Goal: Task Accomplishment & Management: Complete application form

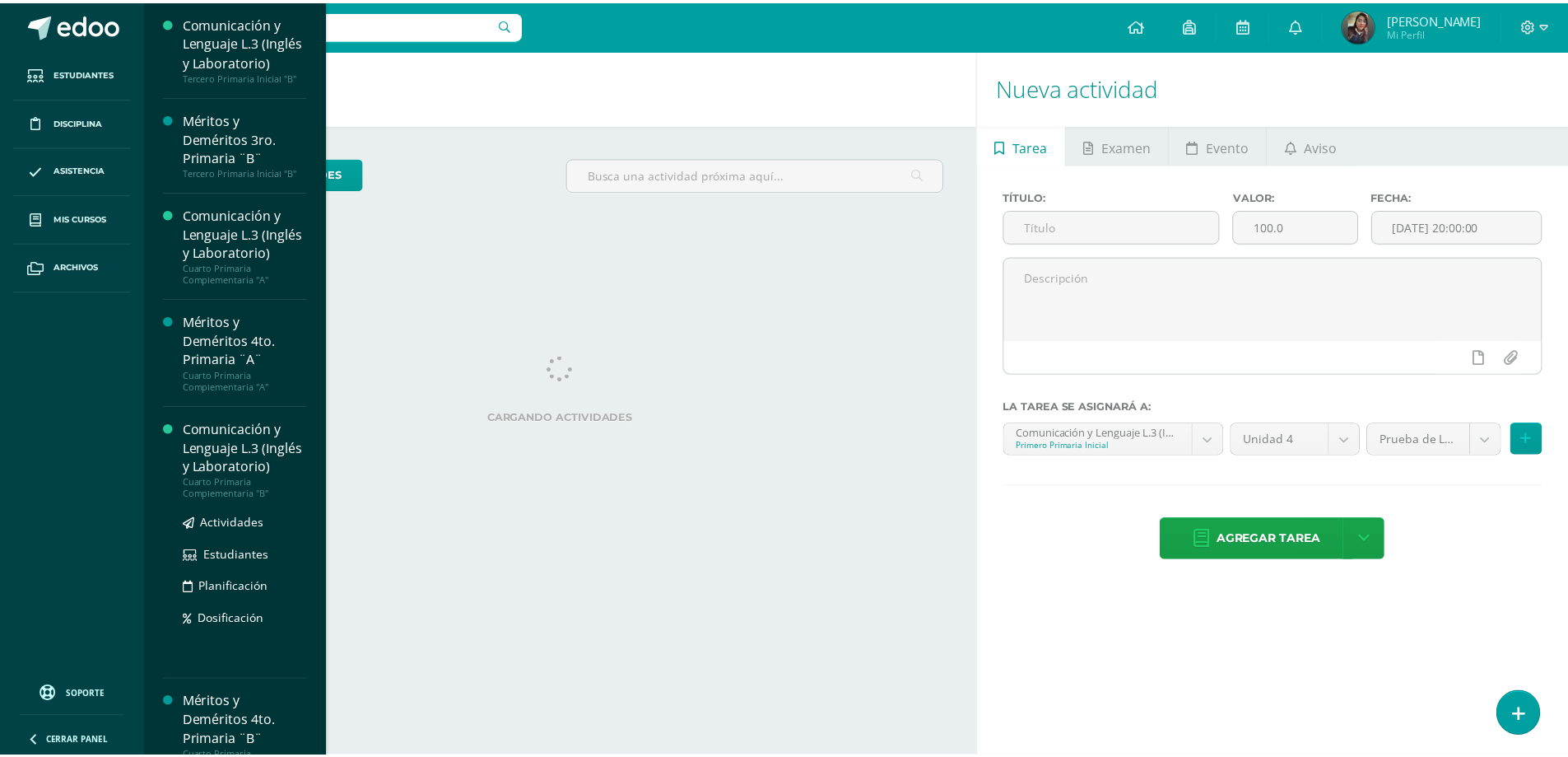
scroll to position [1032, 0]
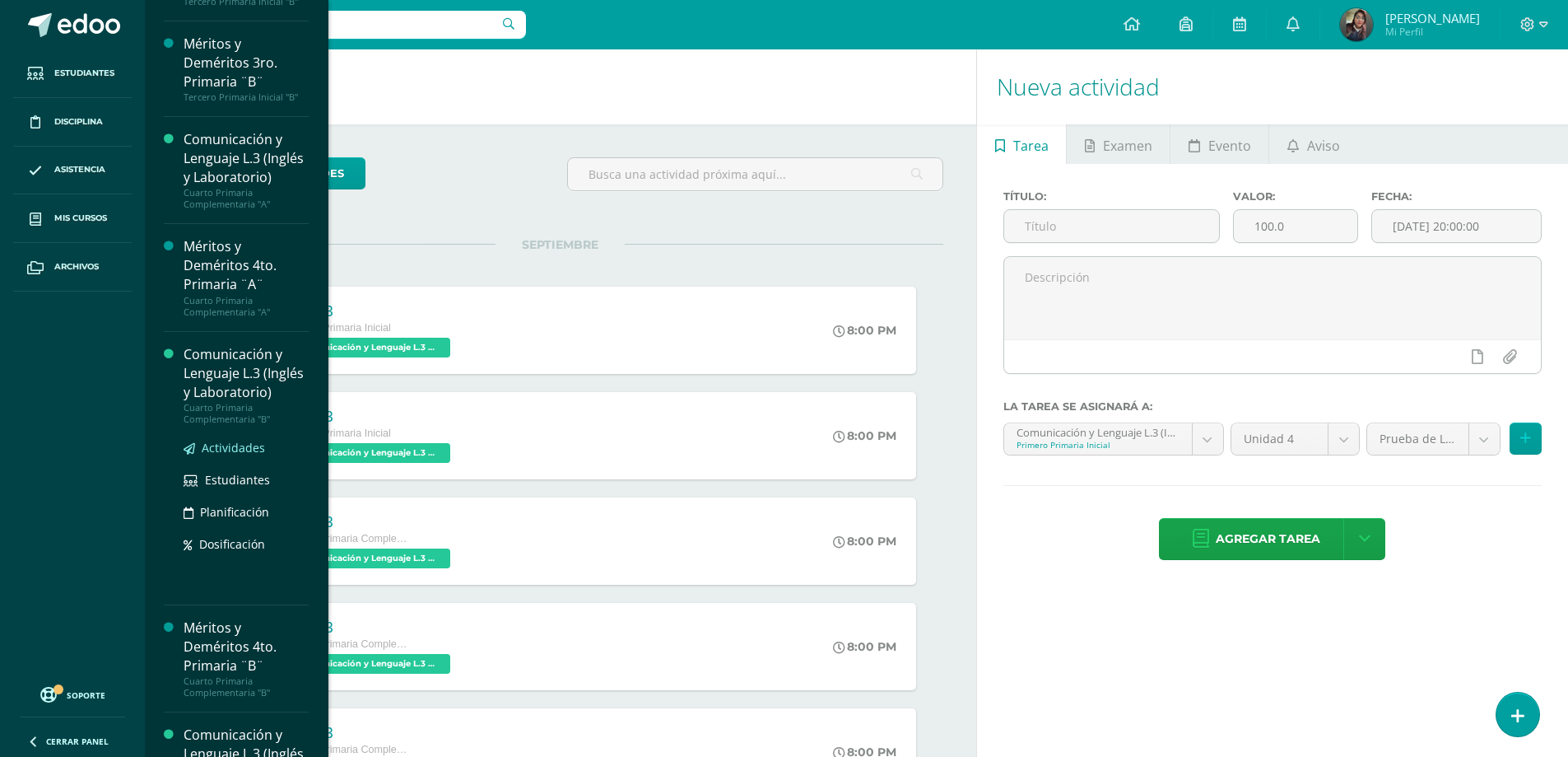
click at [226, 456] on span "Actividades" at bounding box center [233, 447] width 64 height 15
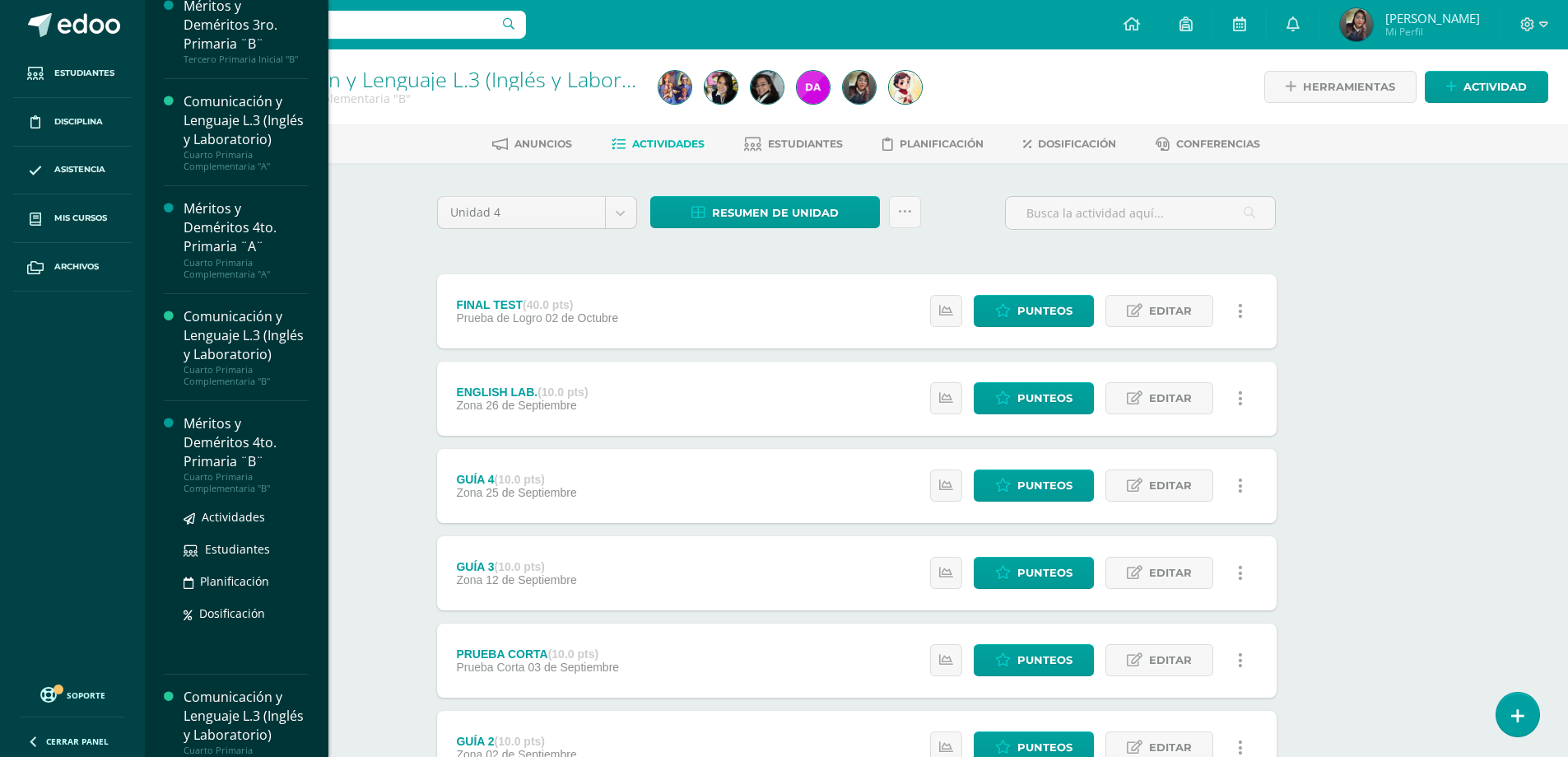
scroll to position [1235, 0]
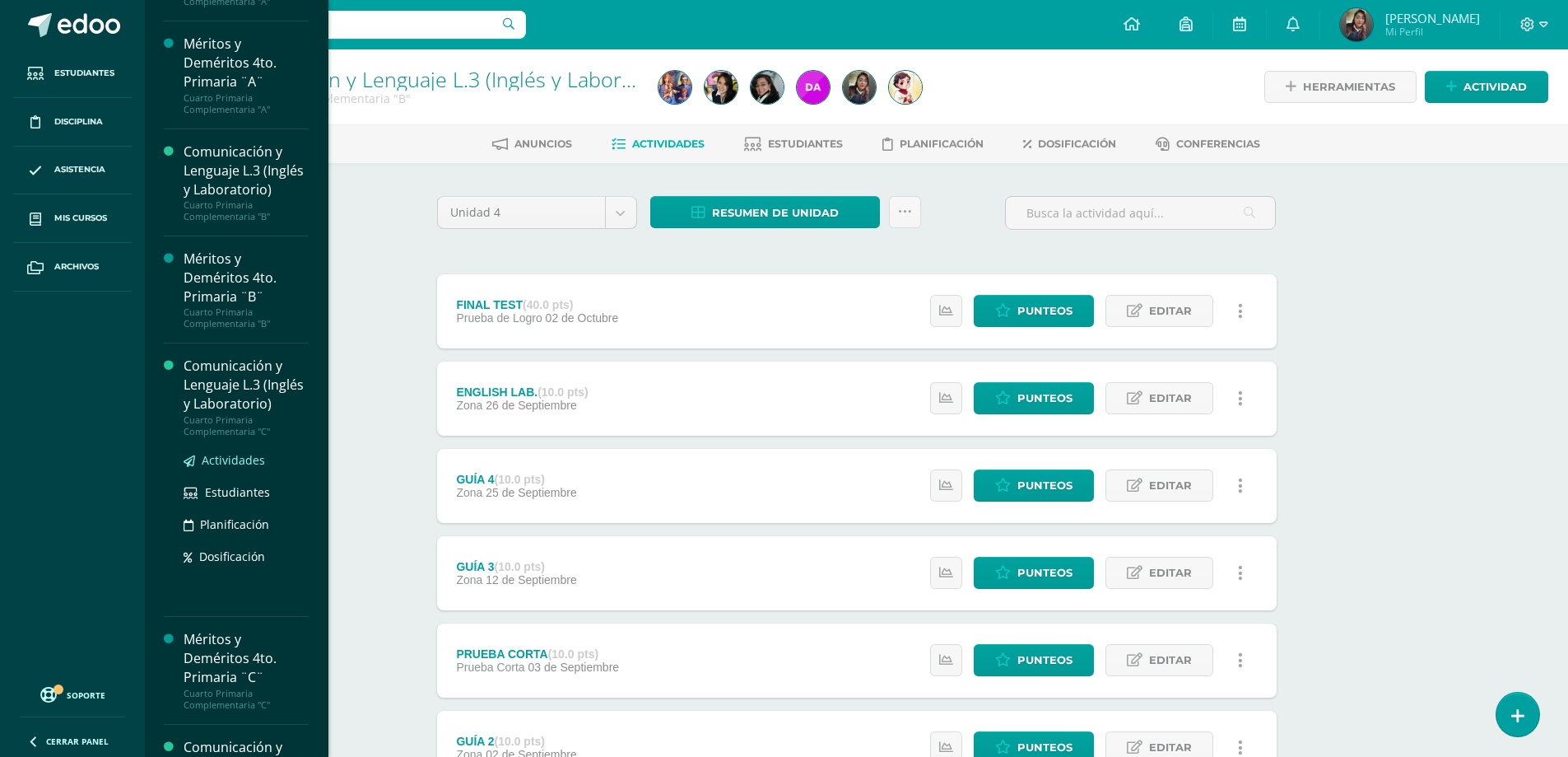
click at [229, 467] on span "Actividades" at bounding box center [233, 459] width 64 height 15
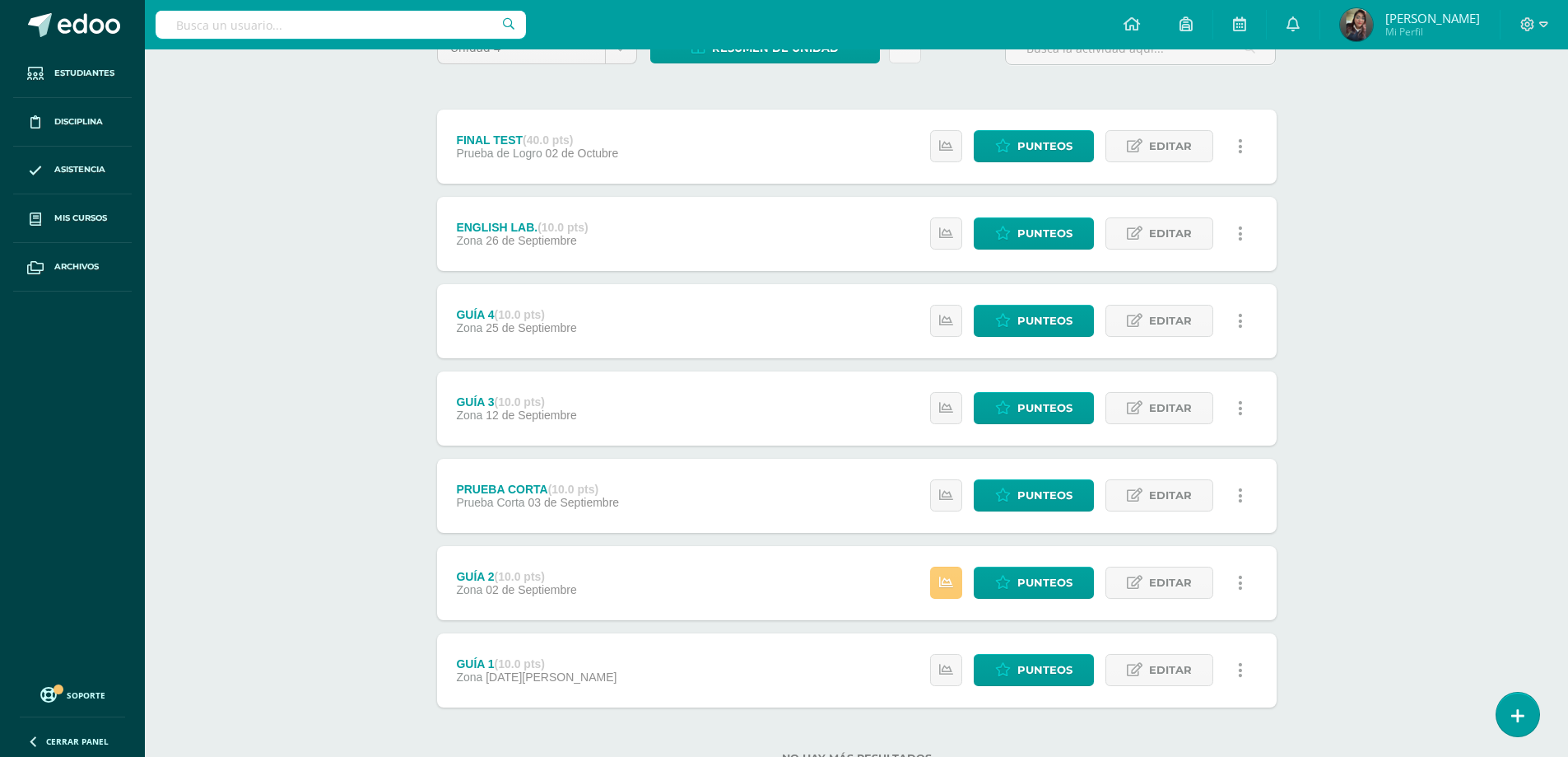
scroll to position [225, 0]
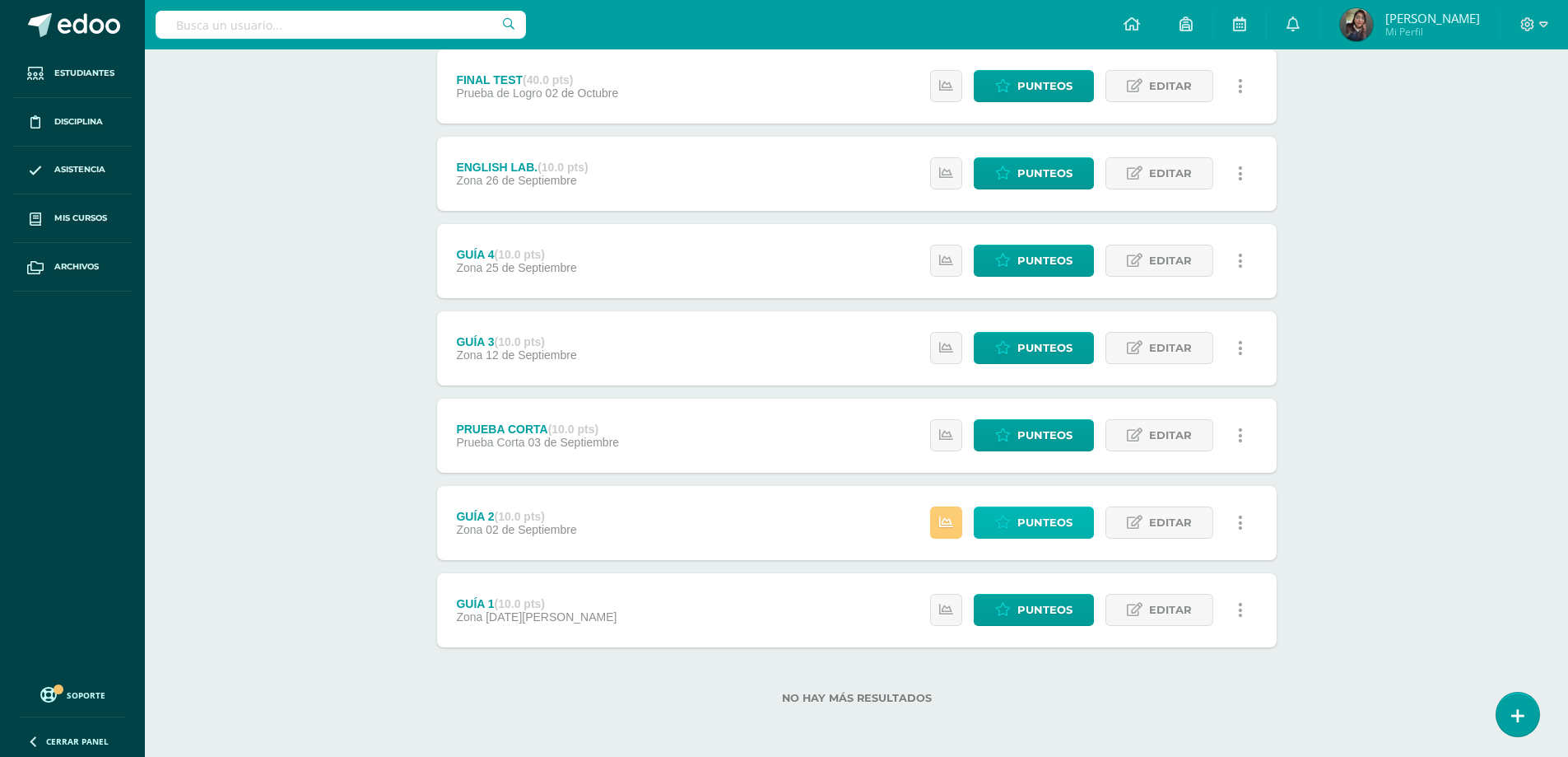
click at [1037, 528] on span "Punteos" at bounding box center [1045, 522] width 56 height 30
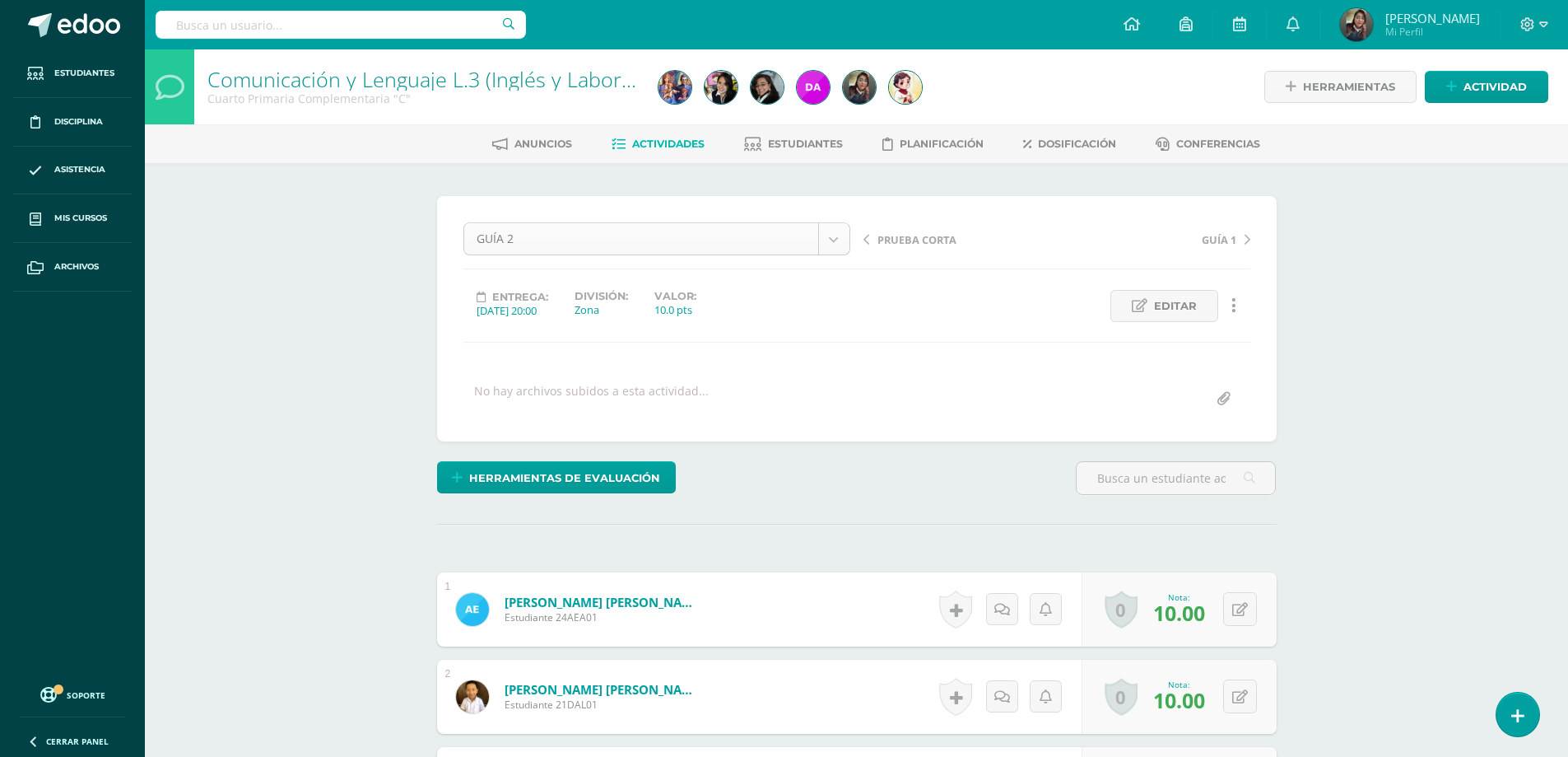
scroll to position [22, 0]
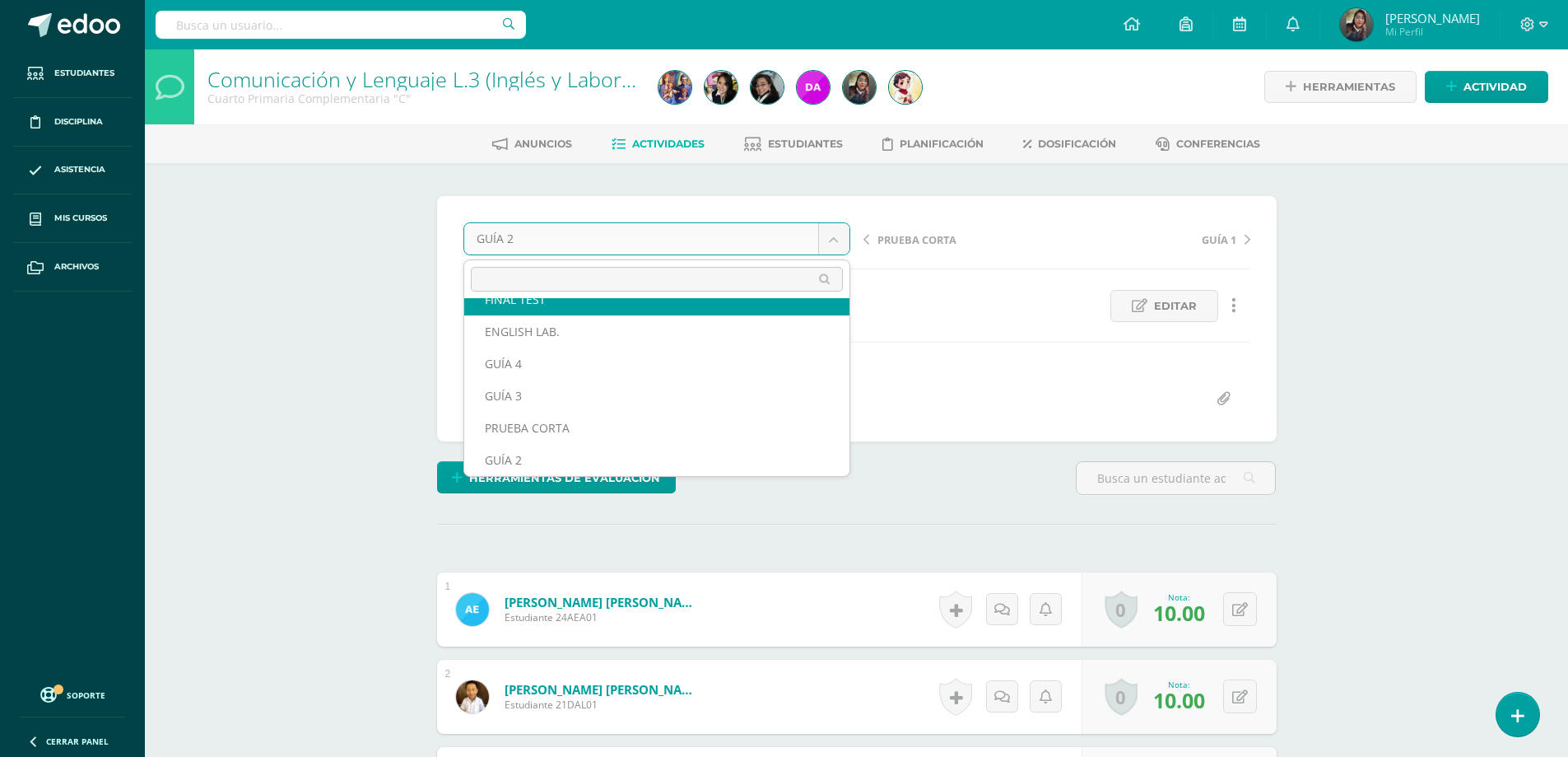
scroll to position [0, 0]
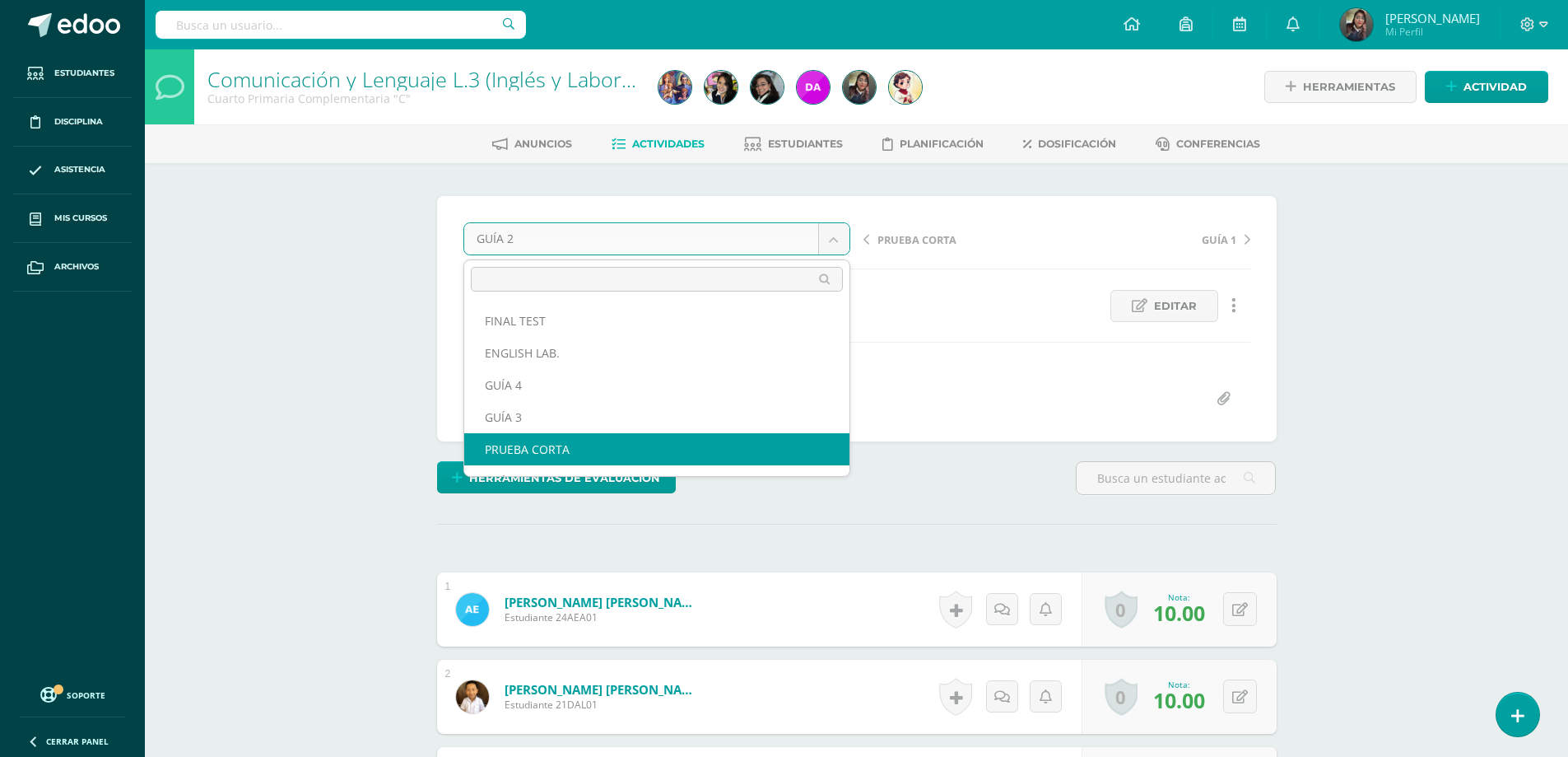
select select "/dashboard/teacher/grade-activity/178345/"
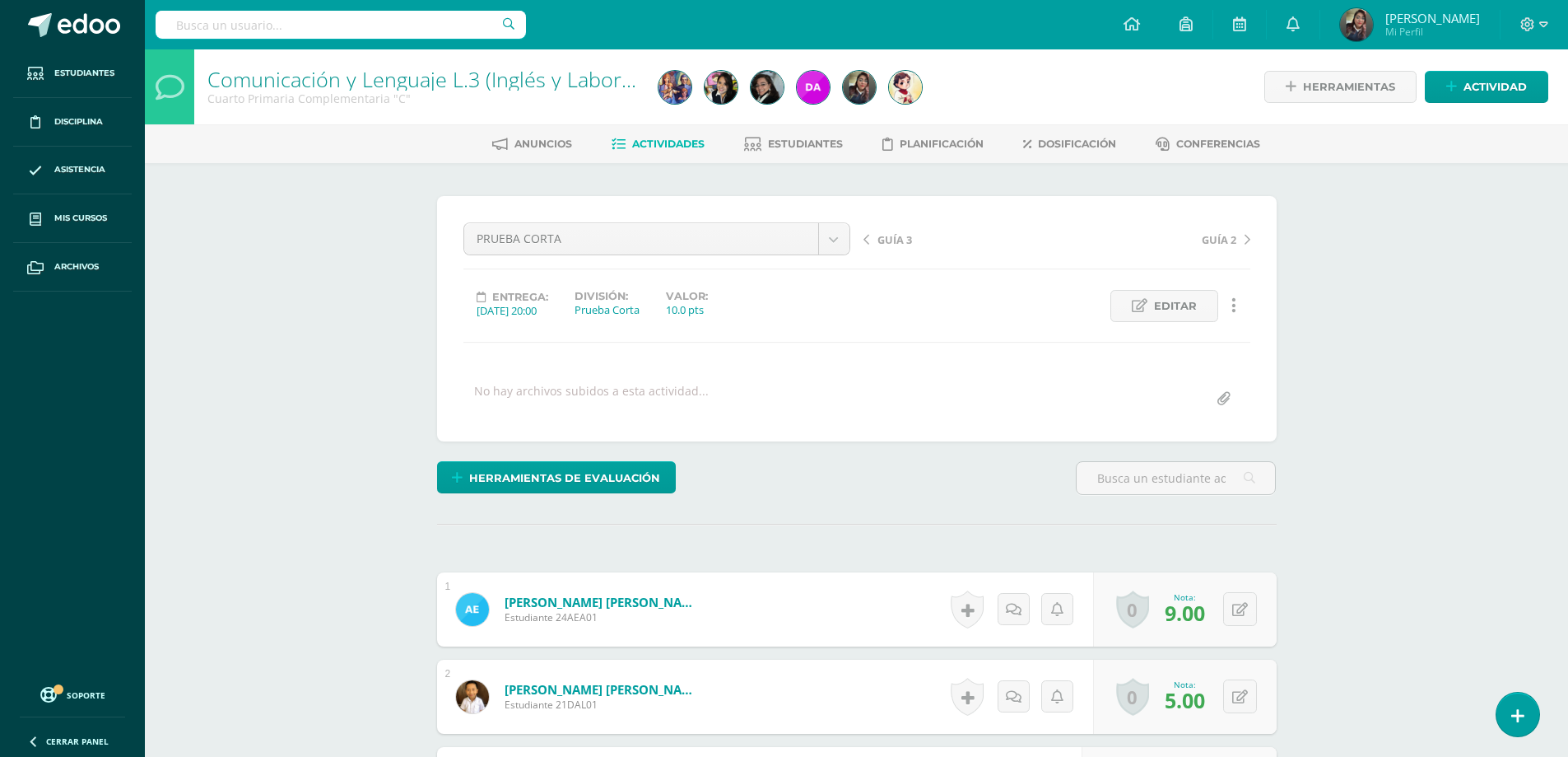
click at [697, 137] on span "Actividades" at bounding box center [668, 144] width 73 height 13
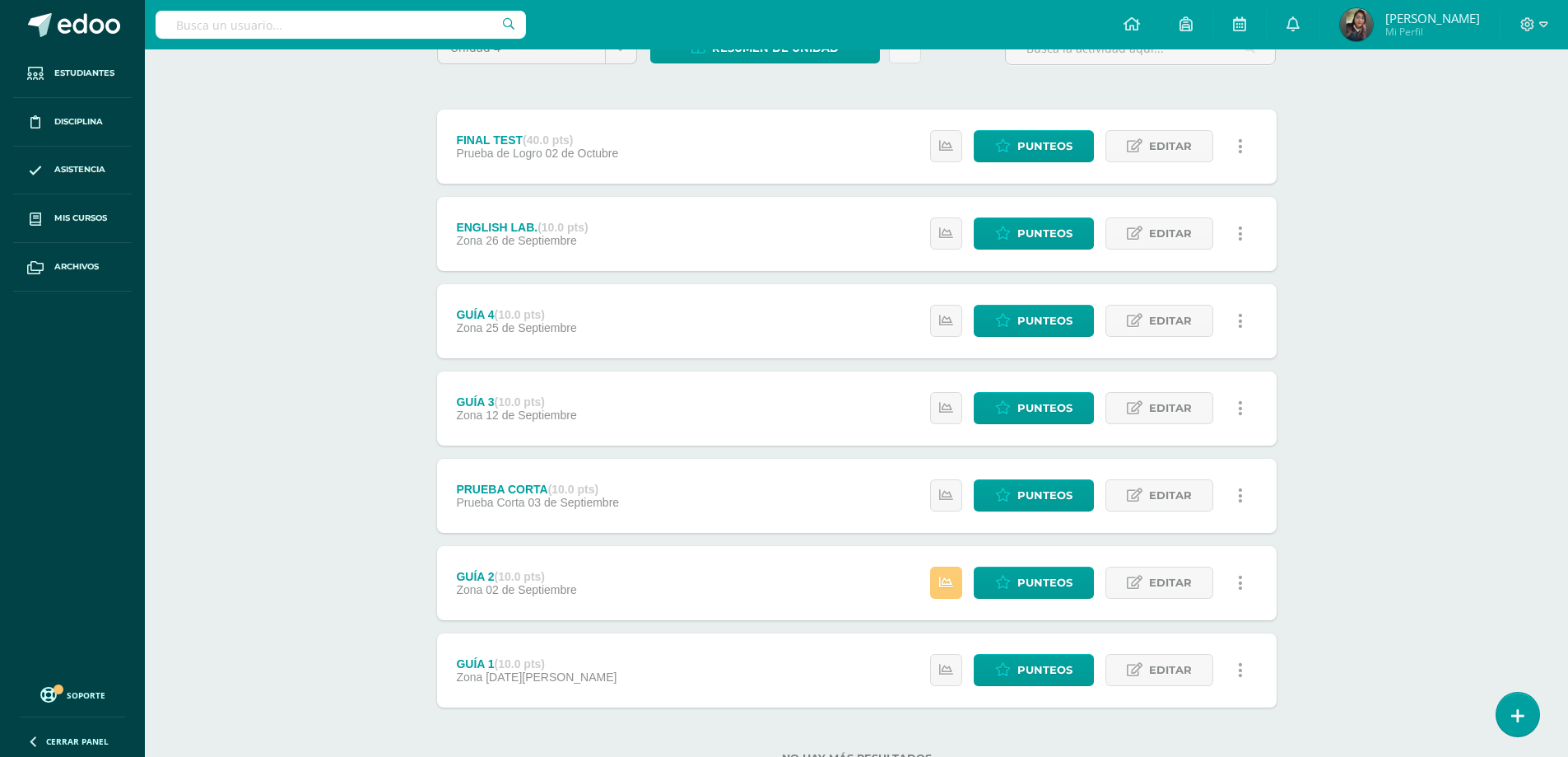
scroll to position [225, 0]
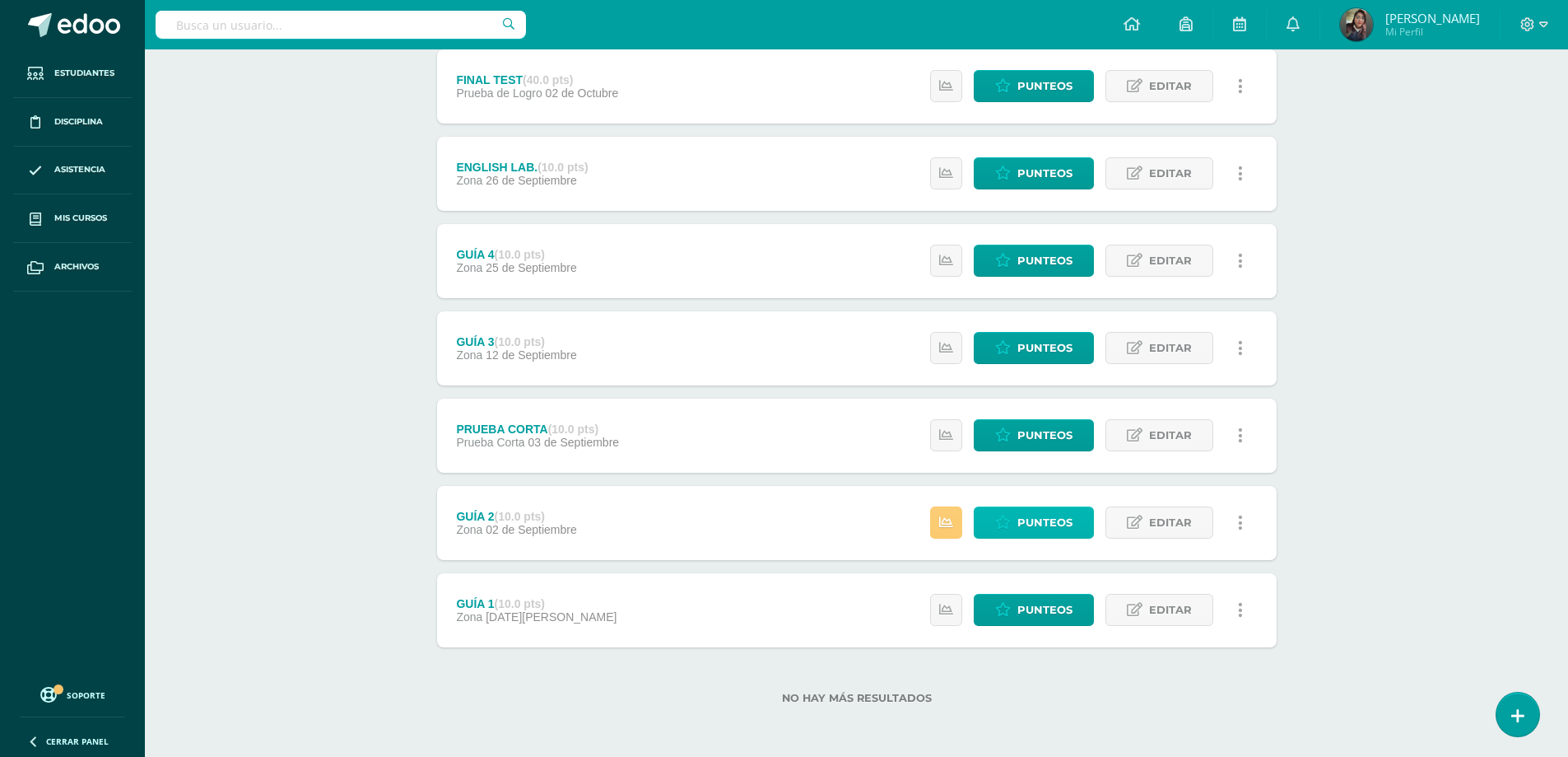
click at [1055, 528] on span "Punteos" at bounding box center [1045, 522] width 56 height 30
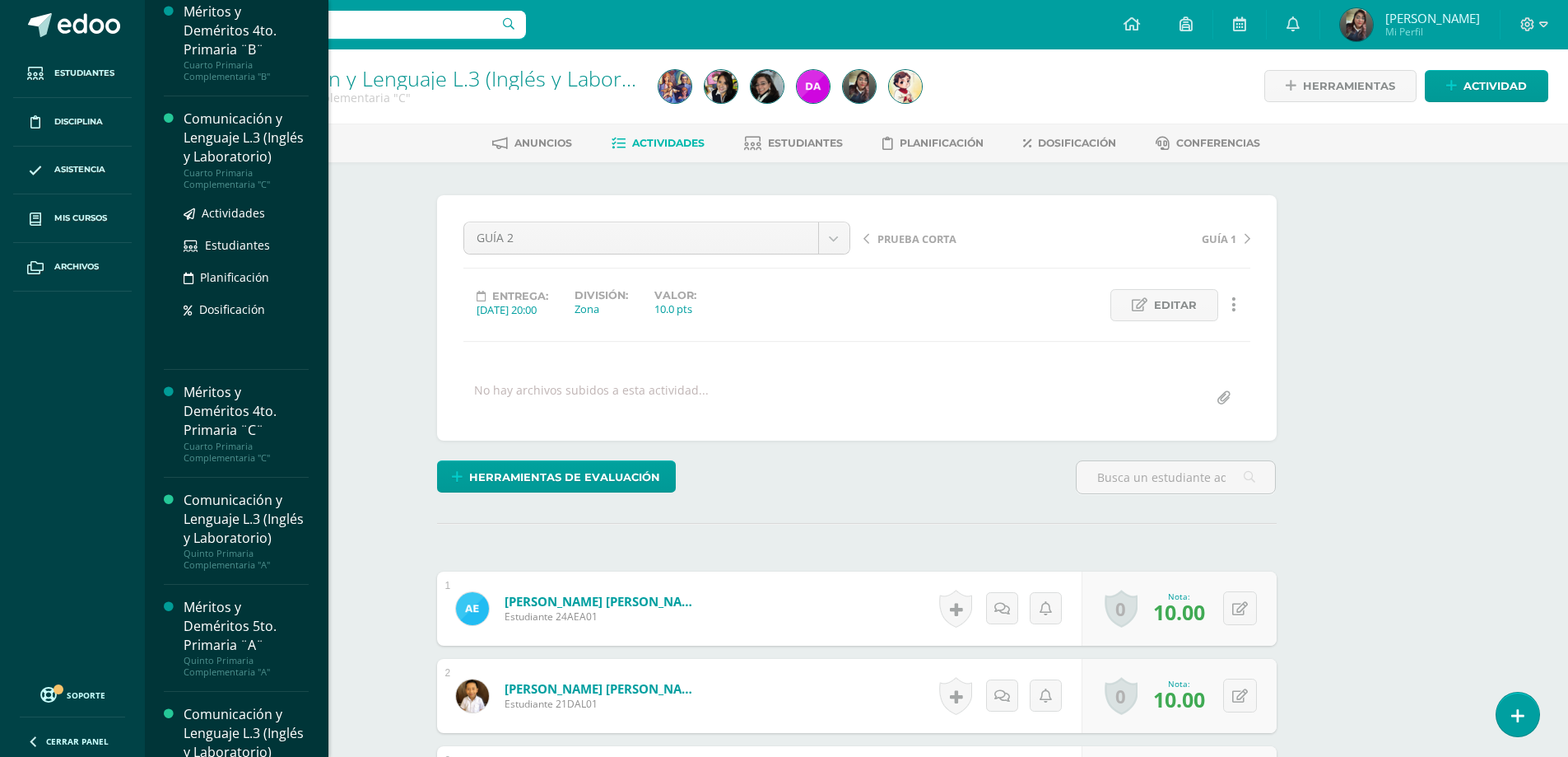
scroll to position [1729, 0]
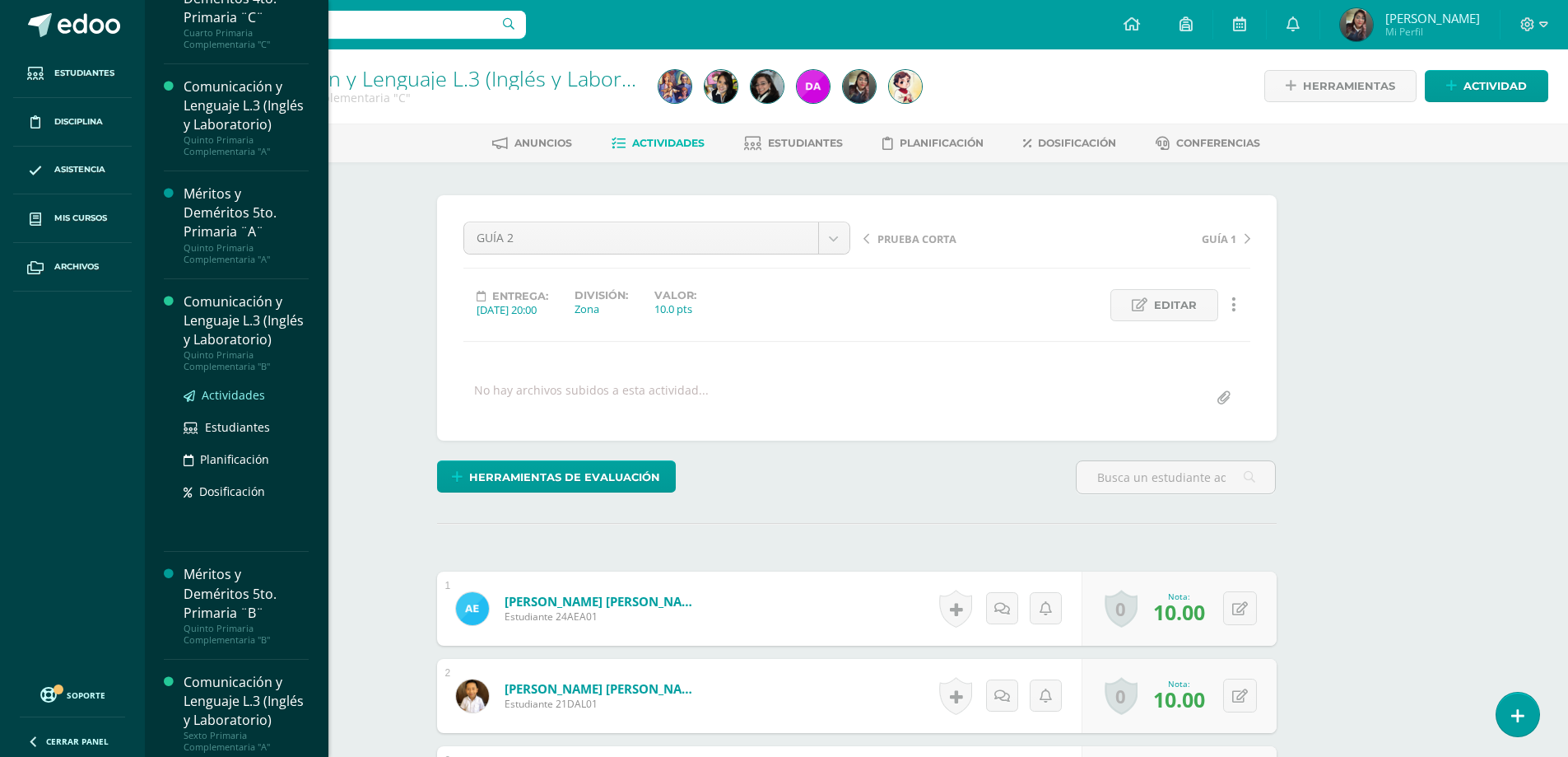
click at [267, 405] on link "Actividades" at bounding box center [247, 395] width 126 height 19
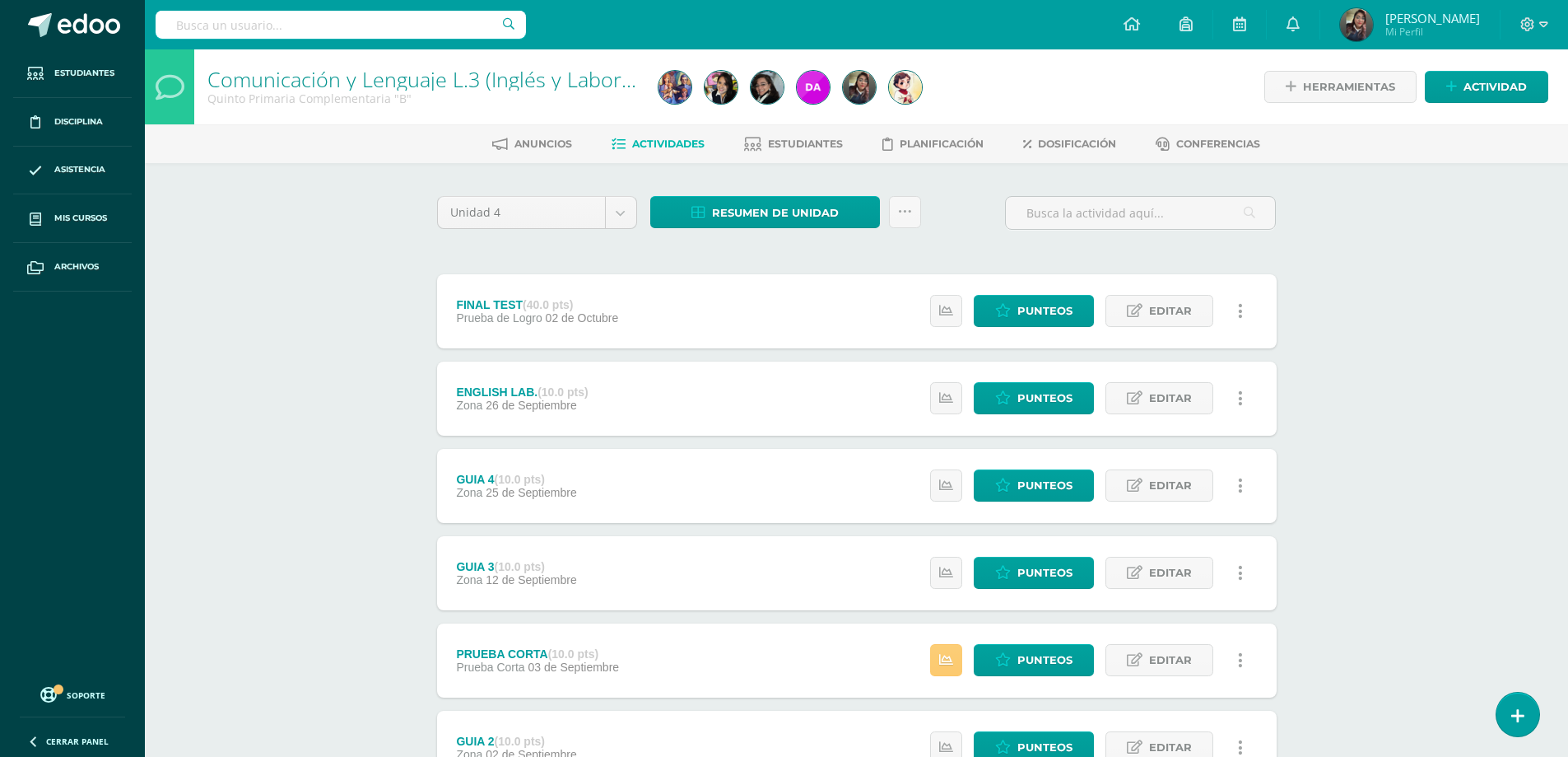
scroll to position [225, 0]
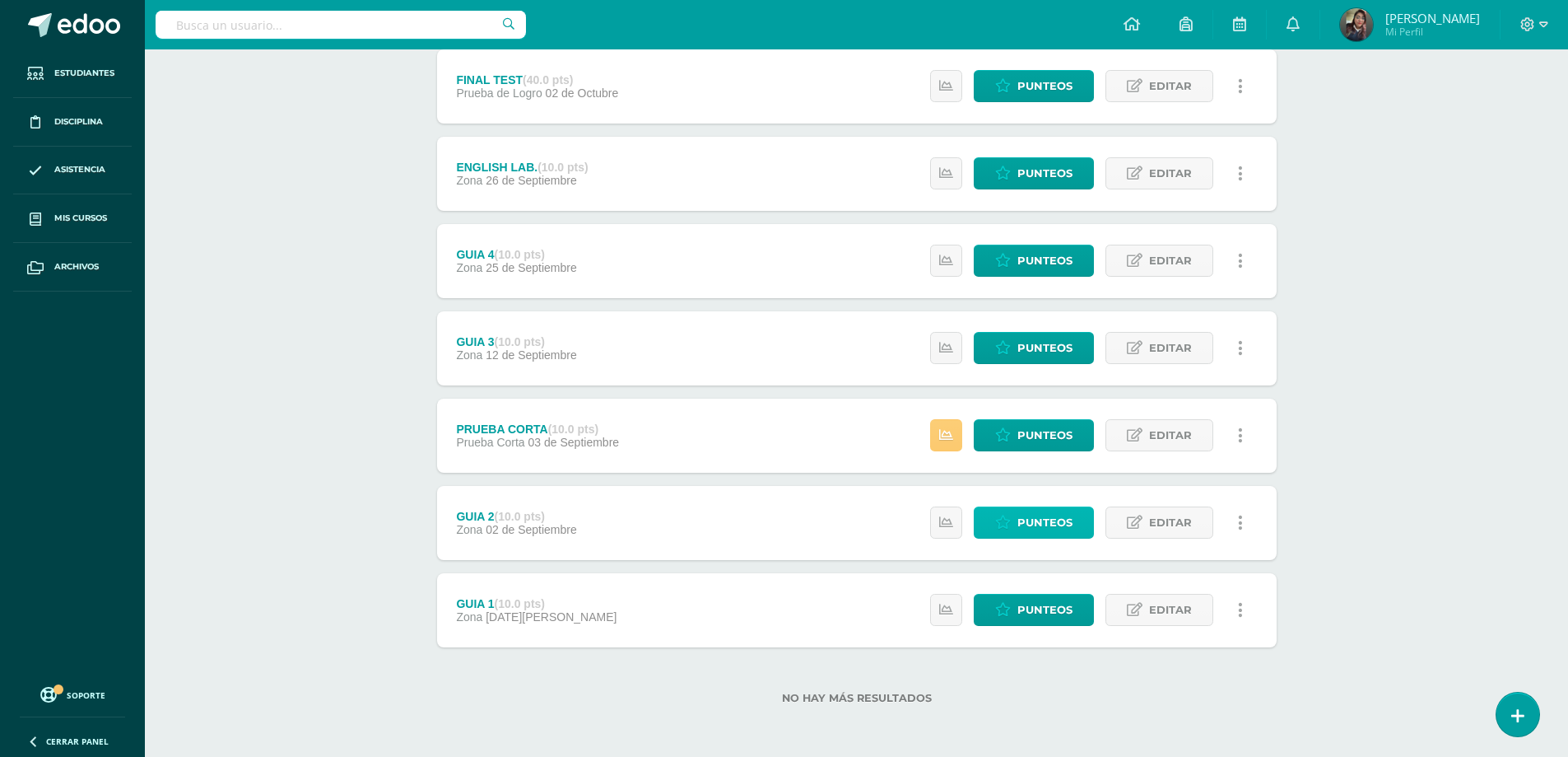
click at [1019, 520] on span "Punteos" at bounding box center [1045, 522] width 56 height 30
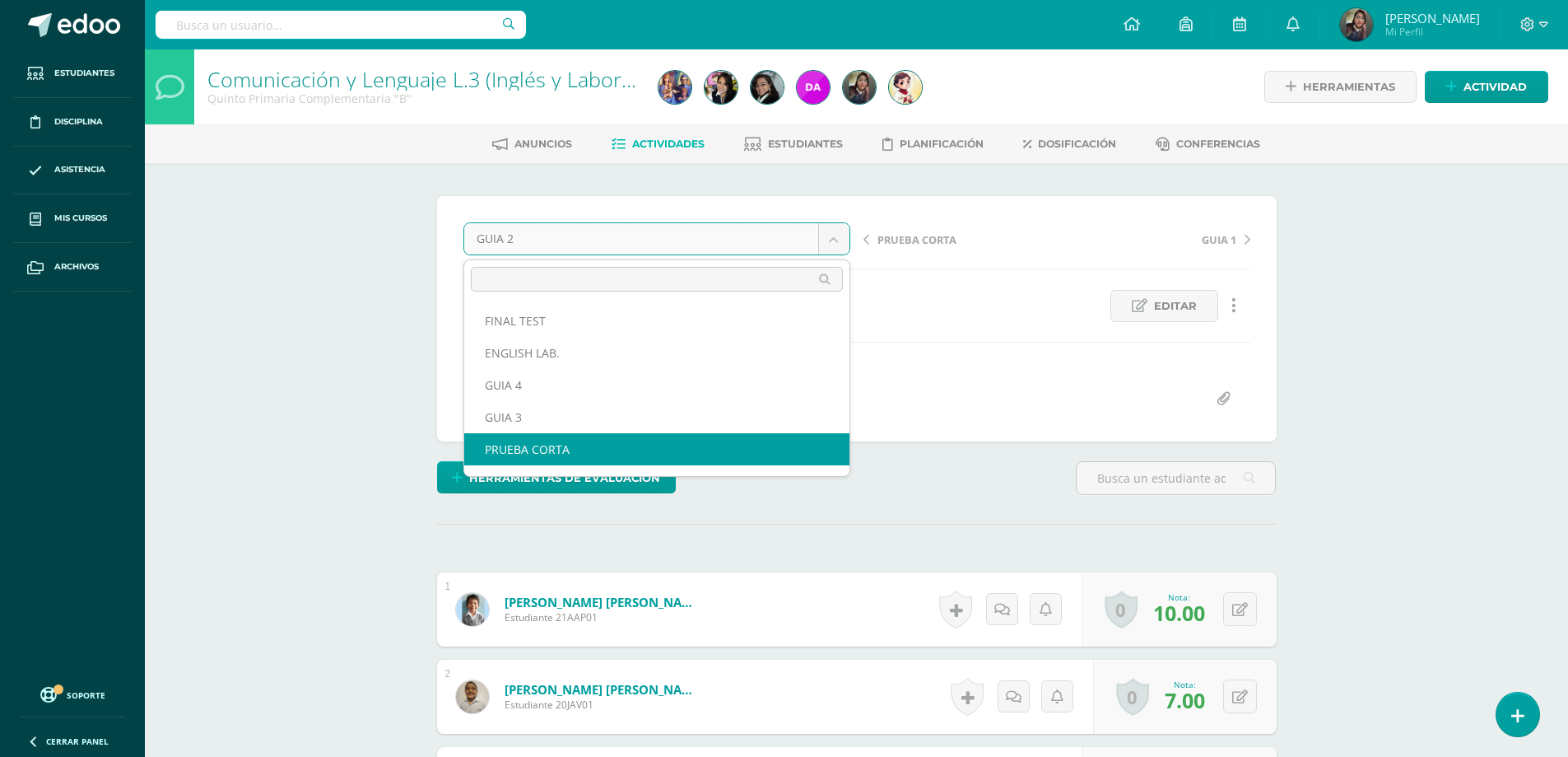
scroll to position [1, 0]
select select "/dashboard/teacher/grade-activity/178408/"
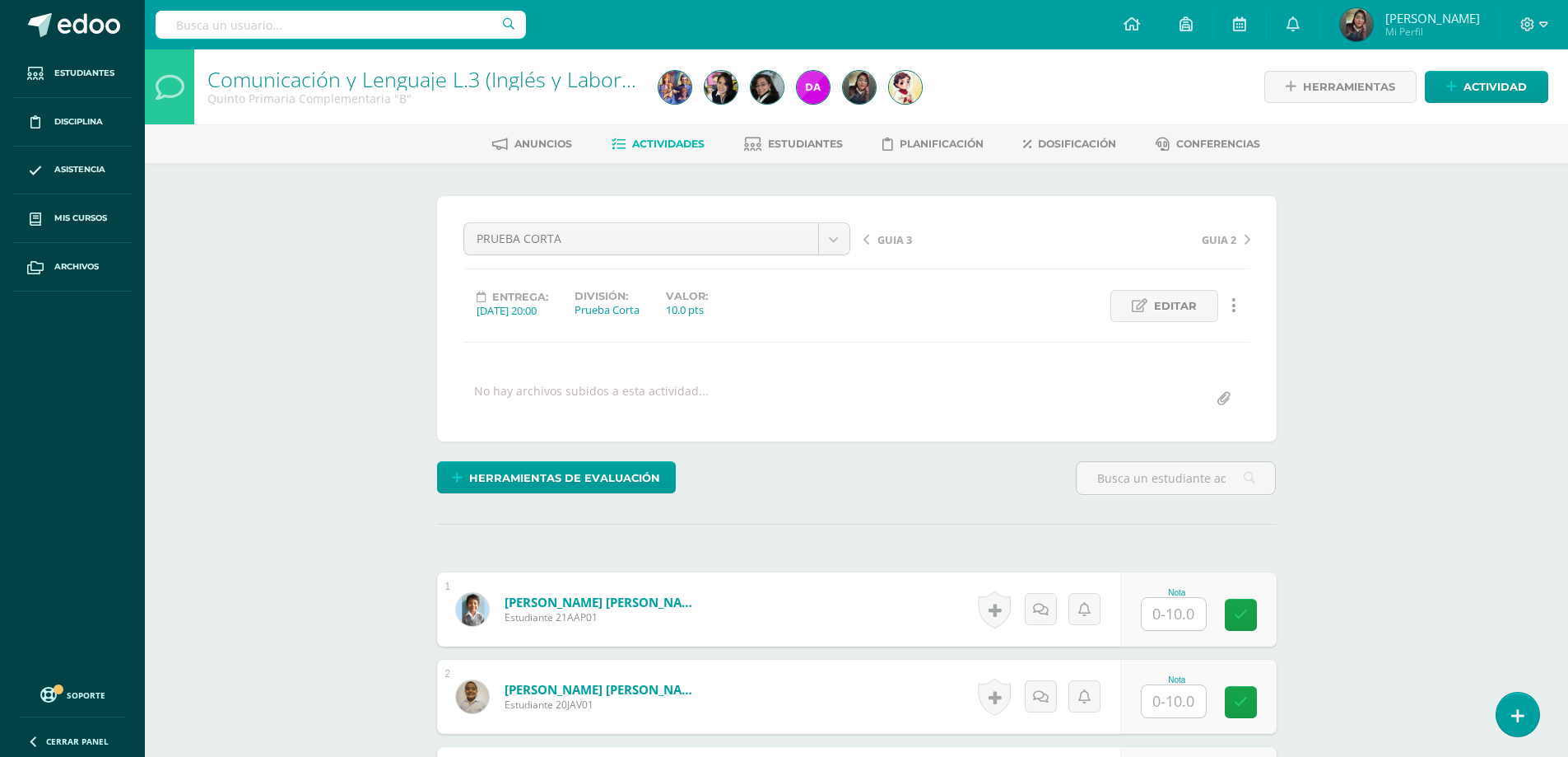
click at [1163, 614] on input "text" at bounding box center [1174, 613] width 65 height 32
type input "10"
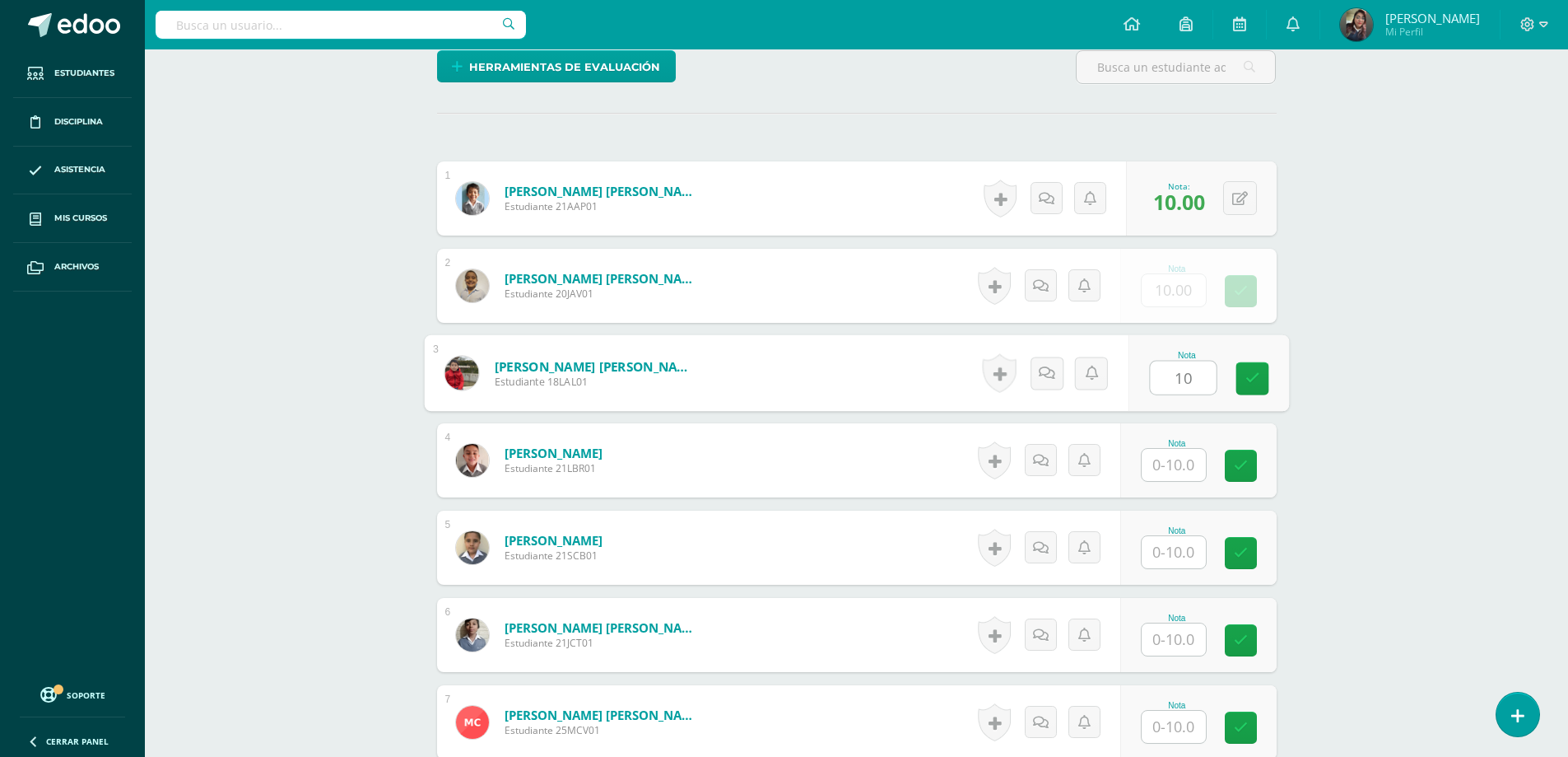
type input "10"
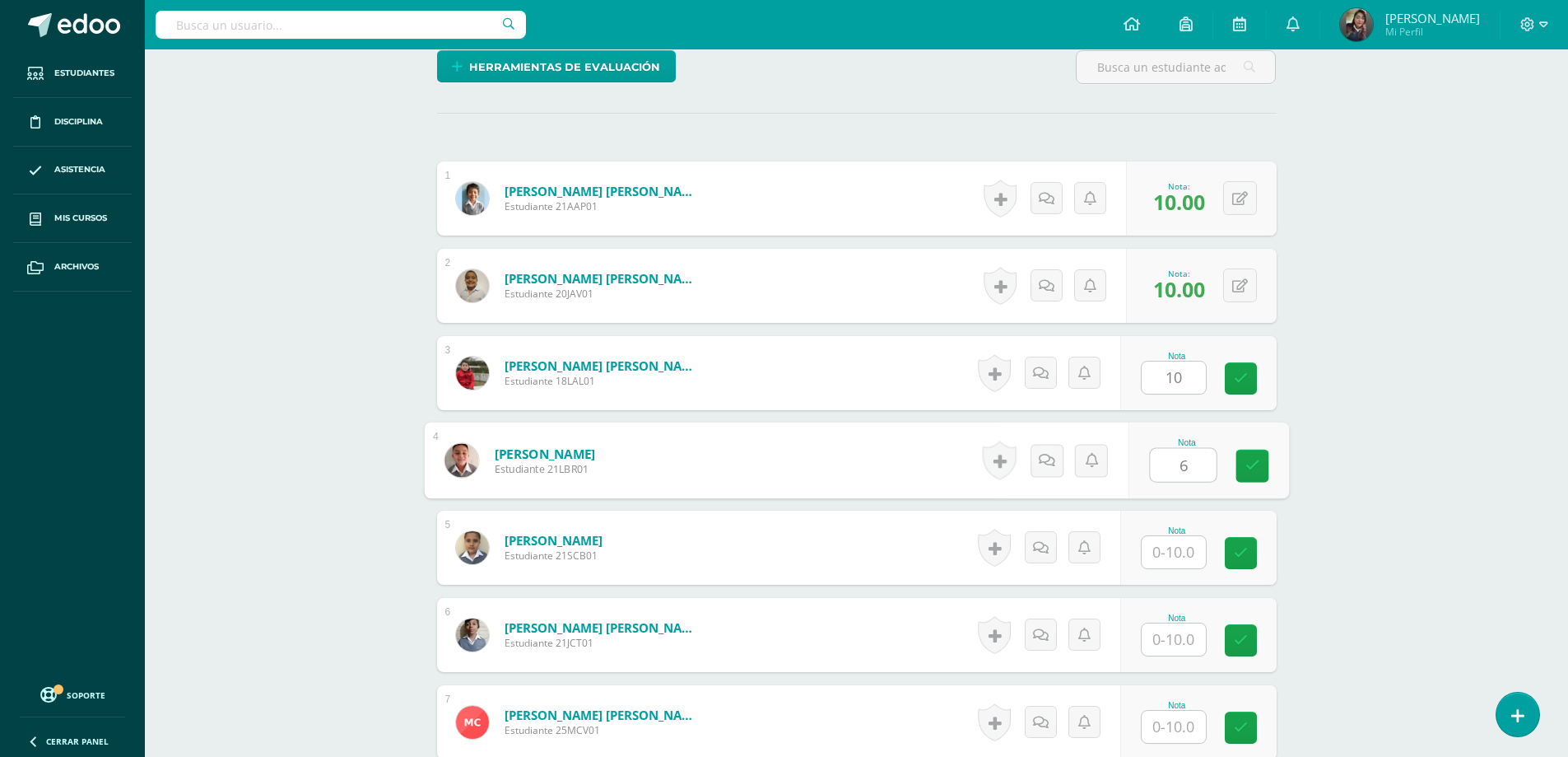
type input "6"
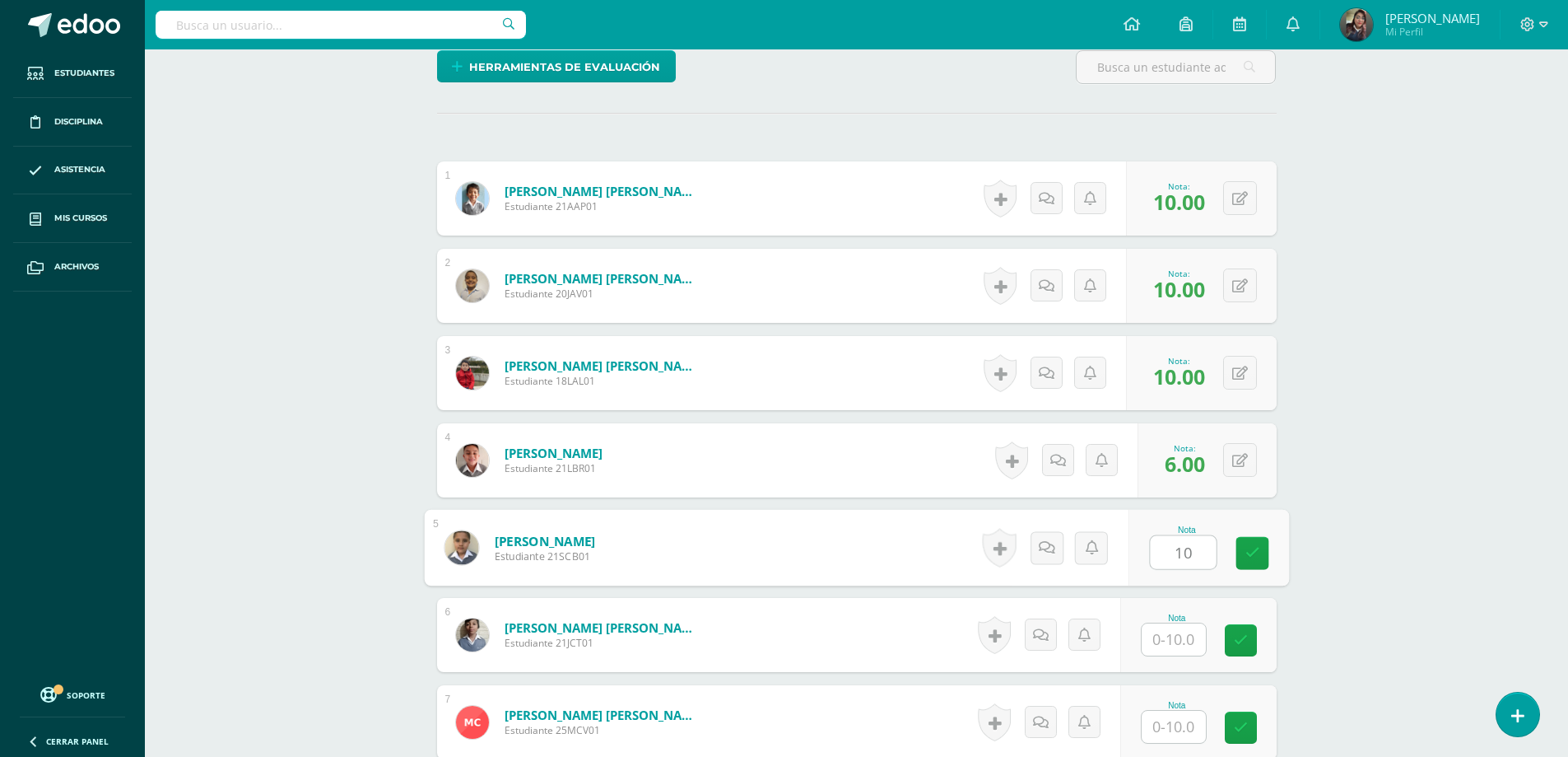
type input "10"
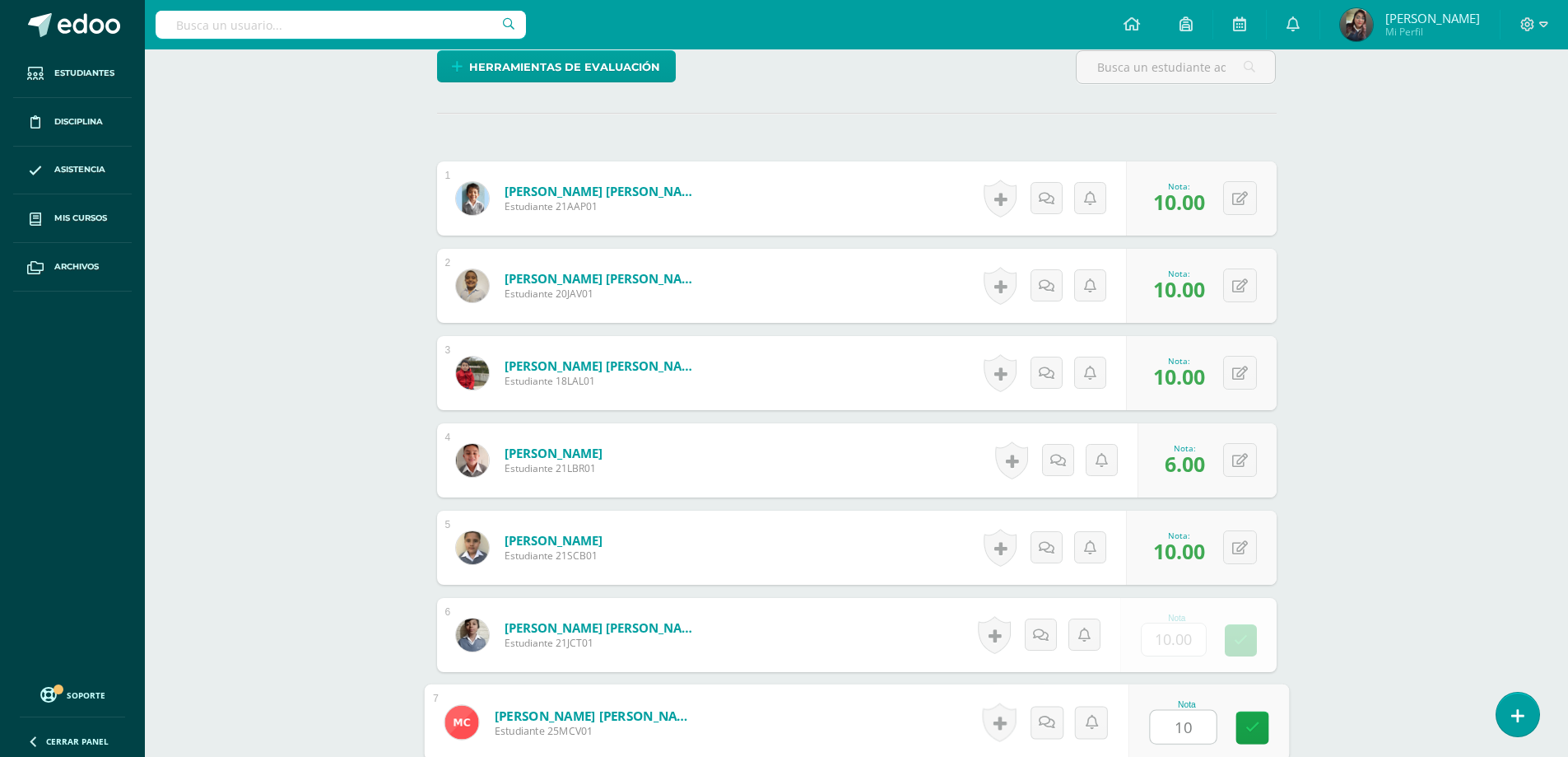
type input "10"
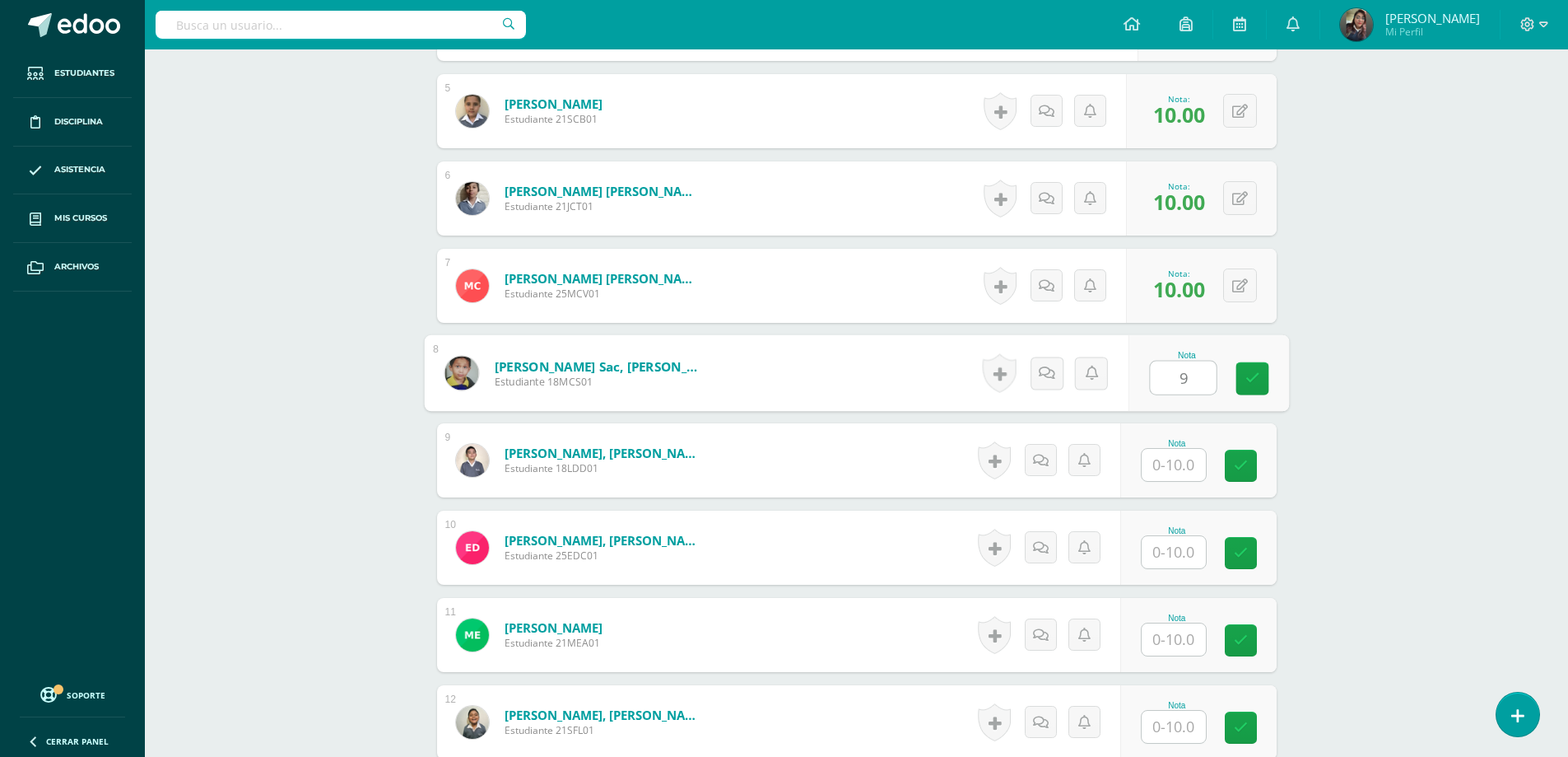
type input "9"
type input "10"
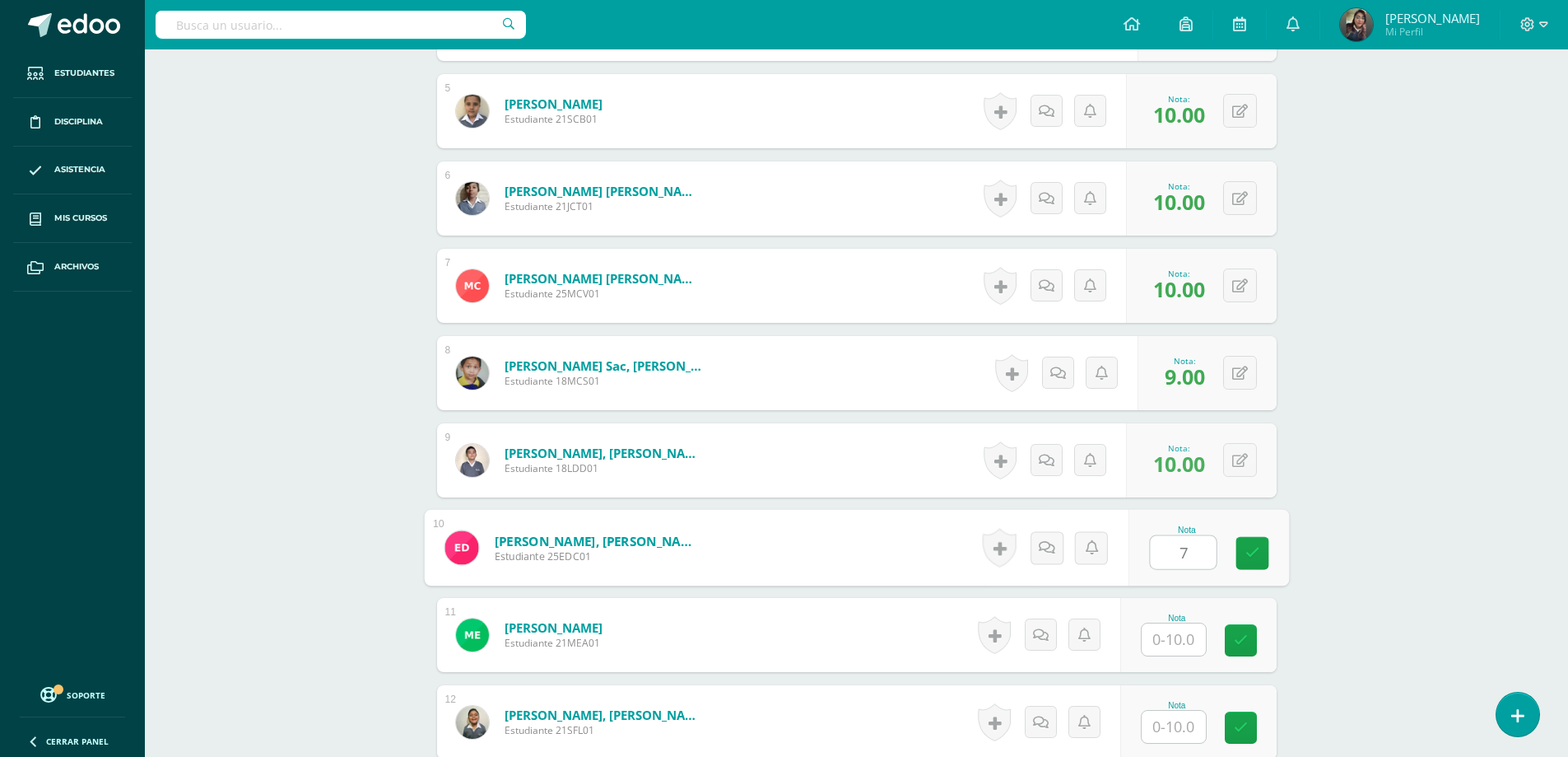
type input "7"
type input "9"
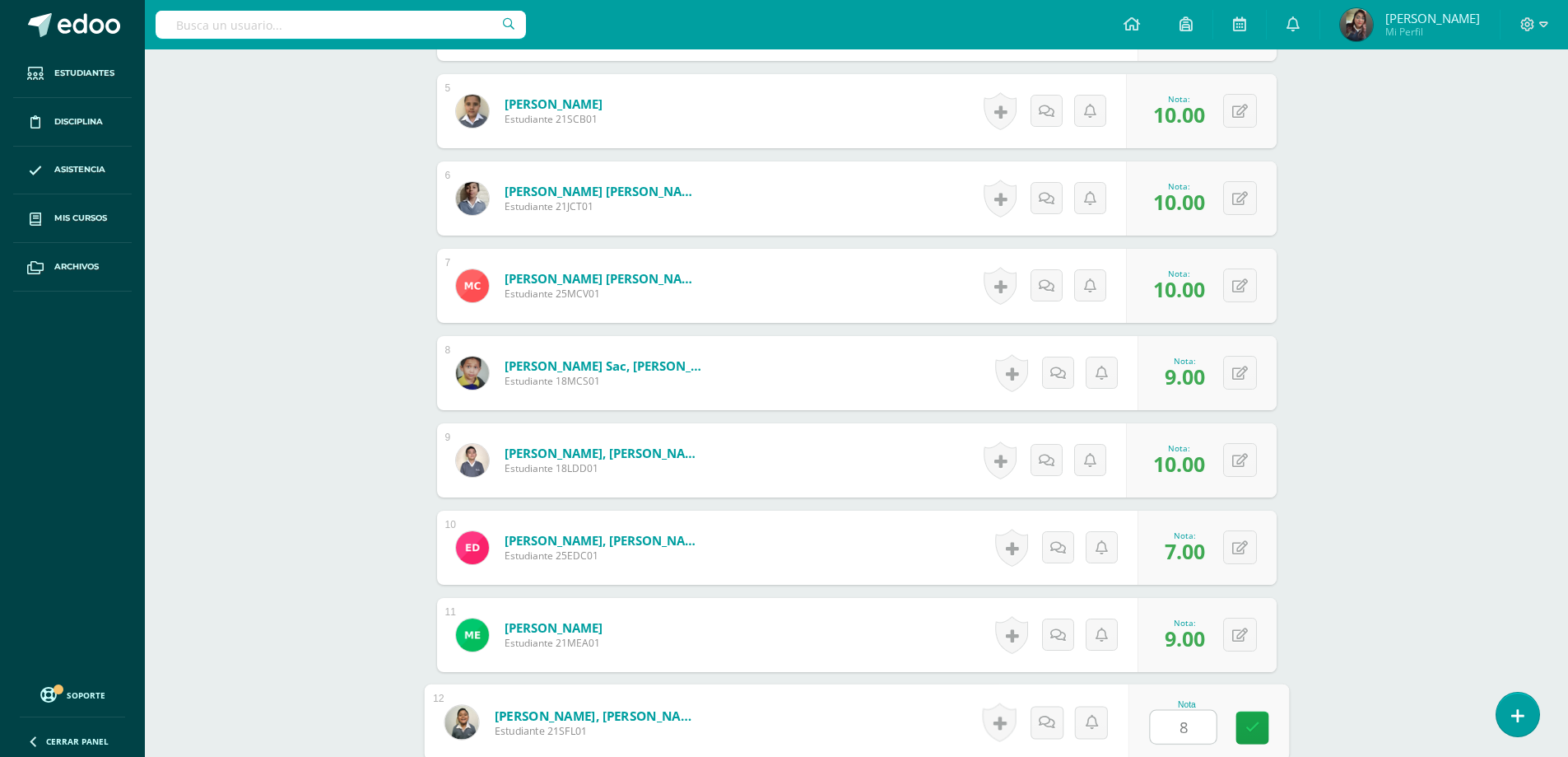
type input "8"
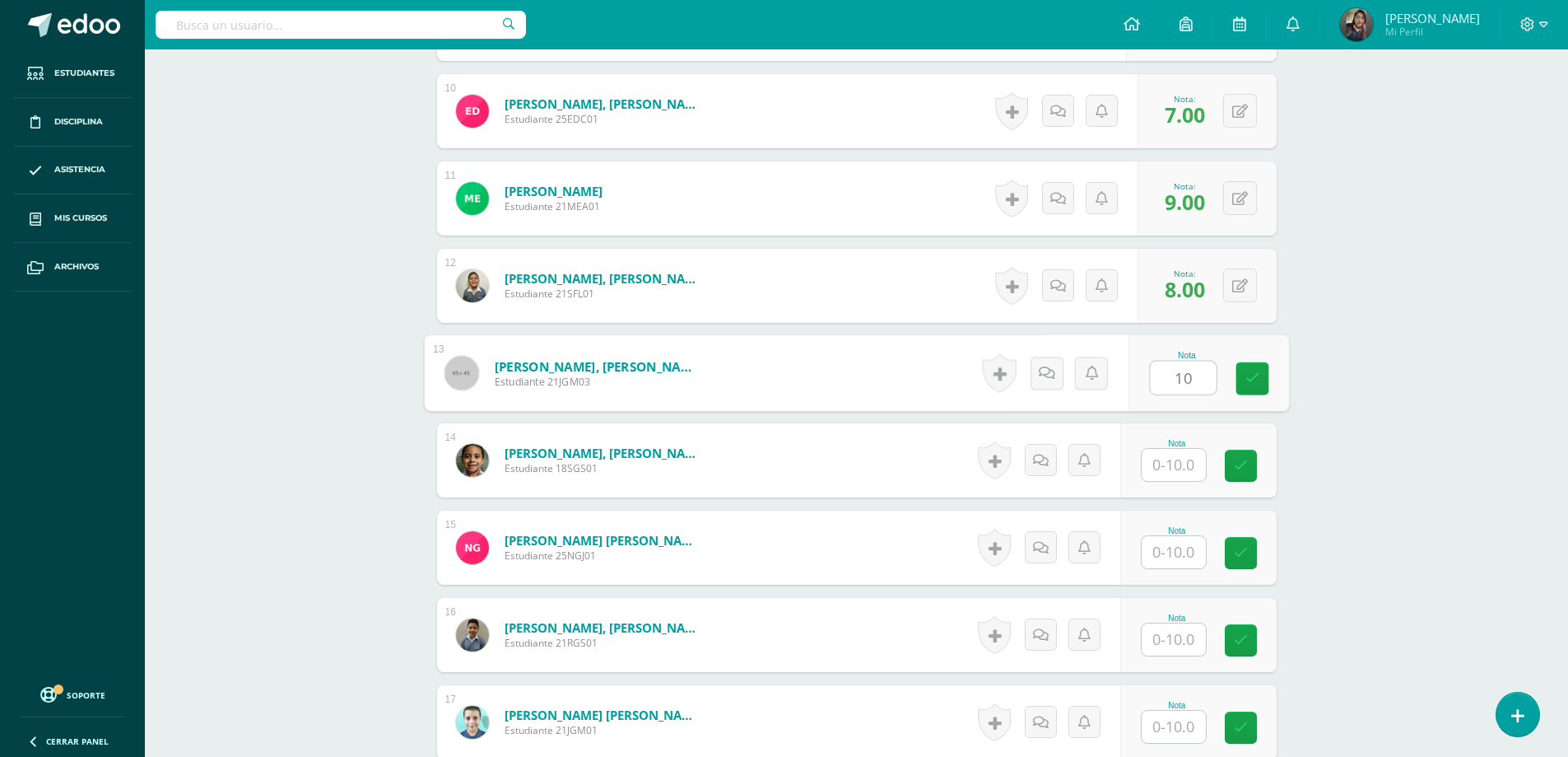
type input "10"
type input "9"
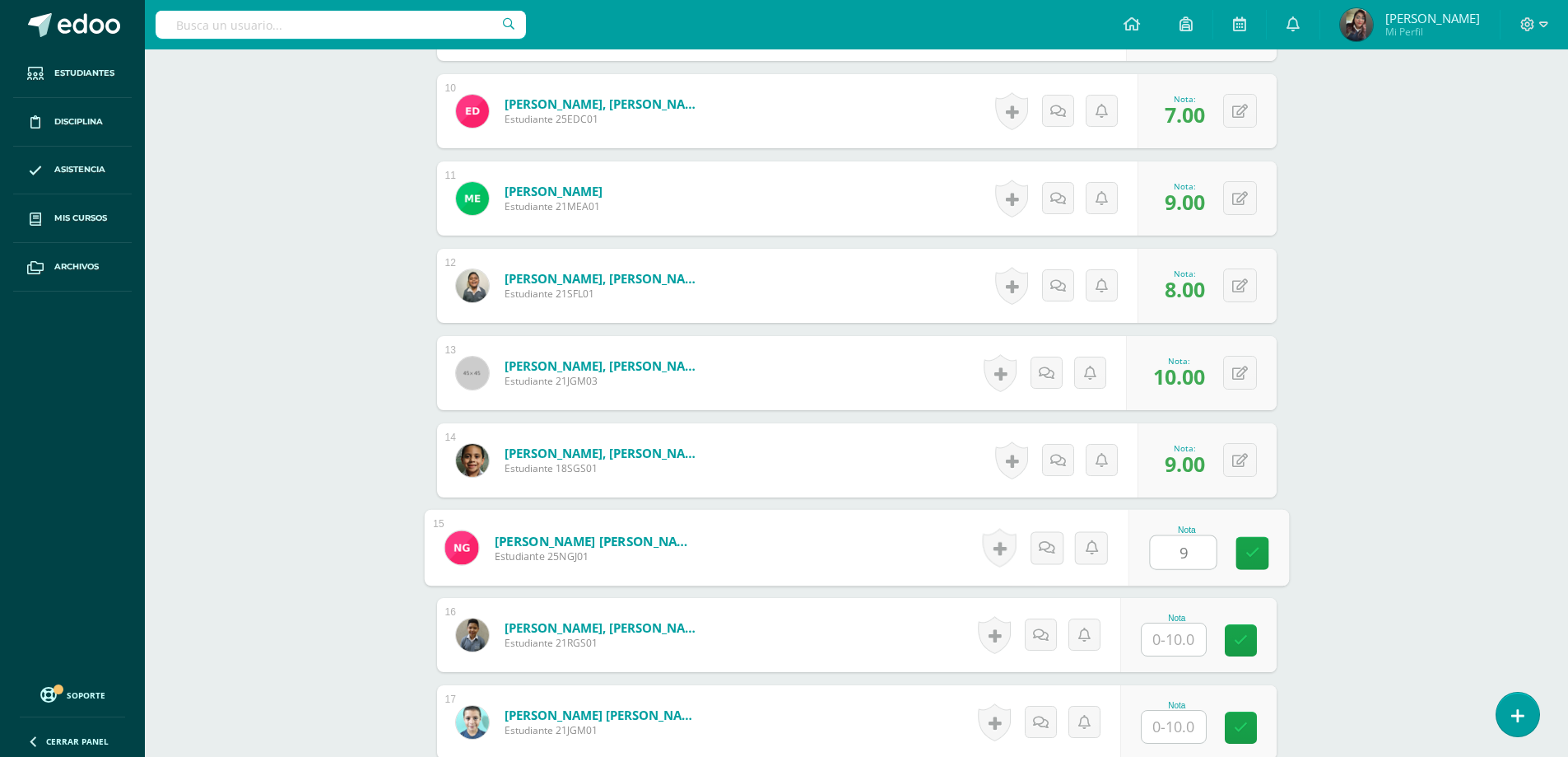
type input "9"
type input "5"
click at [1055, 640] on link at bounding box center [1045, 634] width 33 height 33
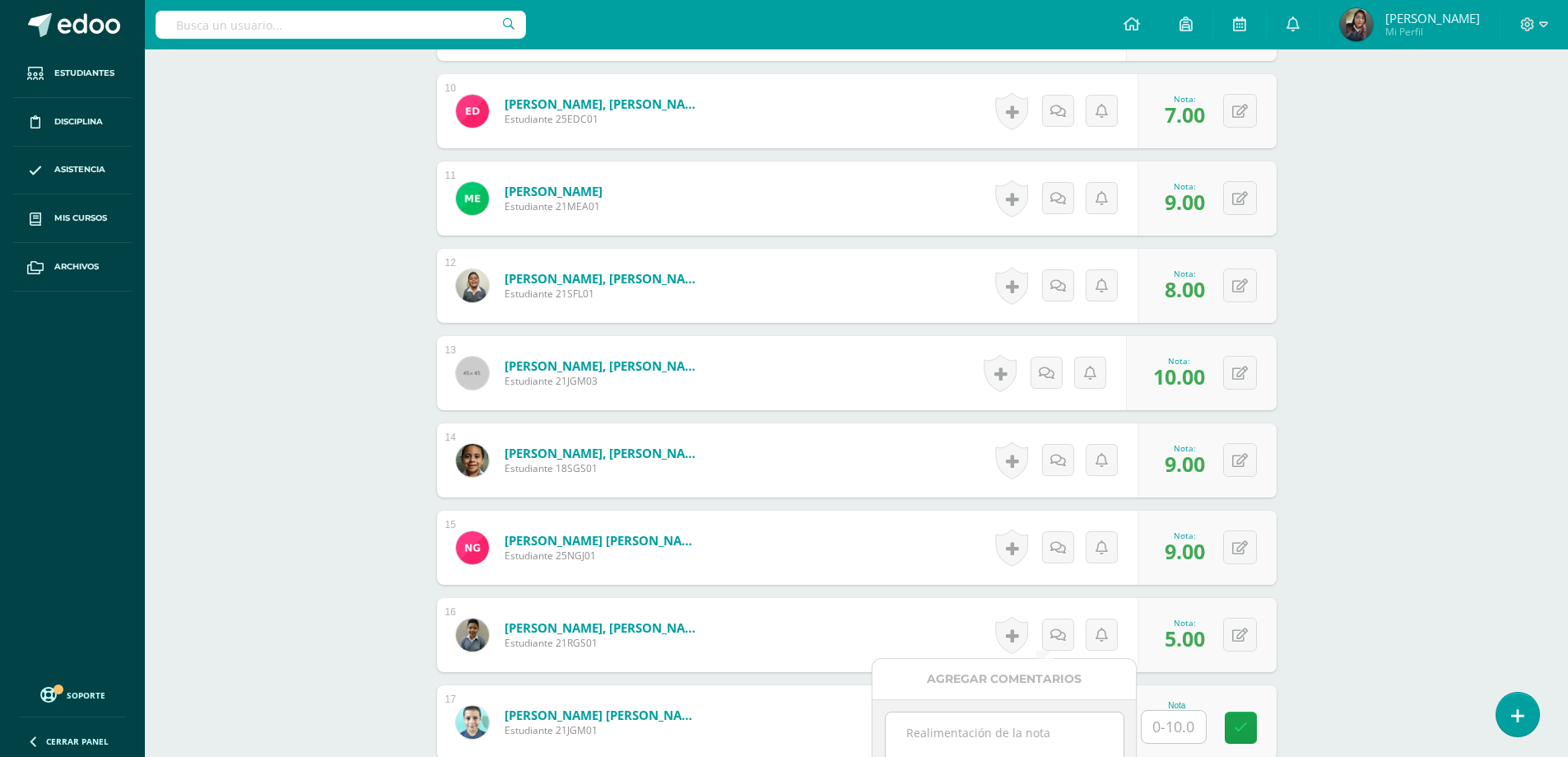
click at [956, 733] on textarea at bounding box center [1004, 753] width 238 height 83
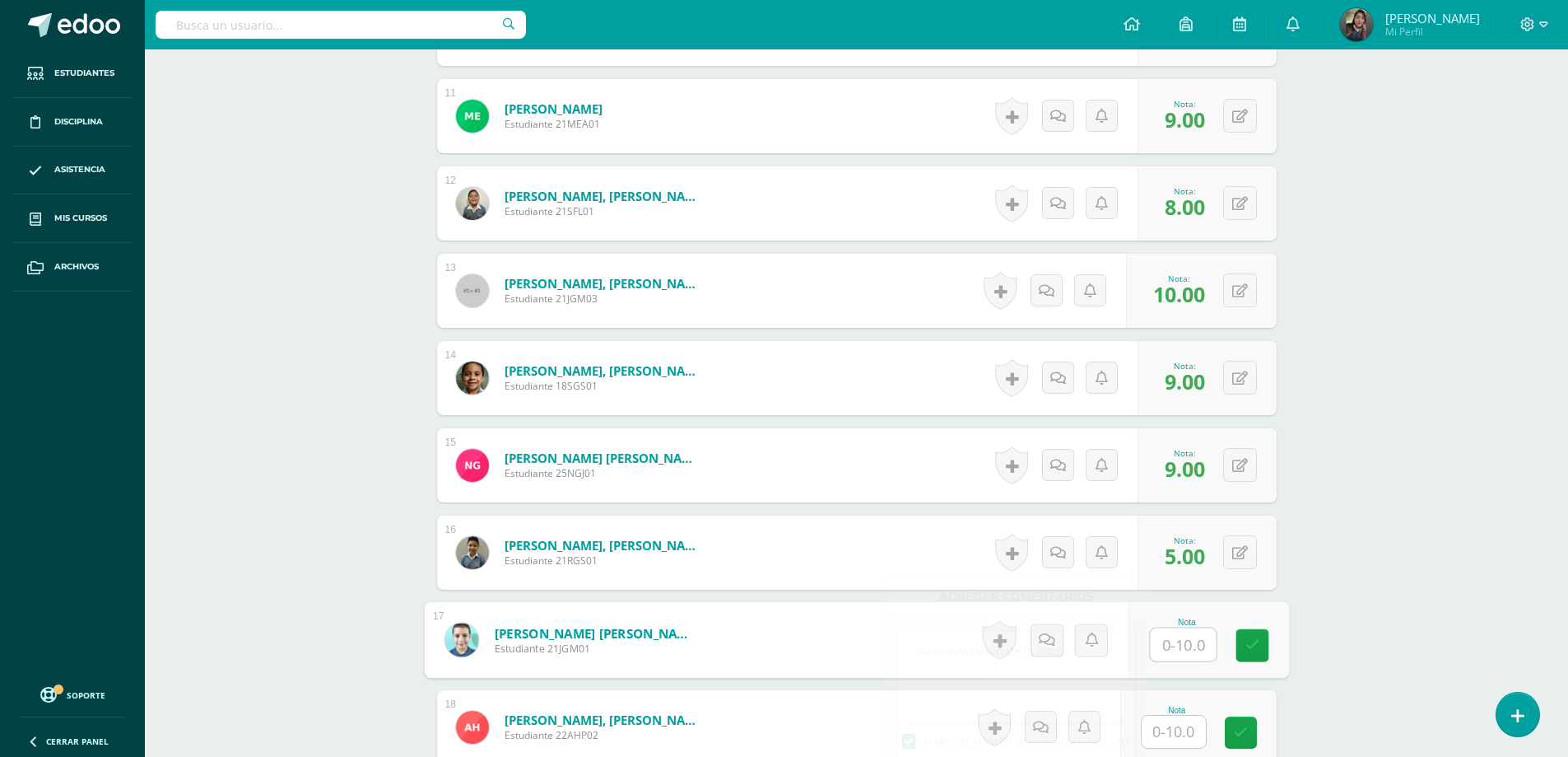
click at [1188, 640] on input "text" at bounding box center [1182, 644] width 65 height 33
type input "9"
type input "10"
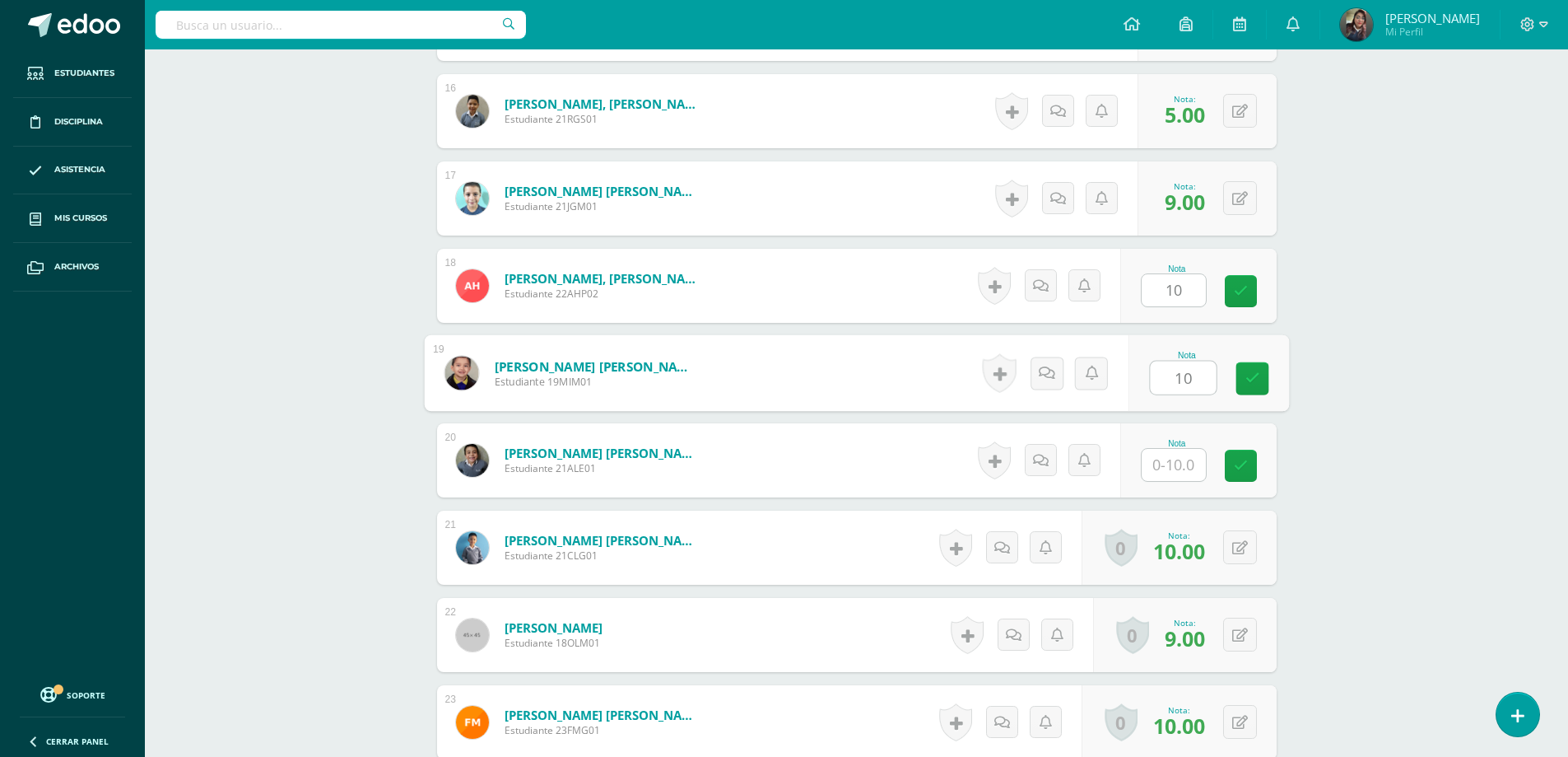
type input "10"
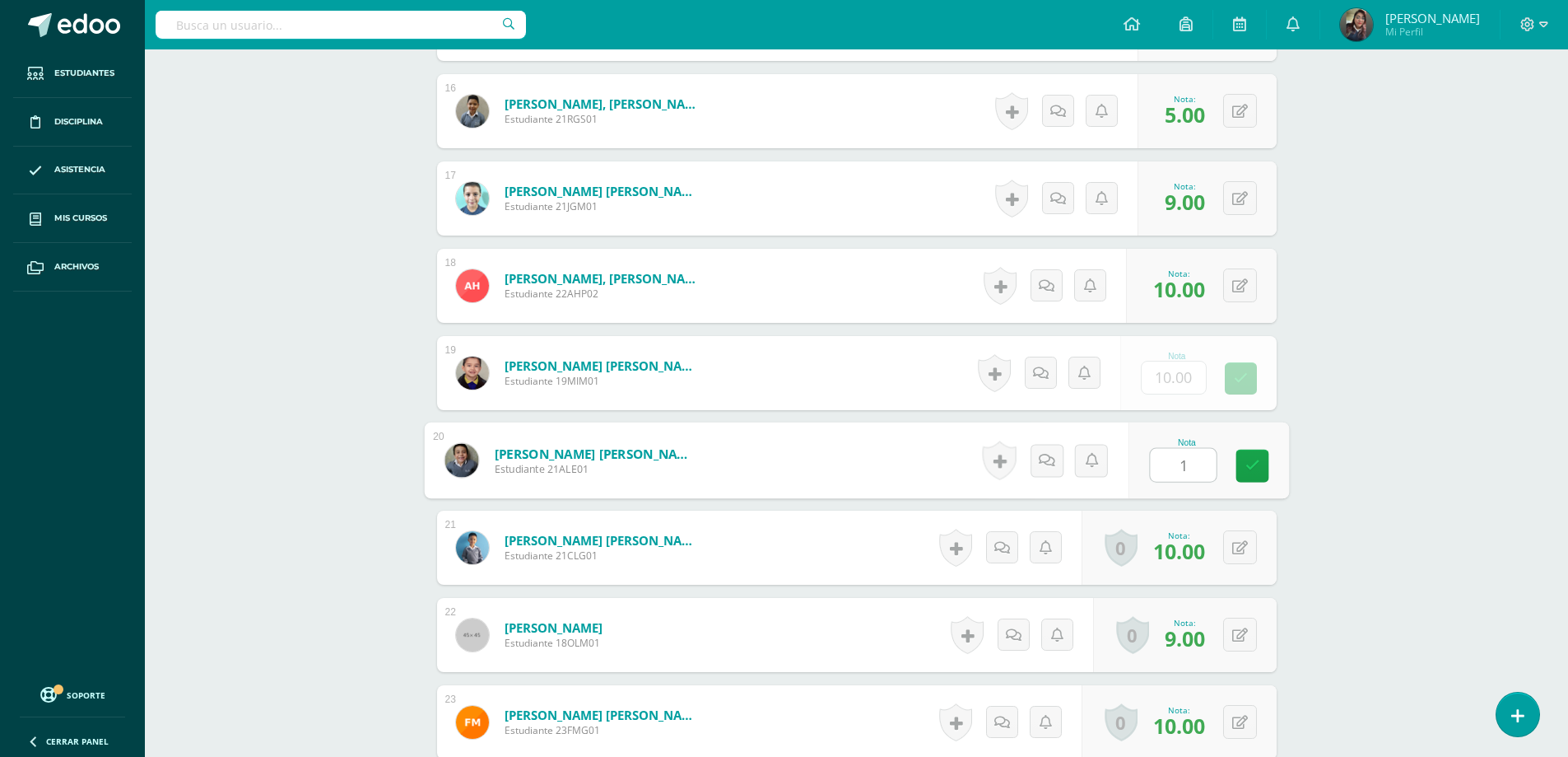
type input "10"
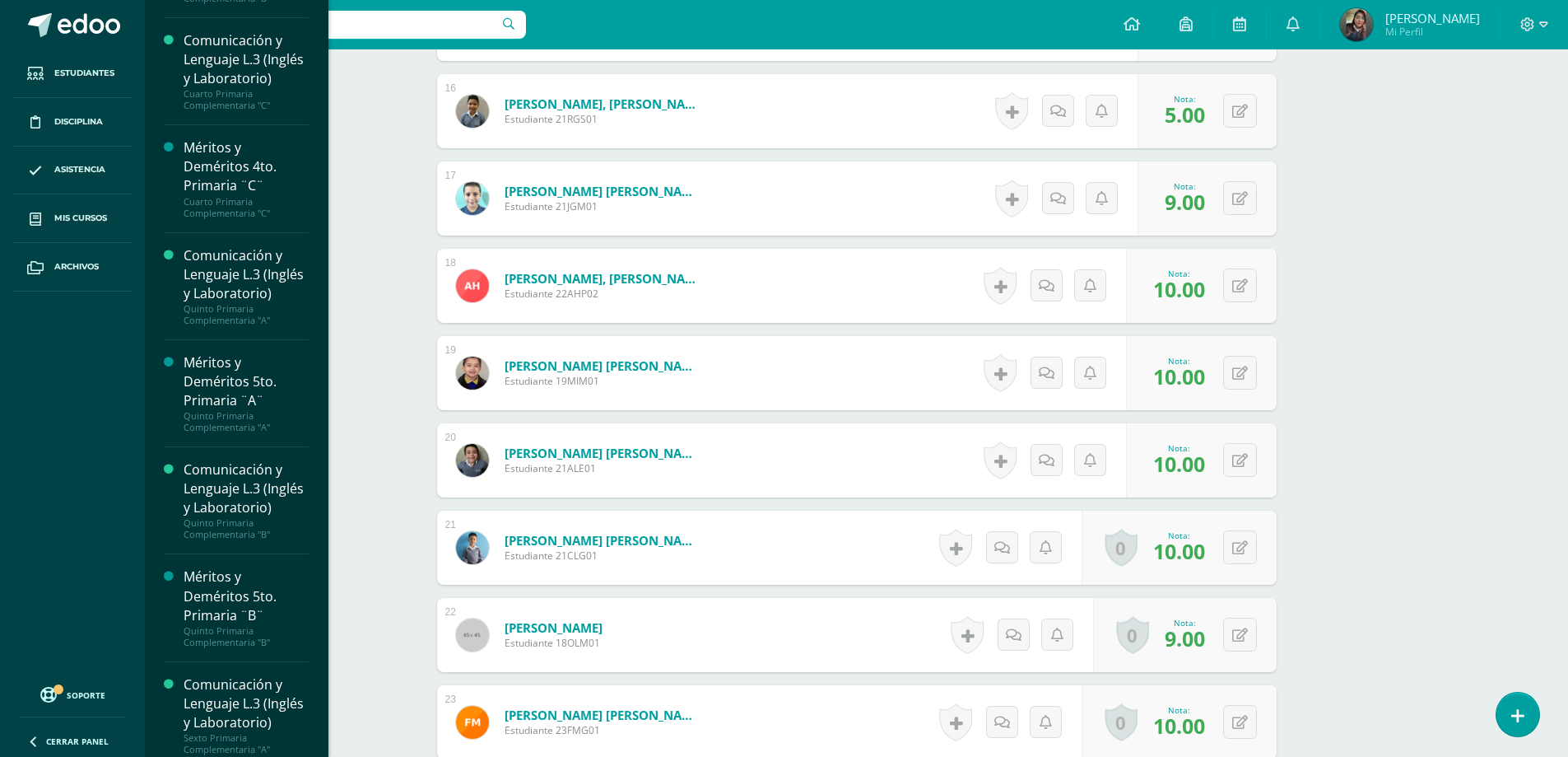
scroll to position [2138, 0]
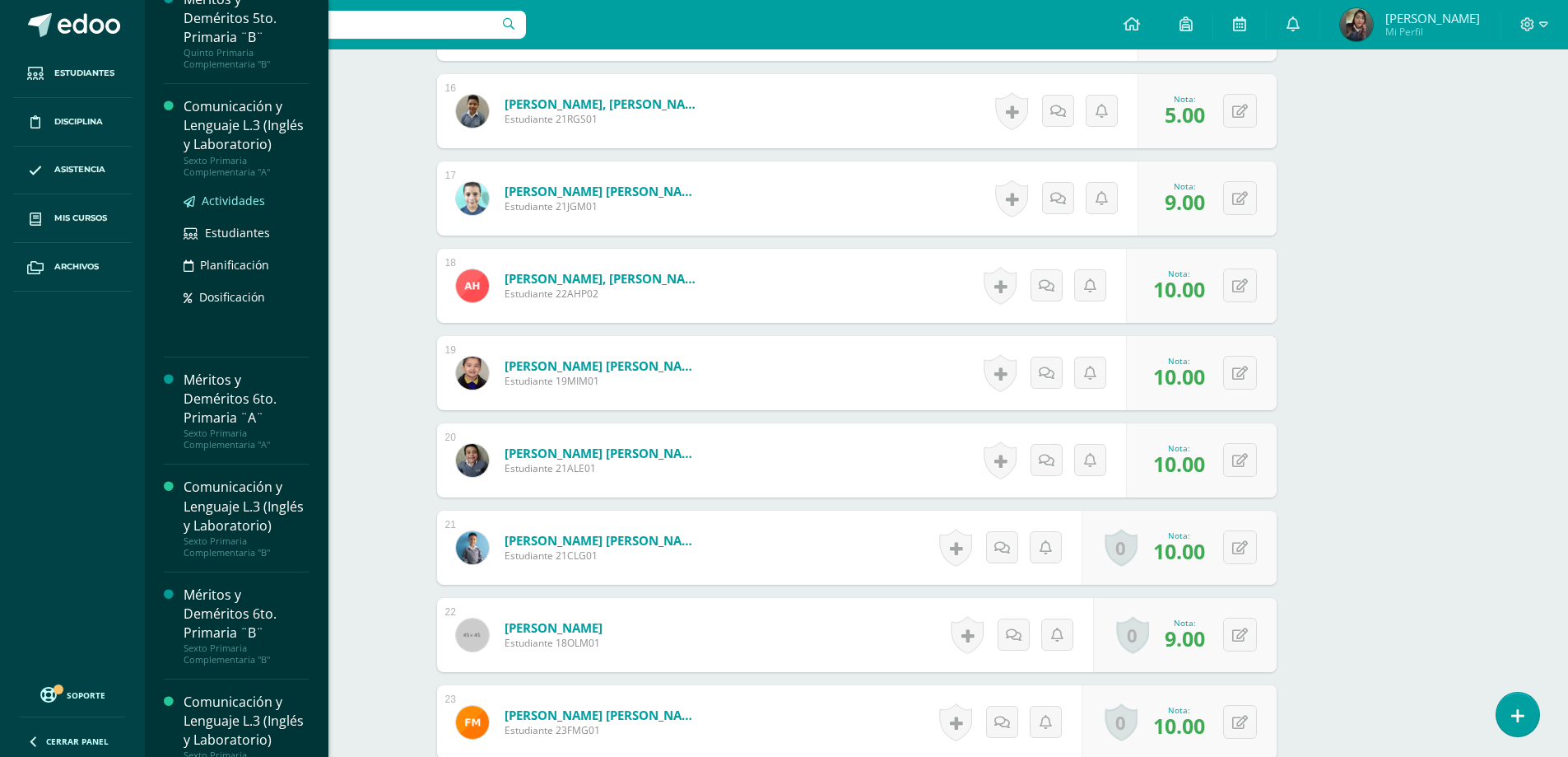
click at [256, 208] on span "Actividades" at bounding box center [233, 200] width 64 height 15
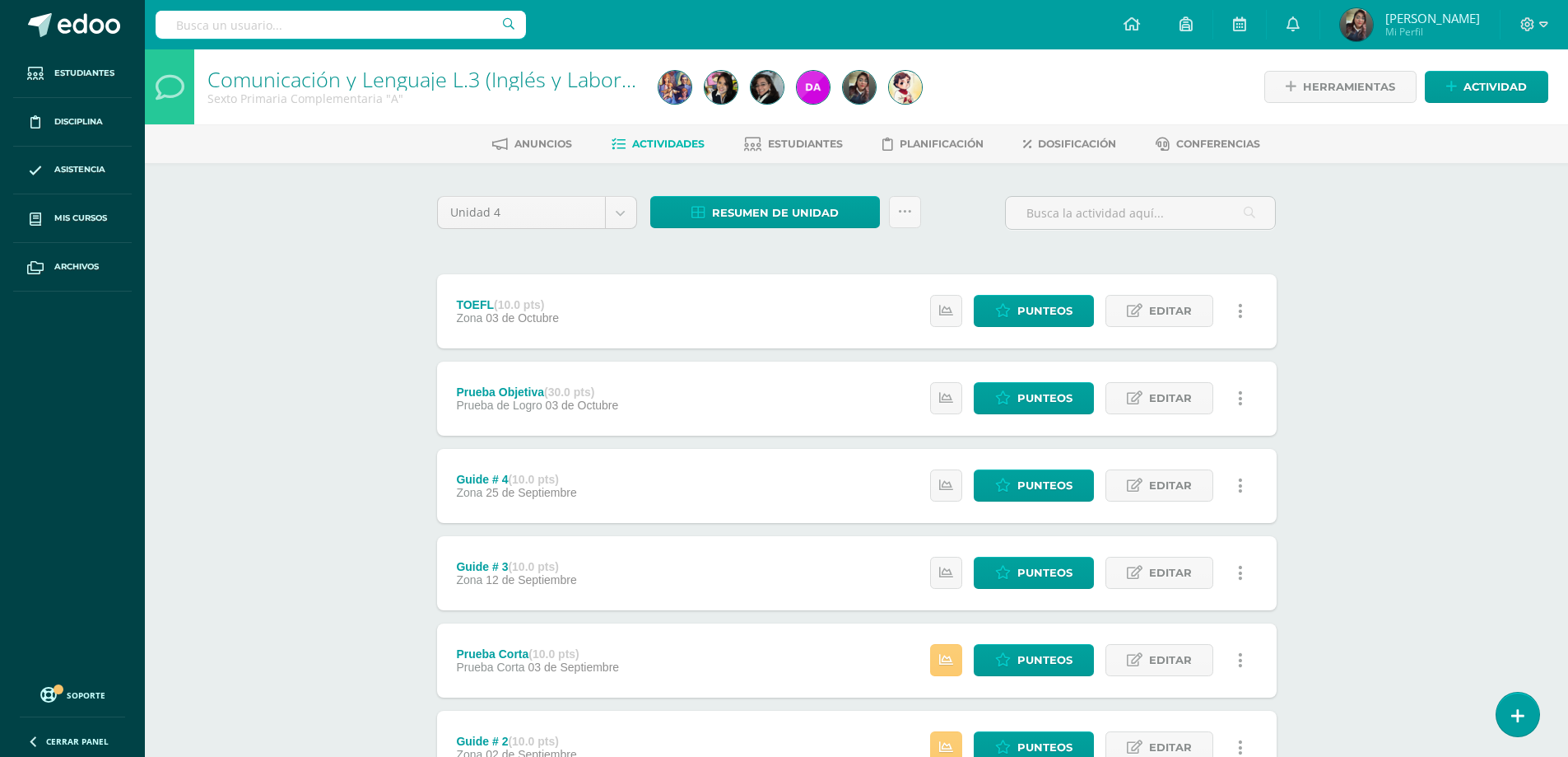
scroll to position [225, 0]
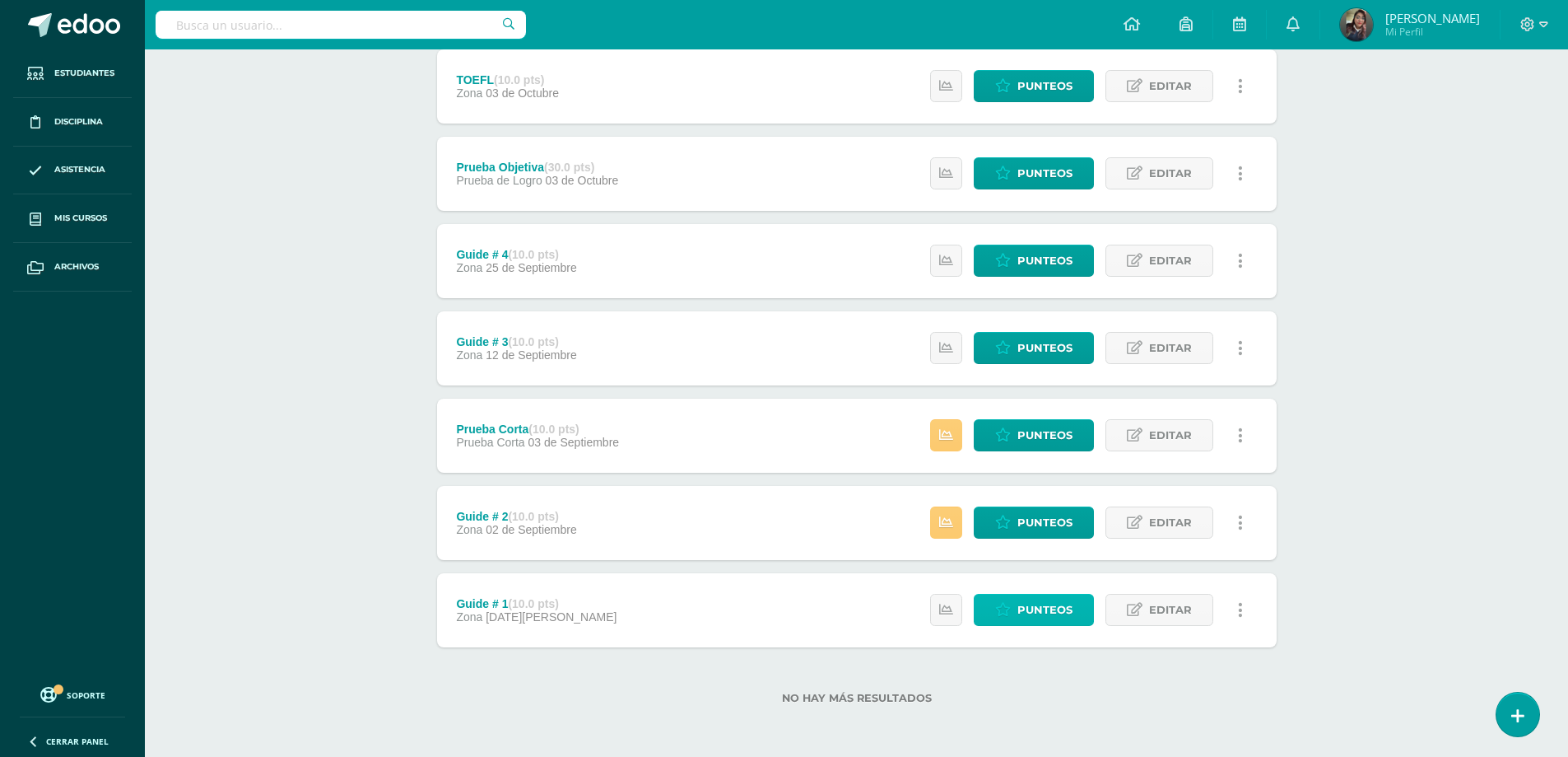
click at [1056, 607] on span "Punteos" at bounding box center [1045, 610] width 56 height 30
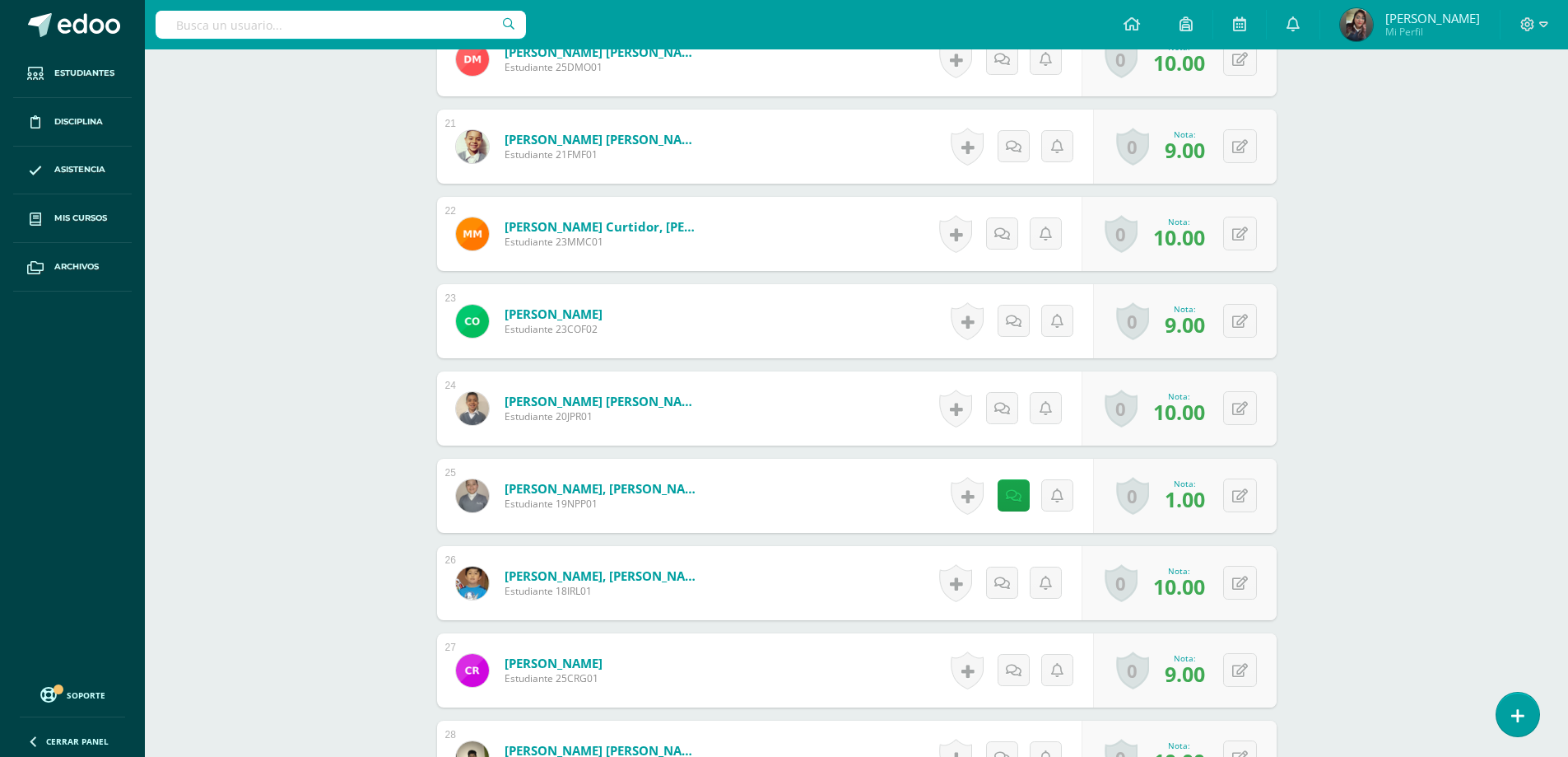
scroll to position [2553, 0]
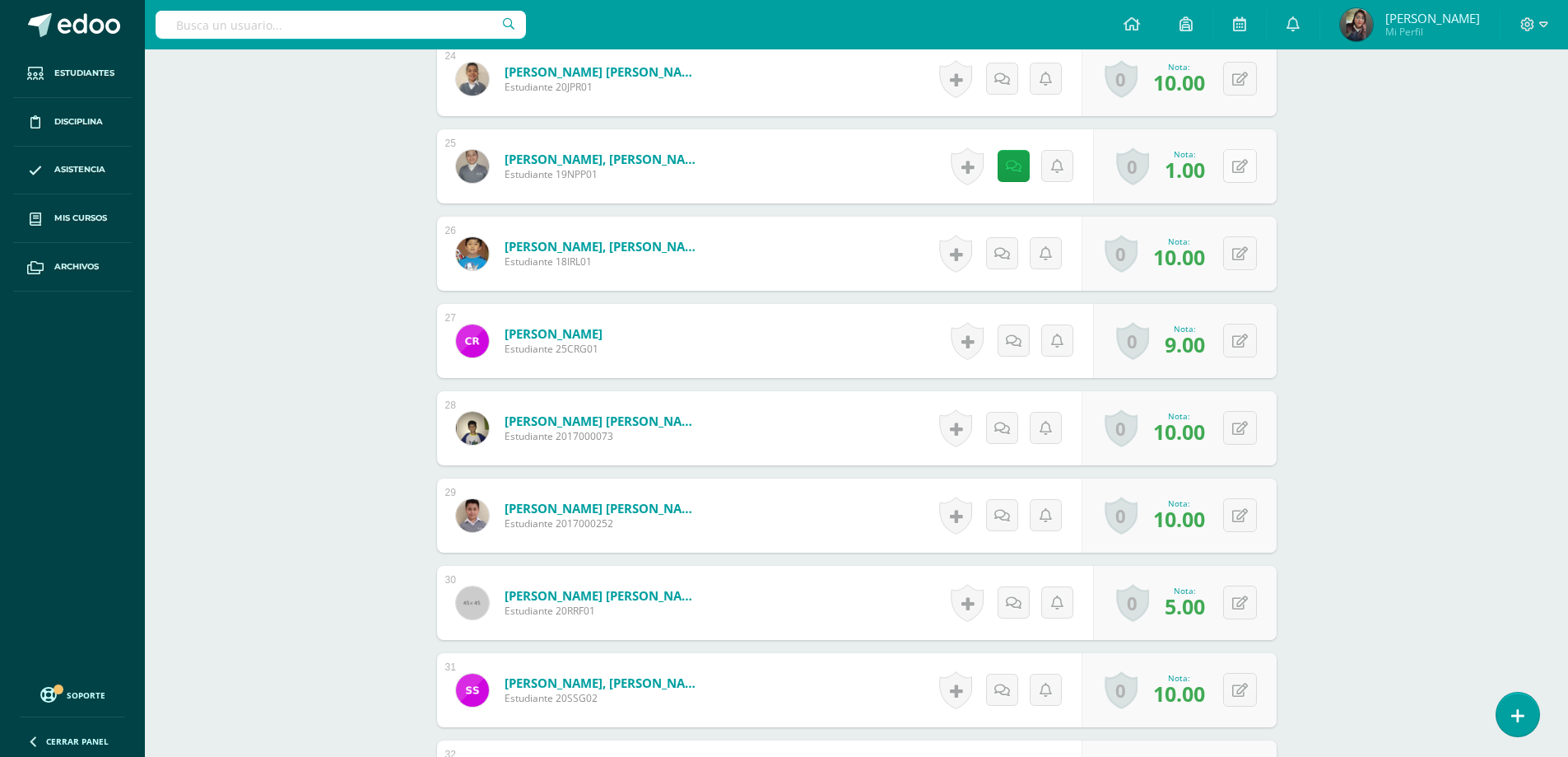
click at [1234, 169] on button at bounding box center [1240, 166] width 34 height 34
type input "9"
click at [993, 171] on icon at bounding box center [1001, 166] width 16 height 14
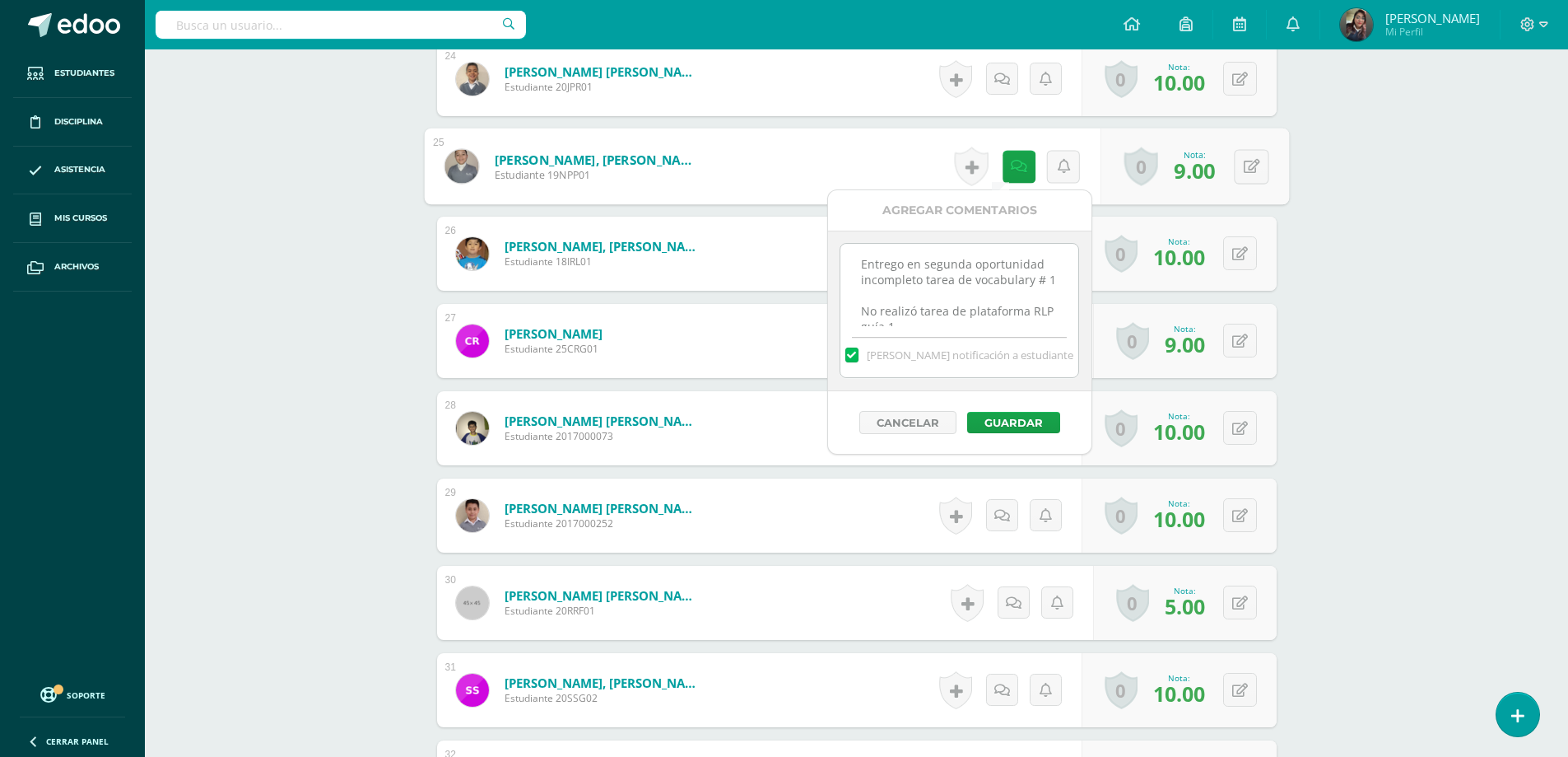
click at [893, 288] on textarea "Entrego en segunda oportunidad incompleto tarea de vocabulary # 1 No realizó ta…" at bounding box center [958, 285] width 238 height 83
click at [894, 288] on textarea "Entrego en segunda oportunidad incompleto tarea de vocabulary # 1 No realizó ta…" at bounding box center [958, 285] width 238 height 83
drag, startPoint x: 880, startPoint y: 267, endPoint x: 974, endPoint y: 337, distance: 117.2
click at [974, 337] on div "Entrego en segunda oportunidad incompleto tarea de vocabulary # 1 No realizó ta…" at bounding box center [958, 310] width 239 height 135
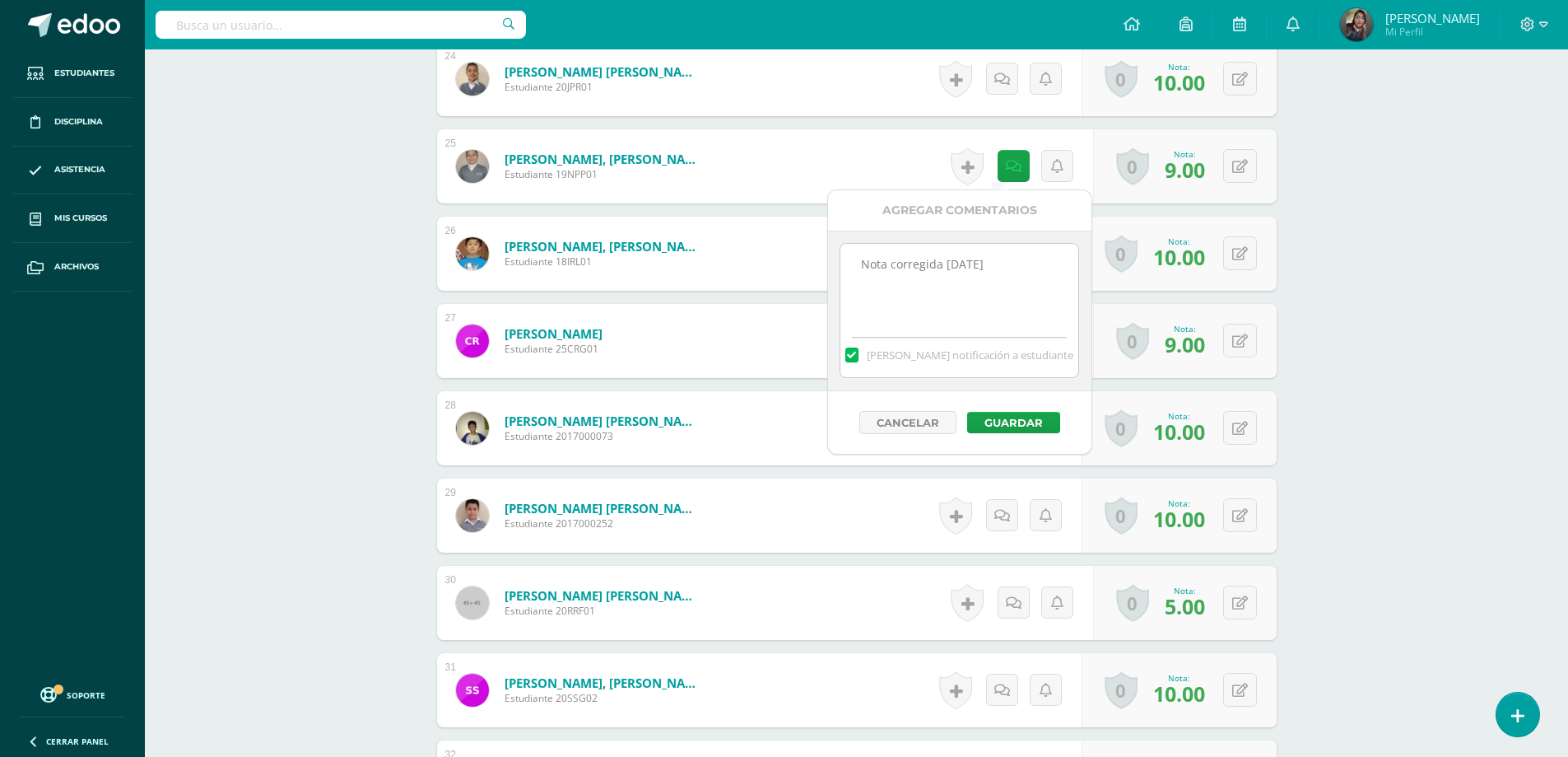
drag, startPoint x: 1015, startPoint y: 257, endPoint x: 847, endPoint y: 231, distance: 170.0
click at [847, 231] on div "Entrego en segunda oportunidad incompleto tarea de vocabulary # 1 No realizó ta…" at bounding box center [959, 310] width 264 height 161
type textarea "Nota corregida 11/09/2025"
click at [1018, 427] on button "Guardar" at bounding box center [1014, 422] width 93 height 22
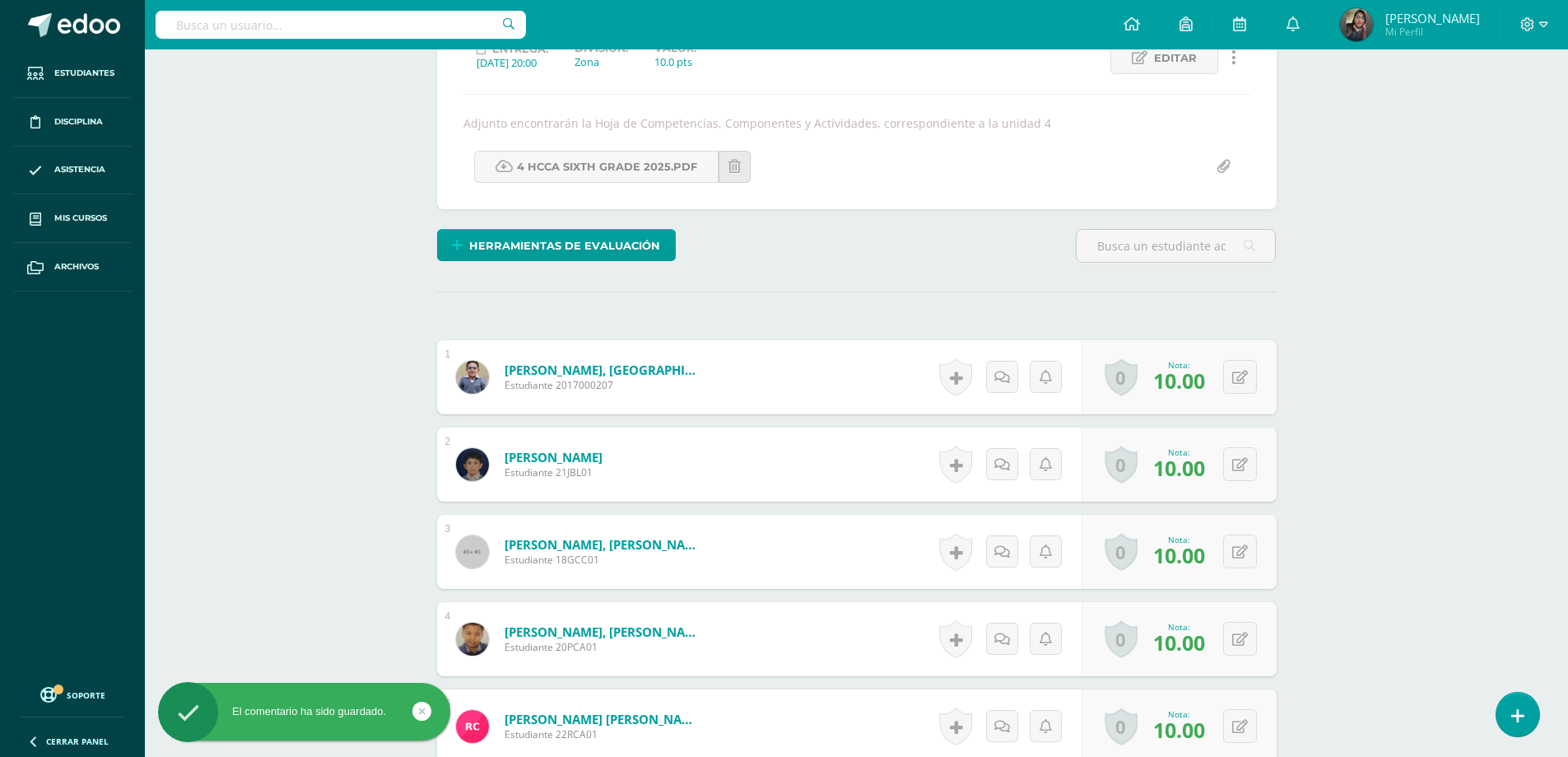
scroll to position [0, 0]
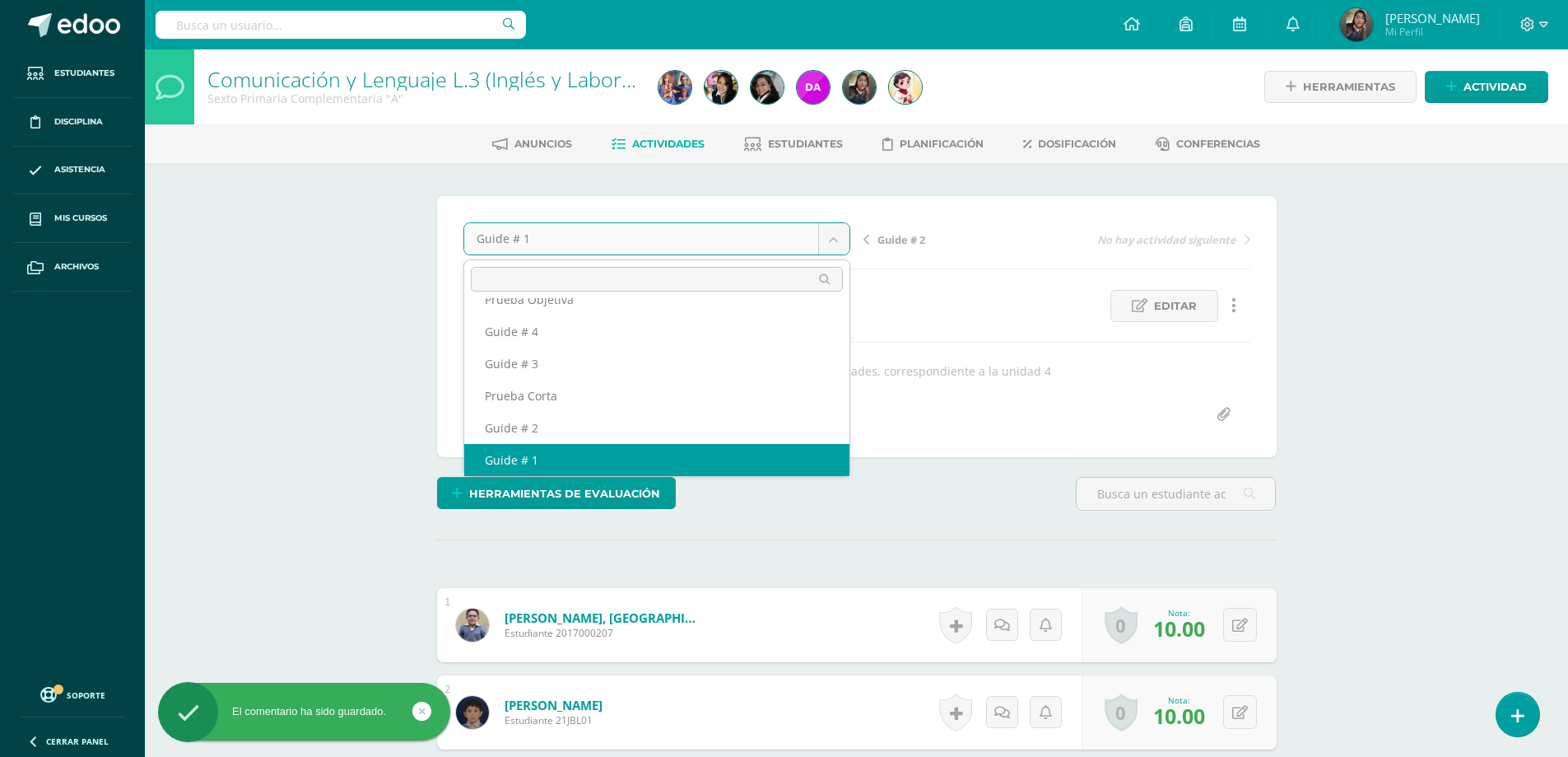
scroll to position [39, 0]
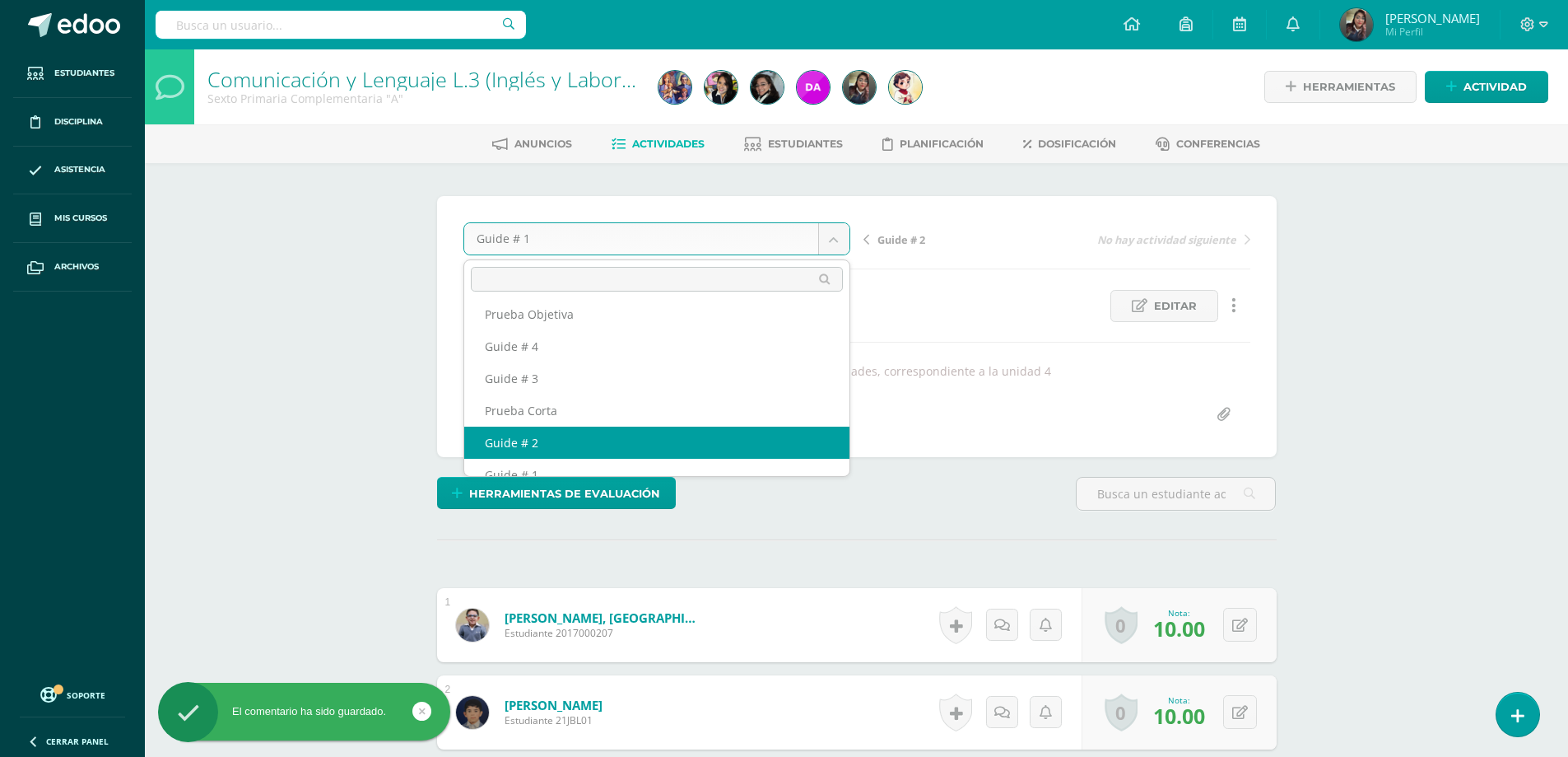
select select "/dashboard/teacher/grade-activity/178354/"
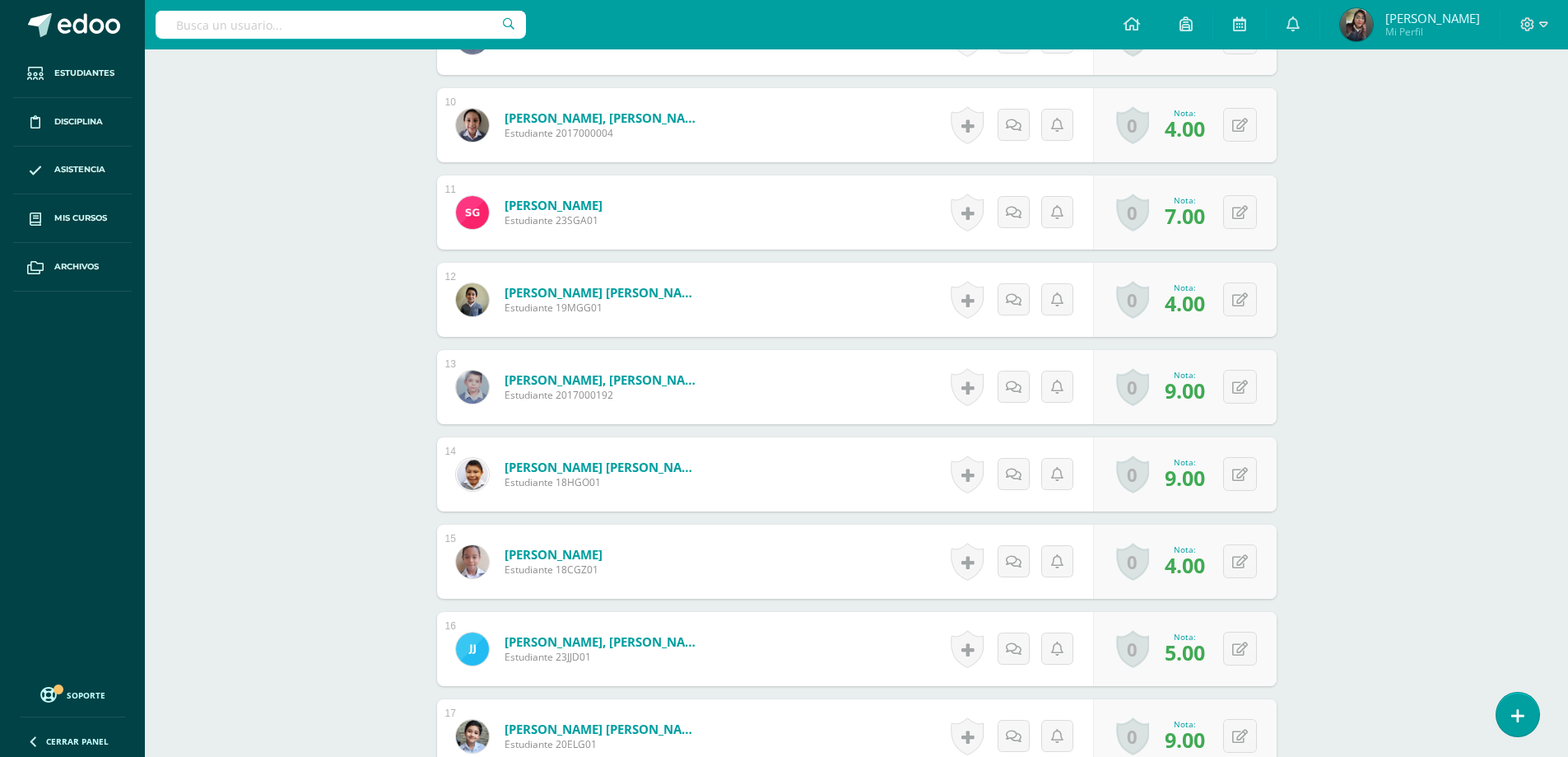
scroll to position [1730, 0]
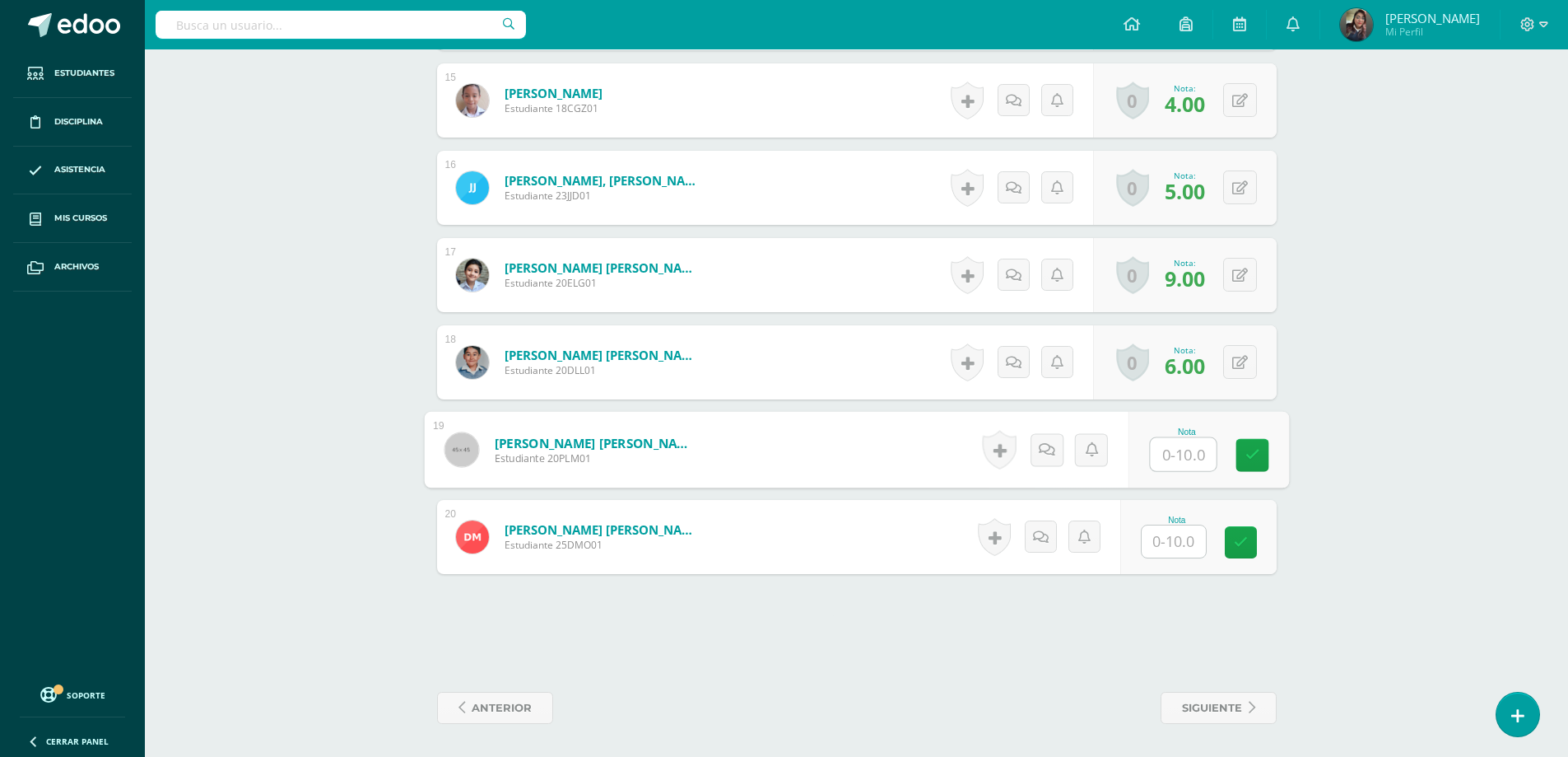
click at [1178, 458] on input "text" at bounding box center [1182, 454] width 65 height 33
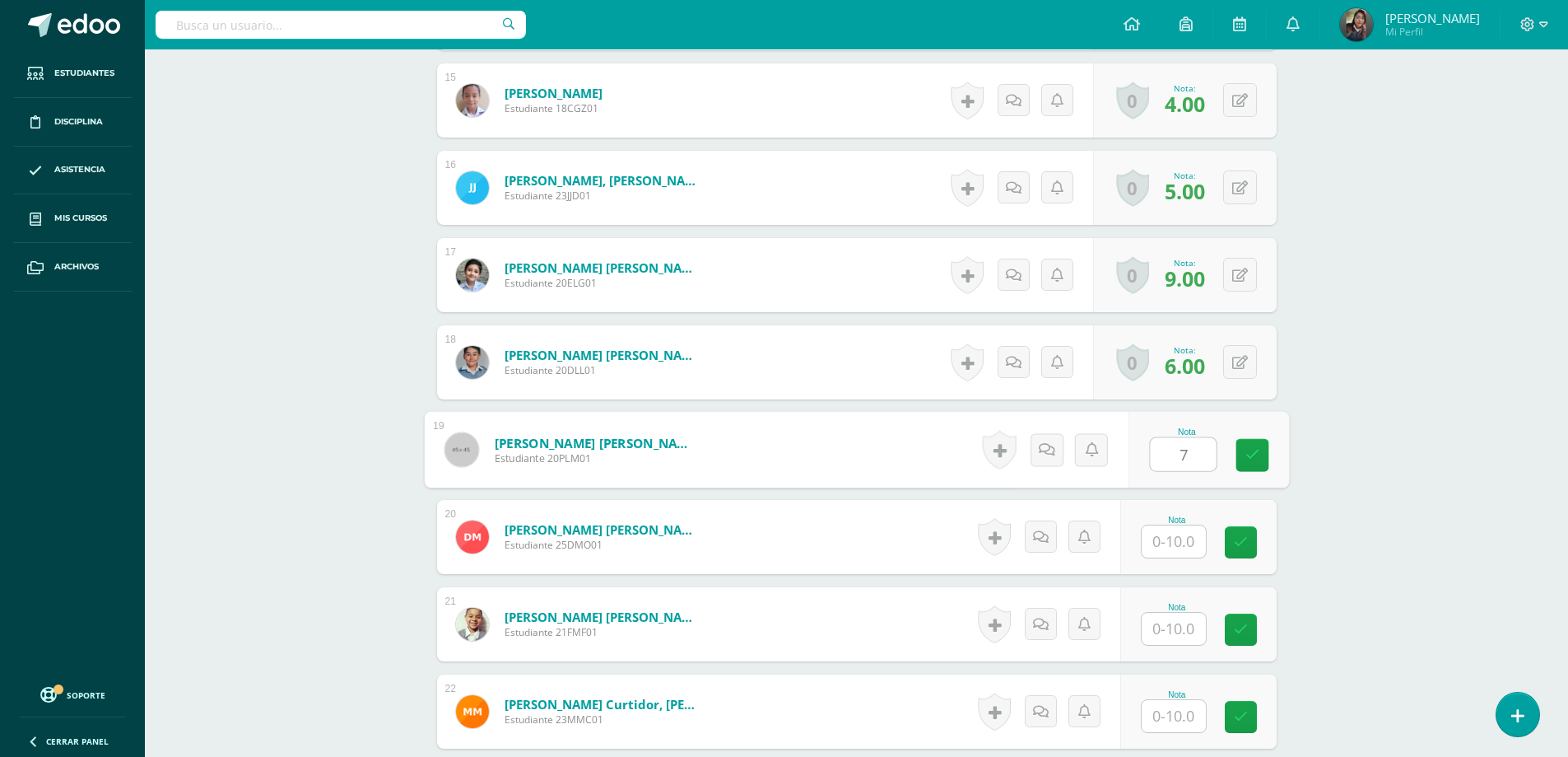
type input "7"
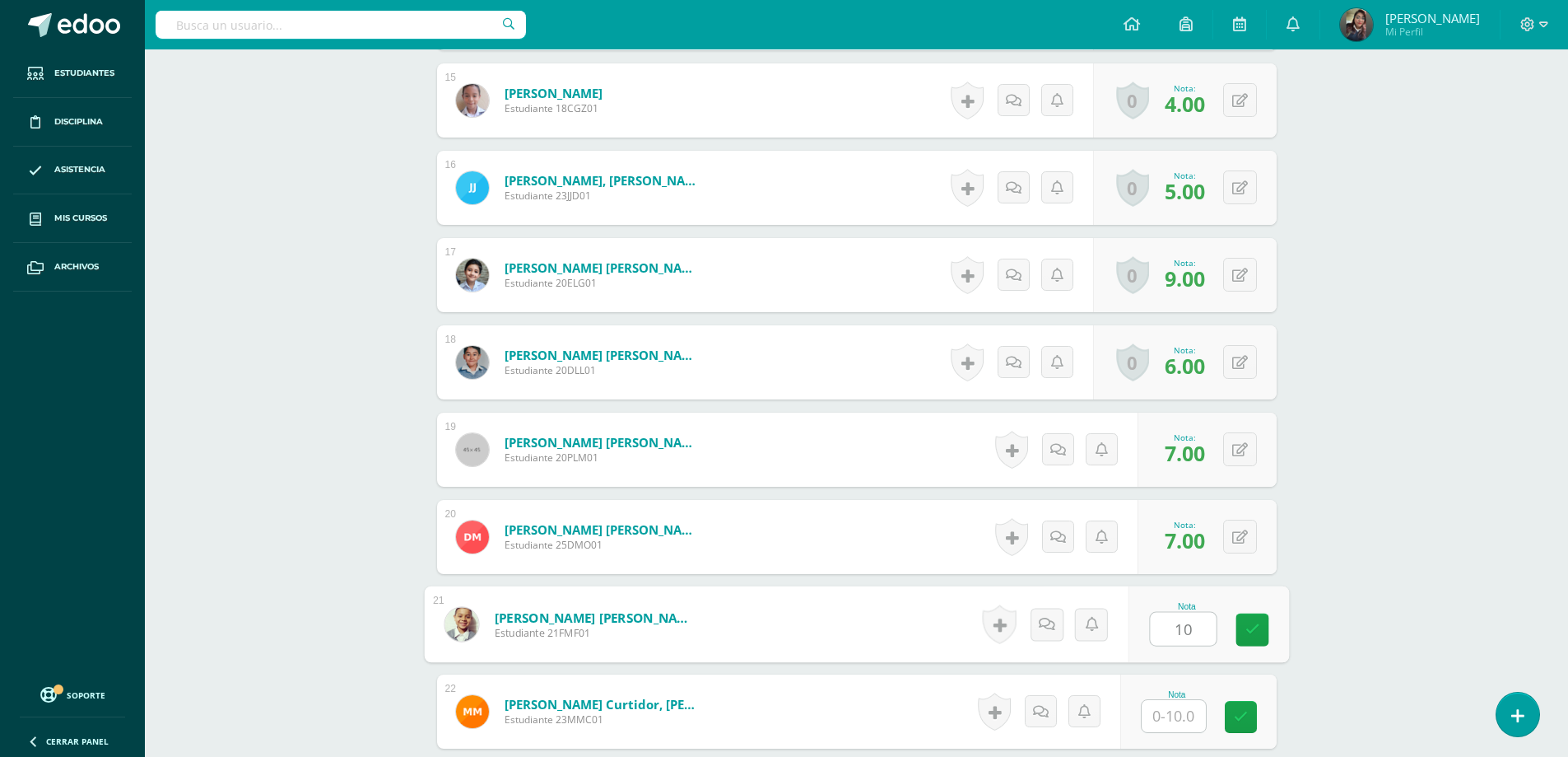
type input "10"
type input "7"
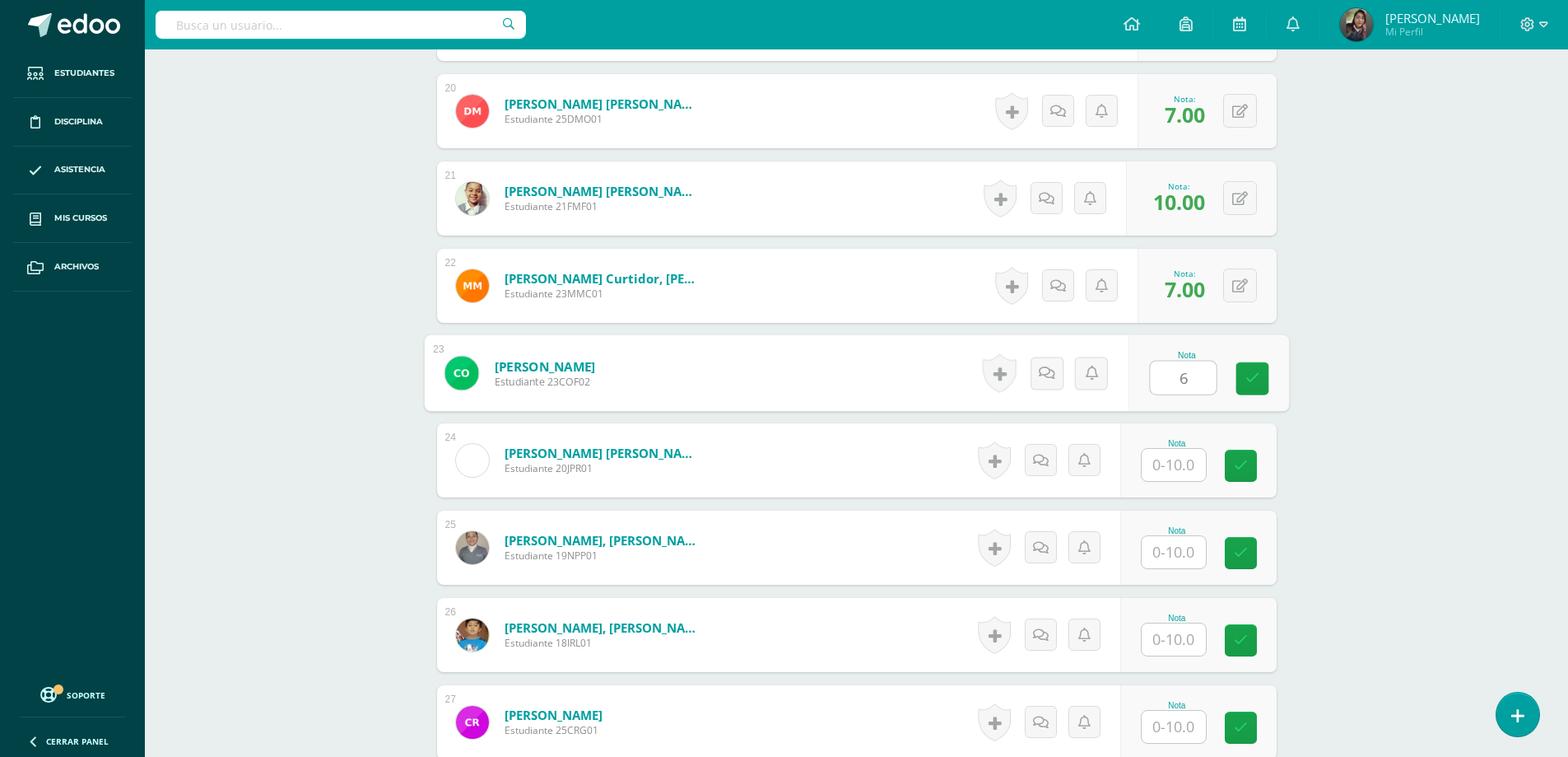
type input "6"
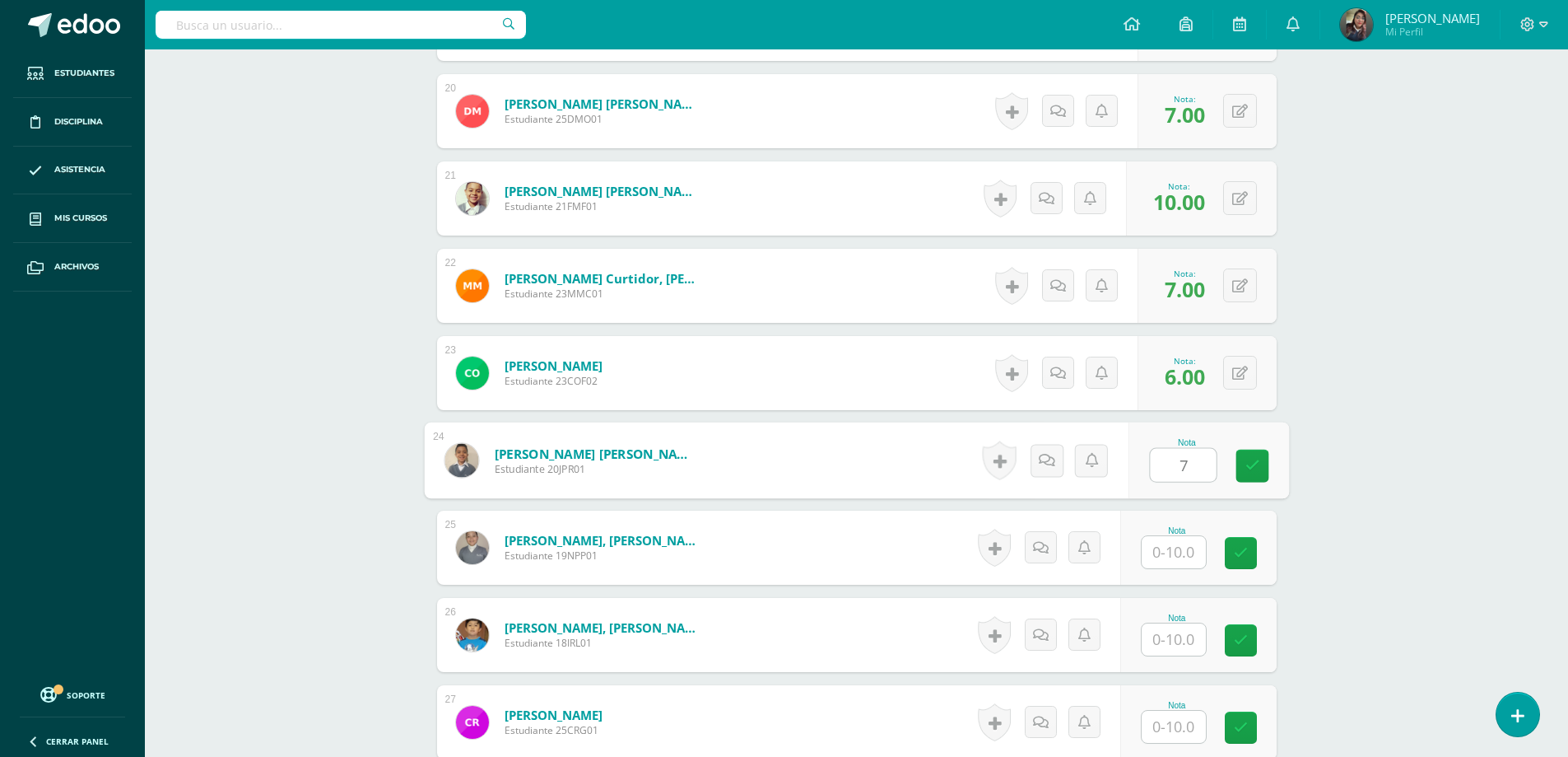
type input "7"
type input "10"
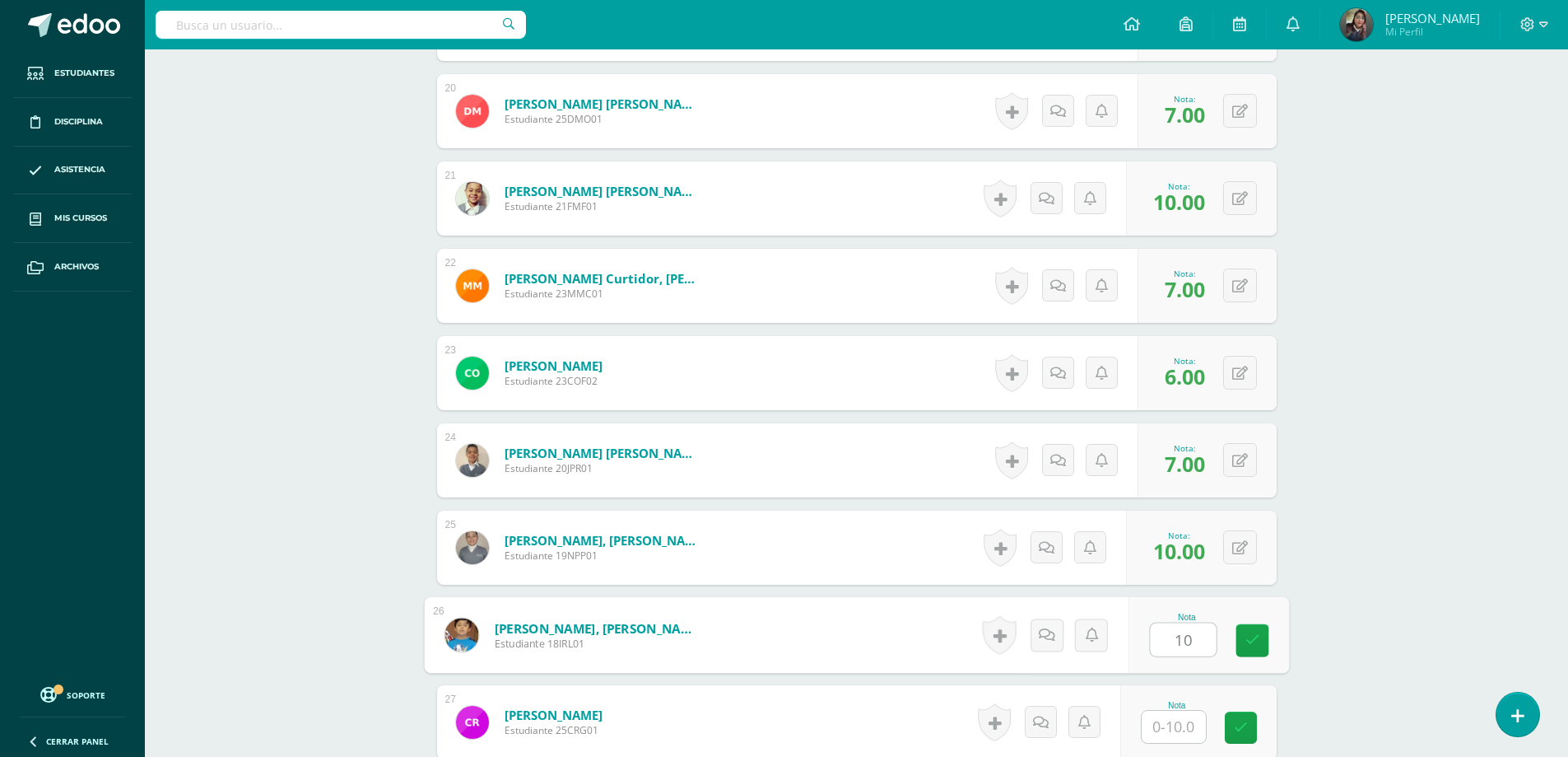
type input "10"
type input "9"
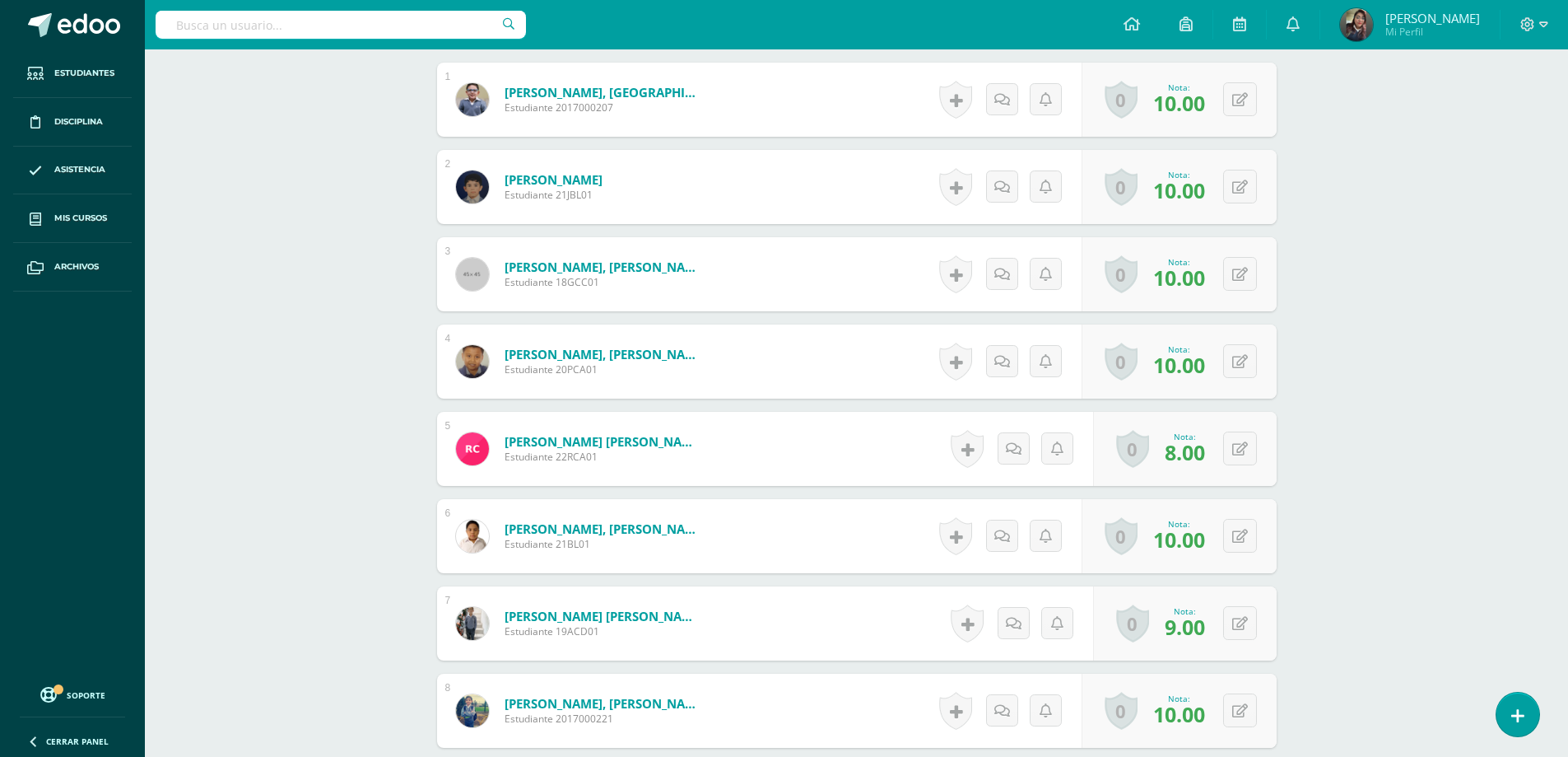
scroll to position [0, 0]
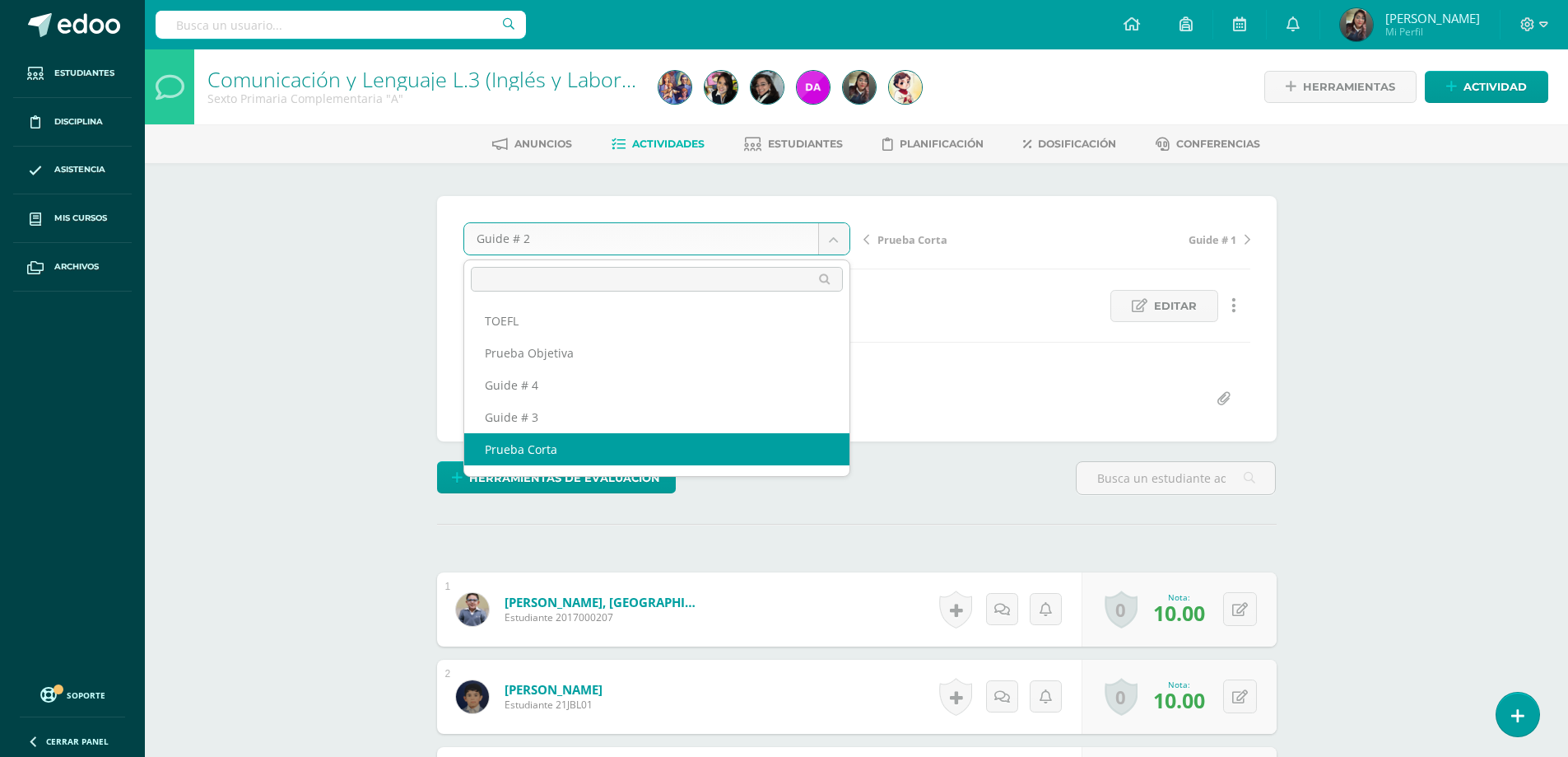
select select "/dashboard/teacher/grade-activity/178356/"
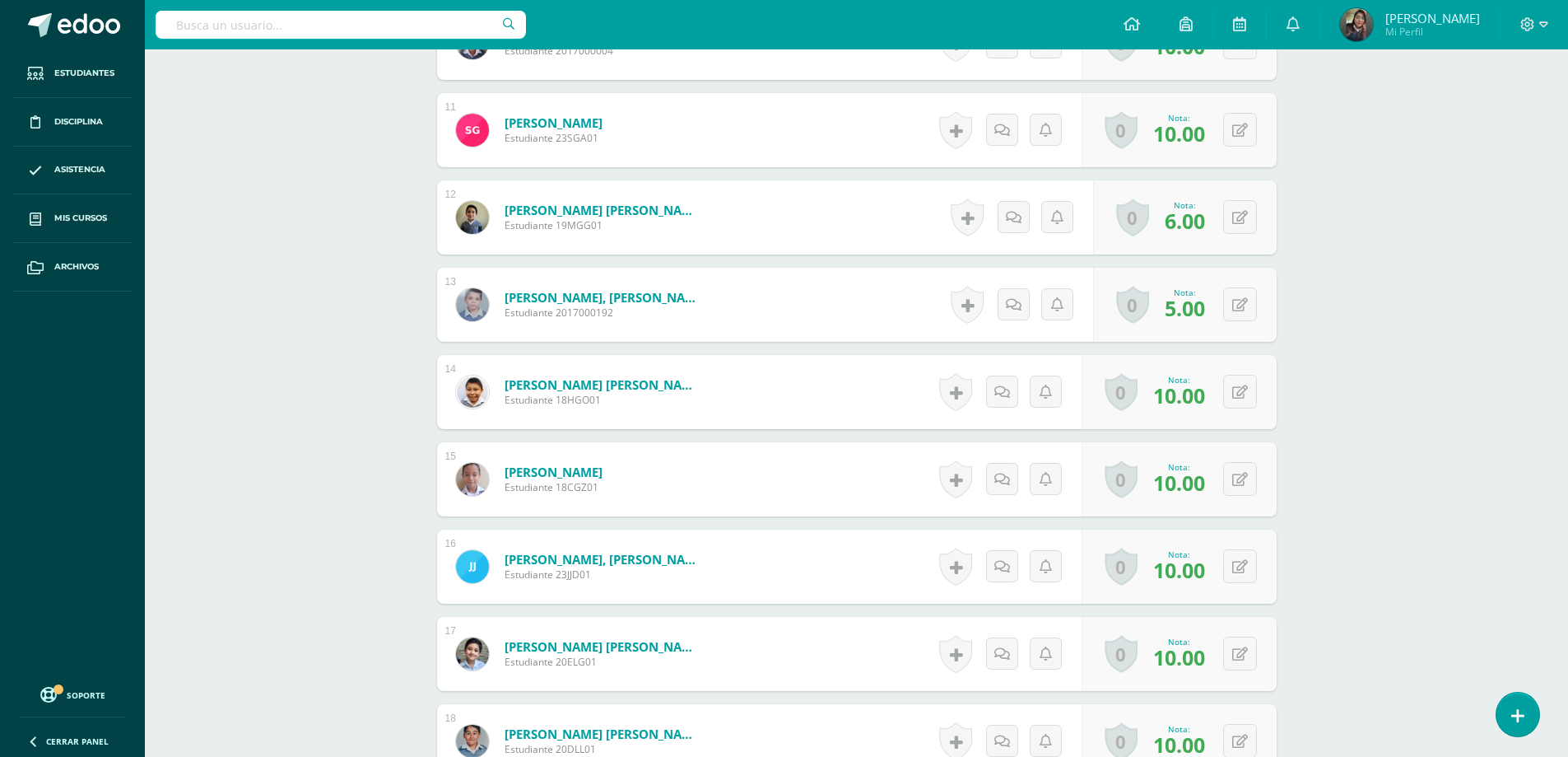
scroll to position [1730, 0]
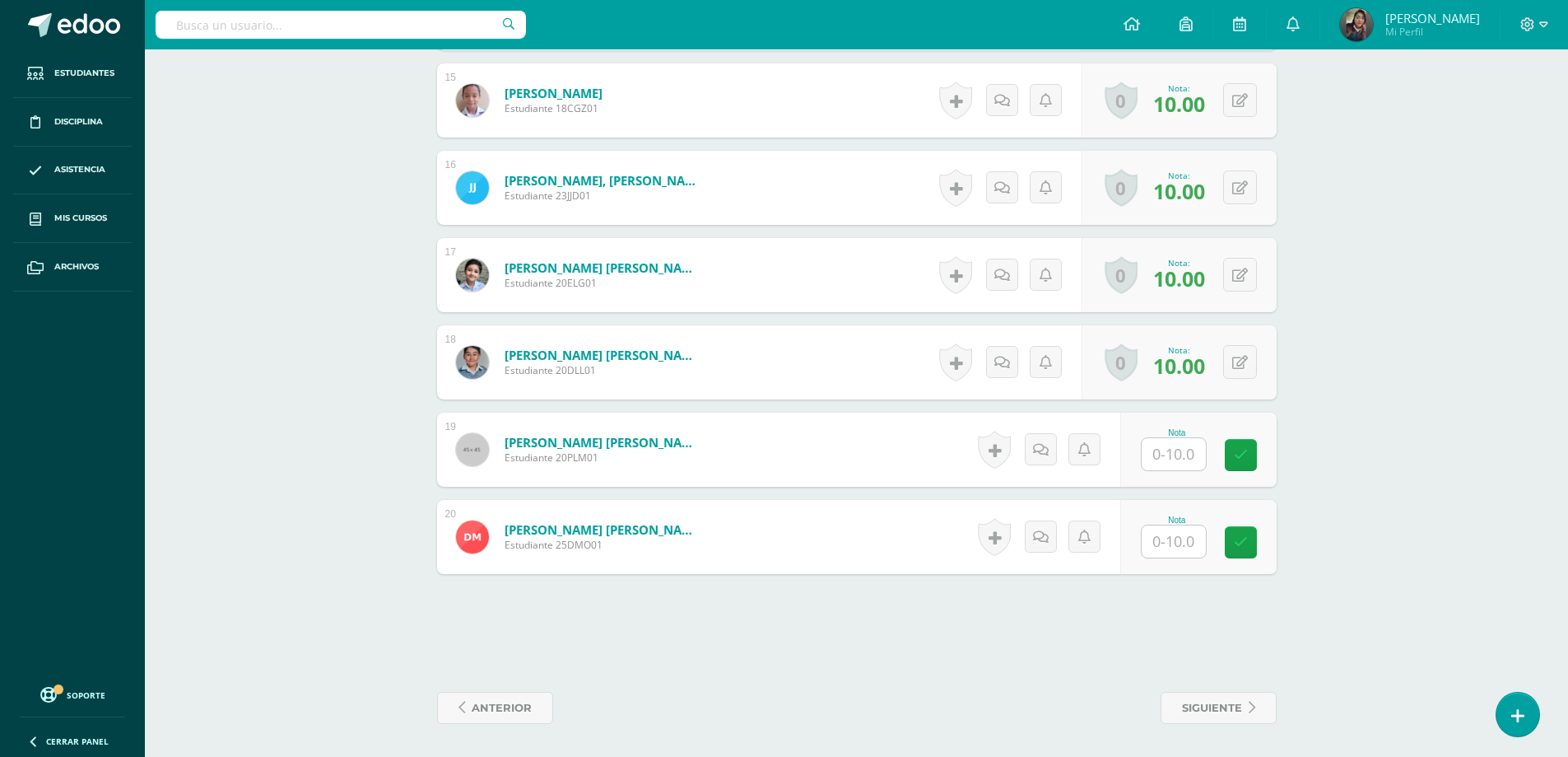
click at [1186, 466] on input "text" at bounding box center [1174, 454] width 65 height 32
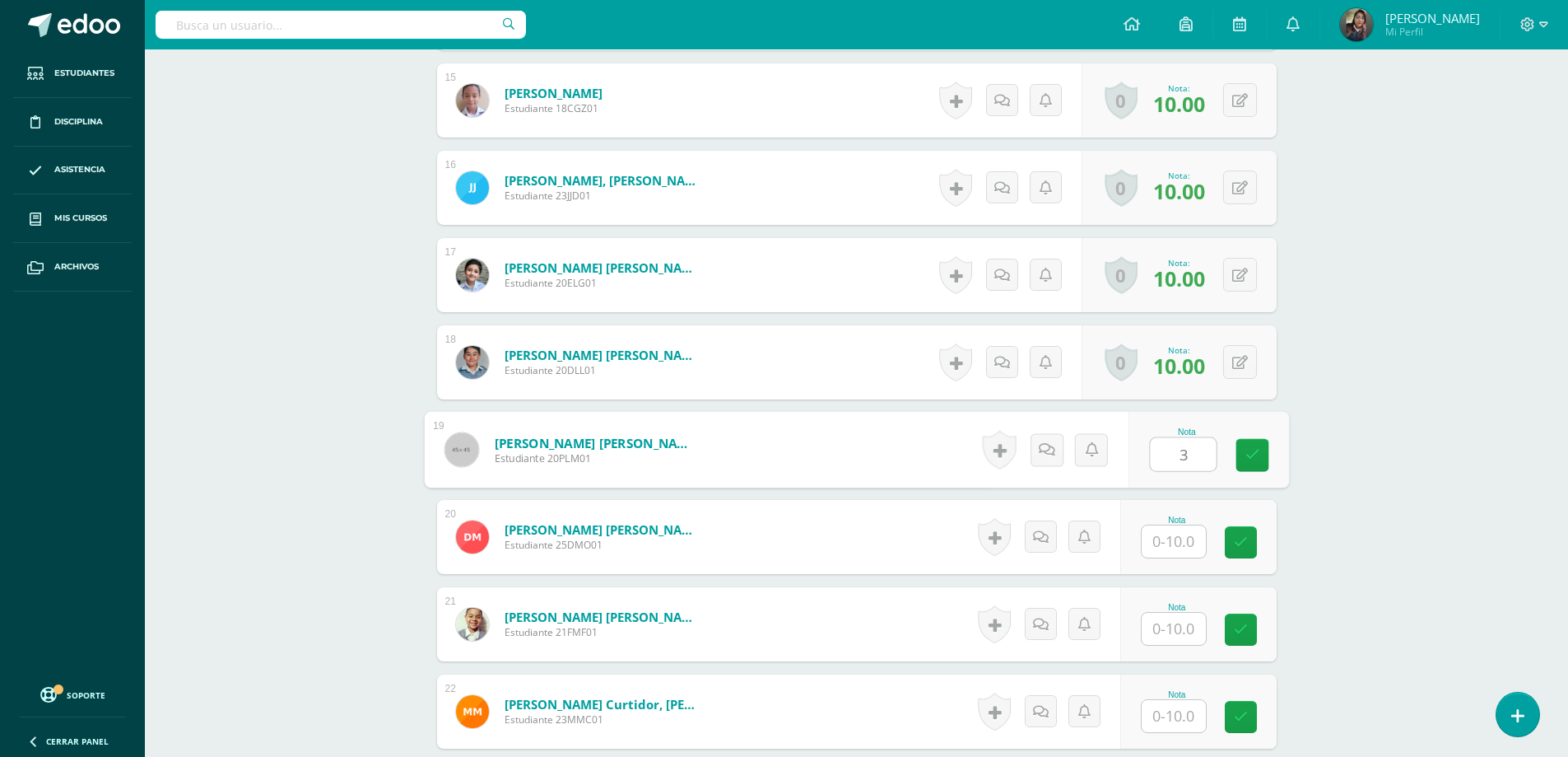
type input "3"
type input "10"
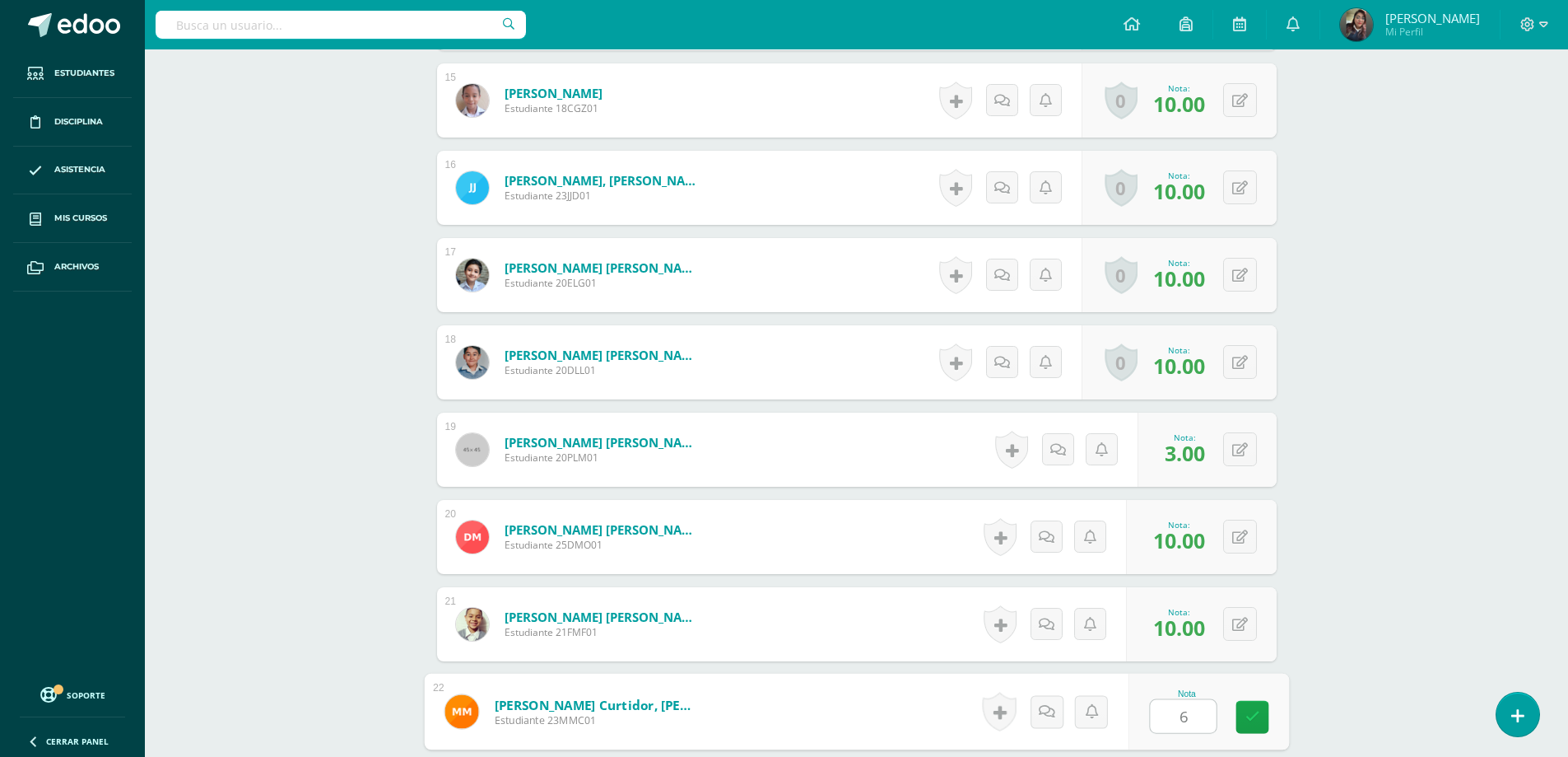
type input "6"
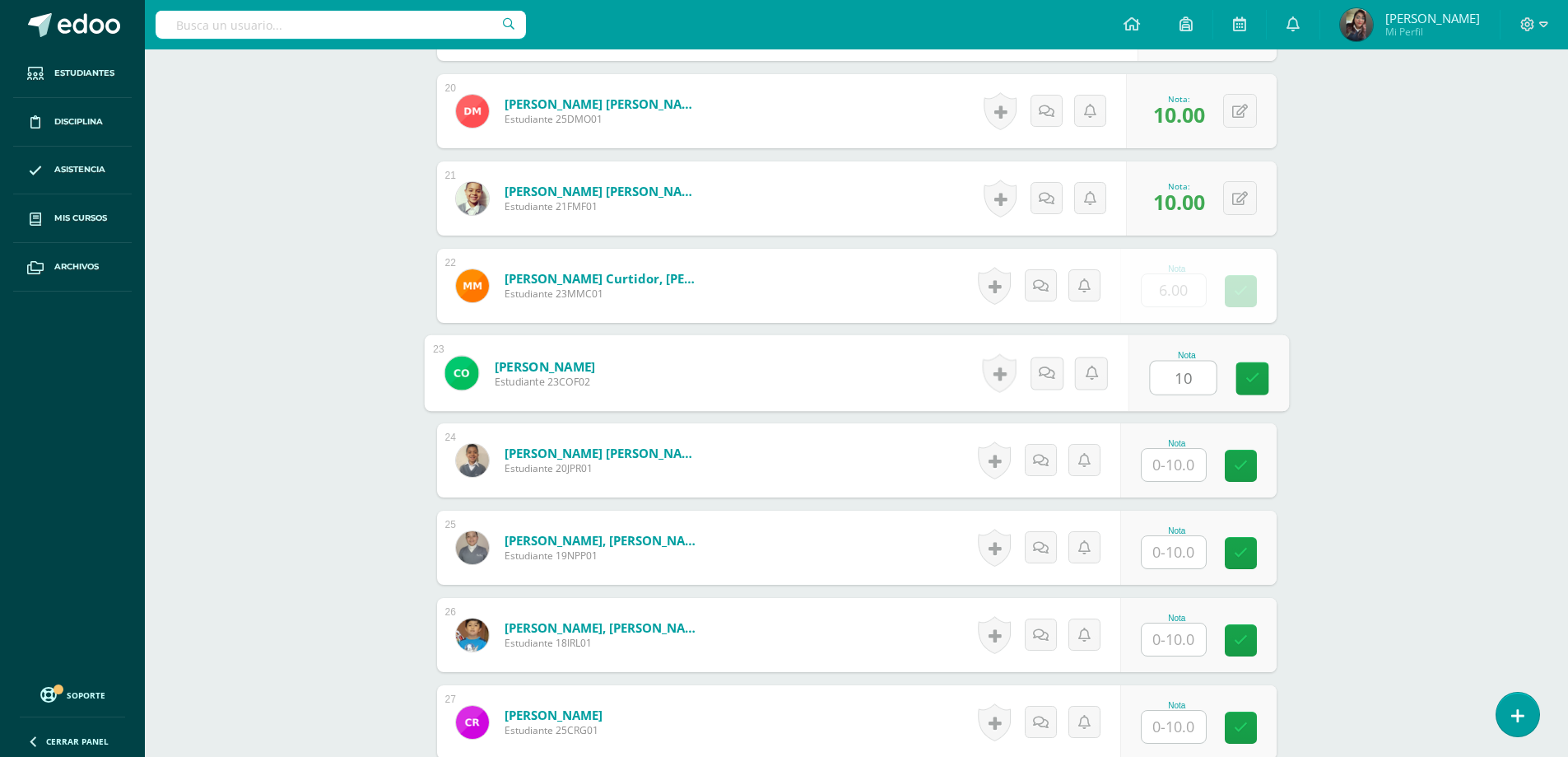
type input "10"
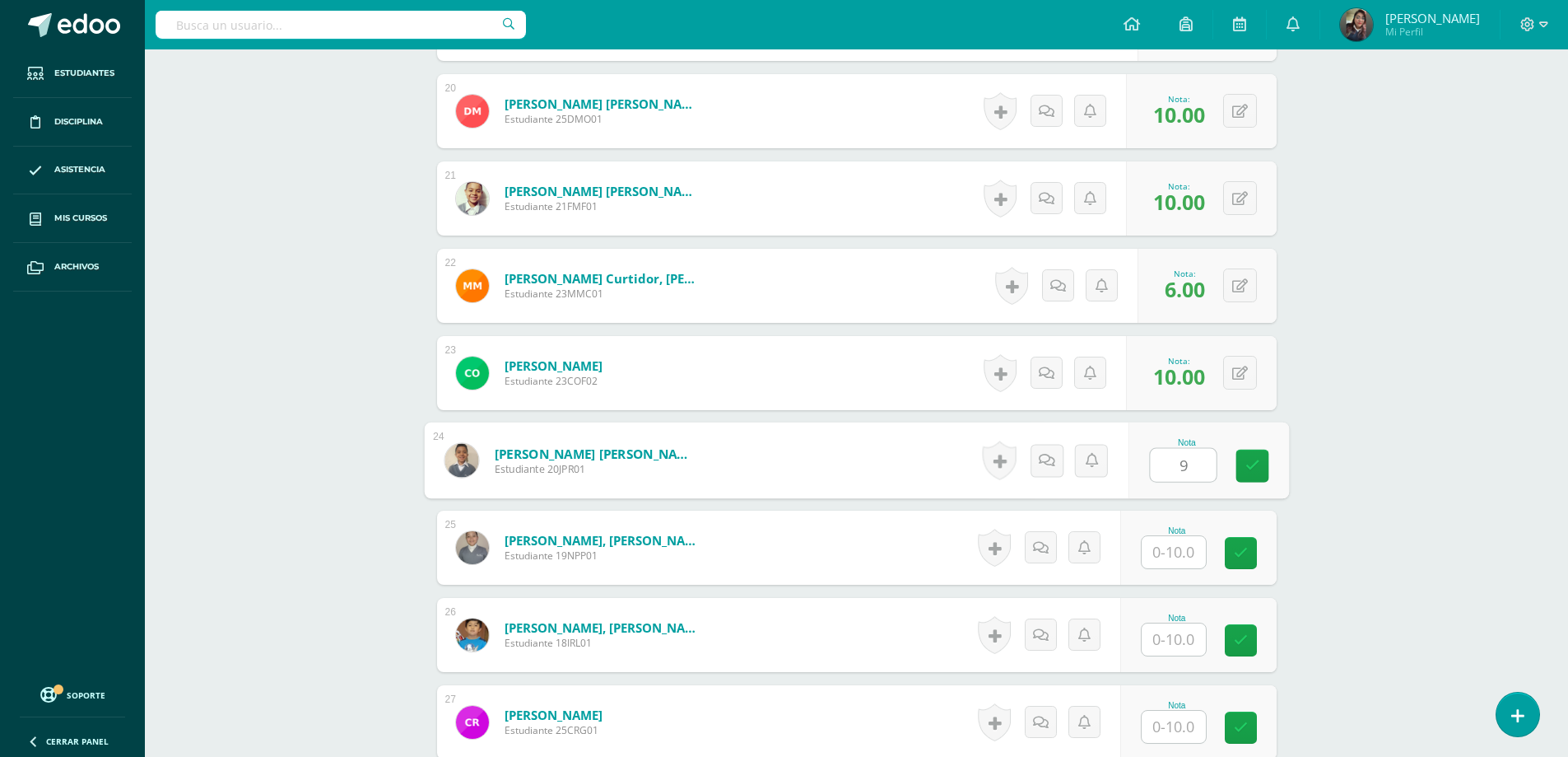
type input "9"
type input "8"
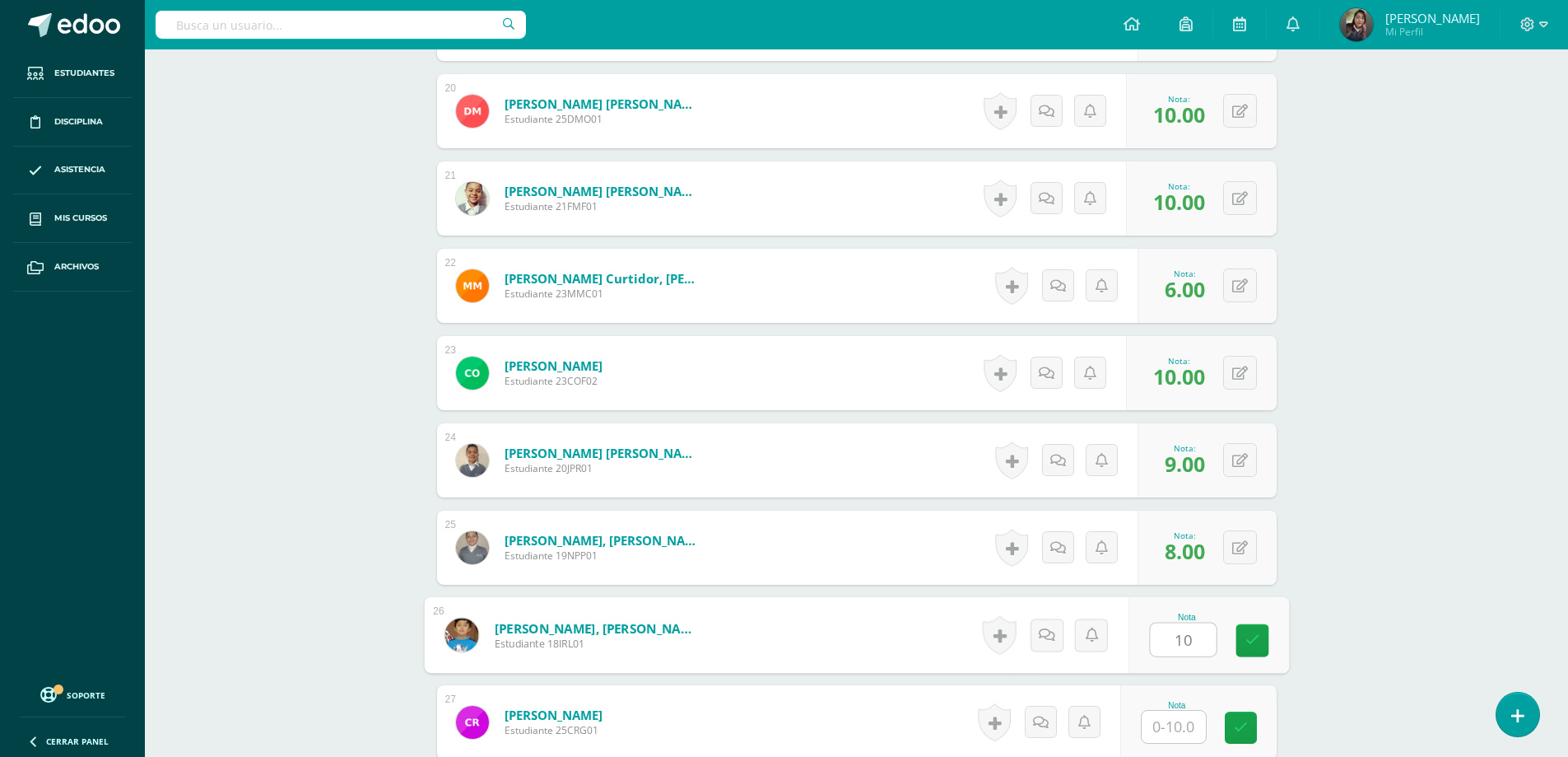
type input "10"
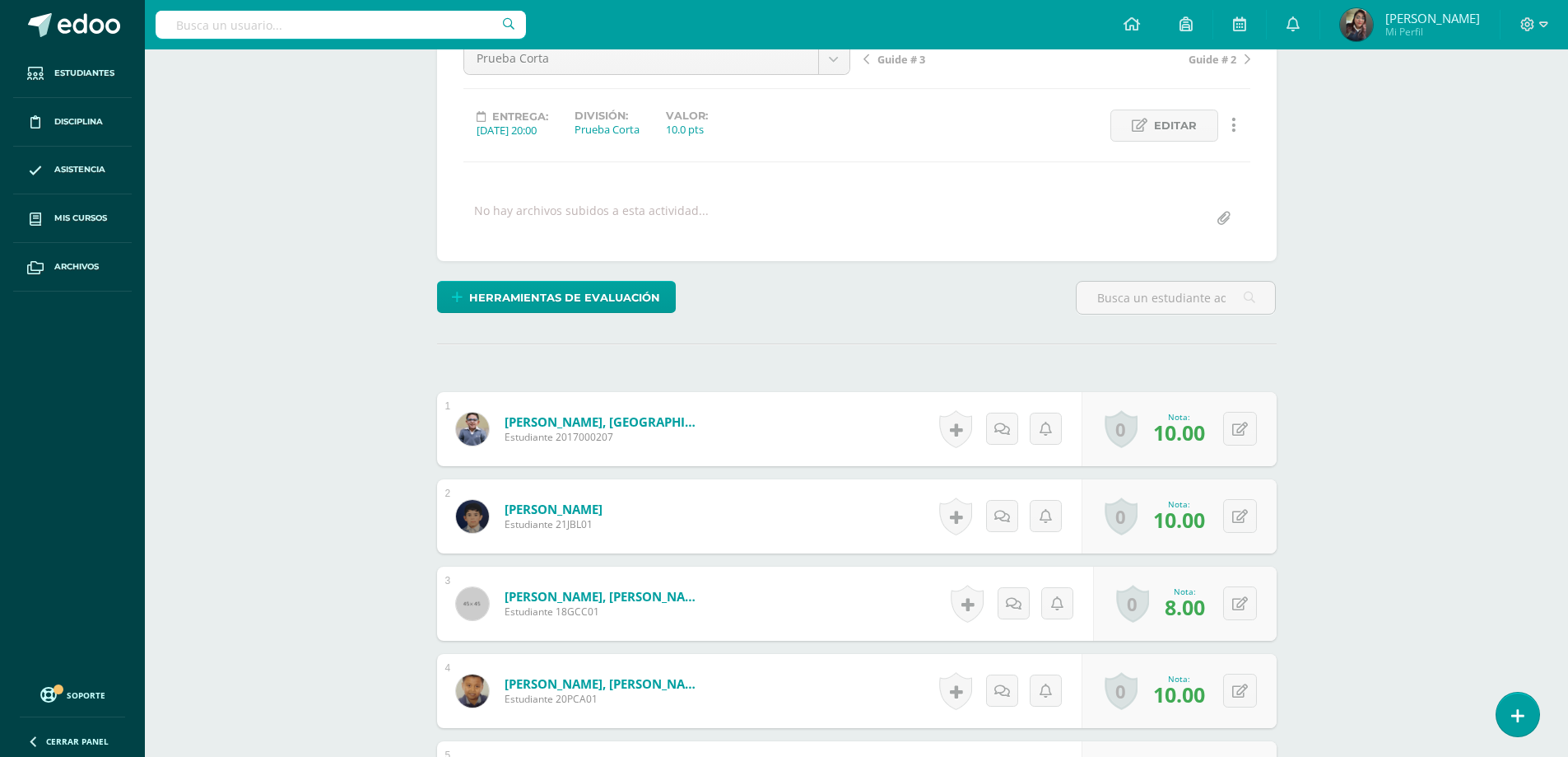
scroll to position [0, 0]
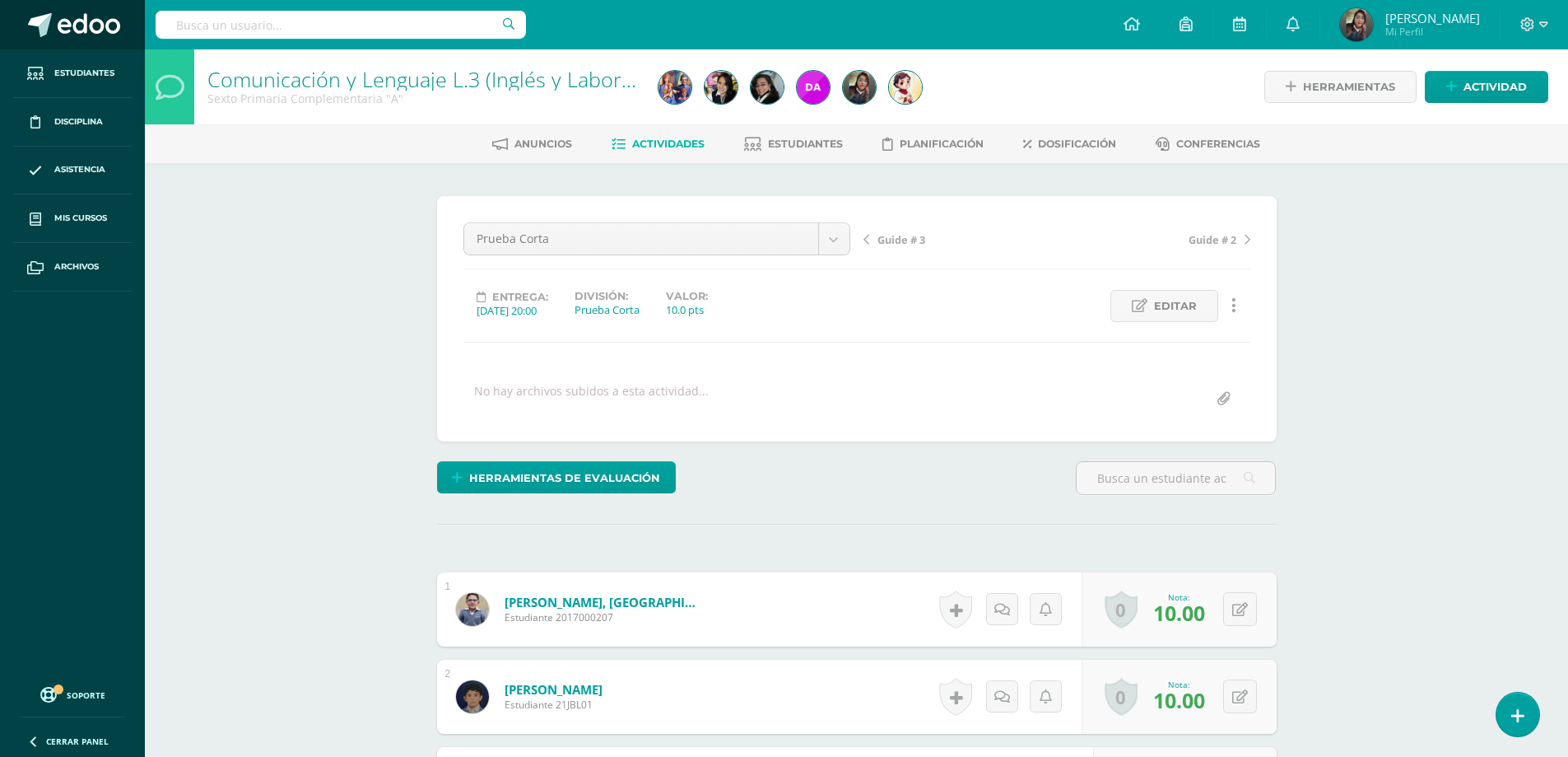
click at [75, 29] on span at bounding box center [89, 26] width 63 height 25
